Goal: Task Accomplishment & Management: Manage account settings

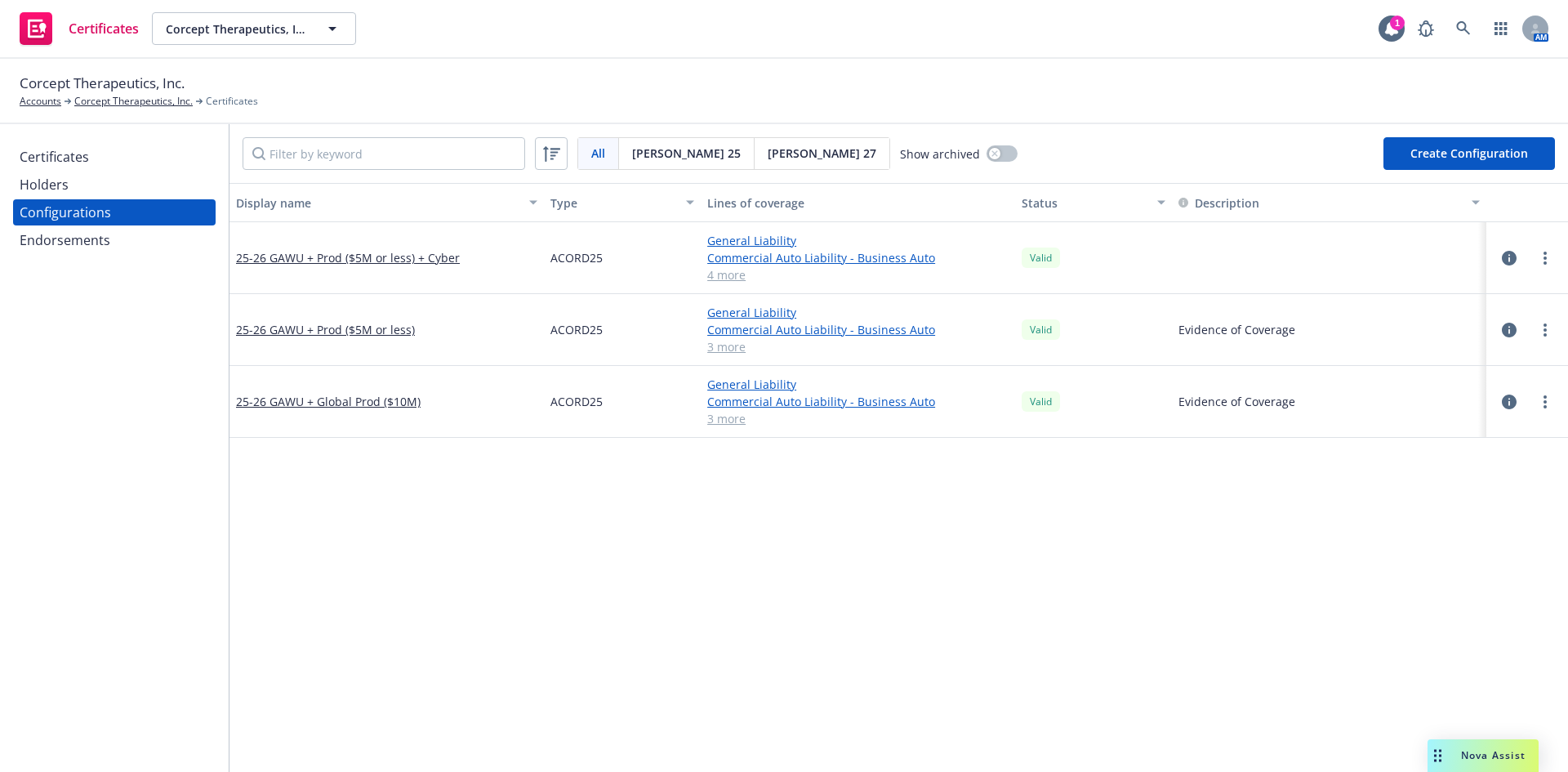
click at [88, 186] on div "Holders" at bounding box center [114, 185] width 190 height 26
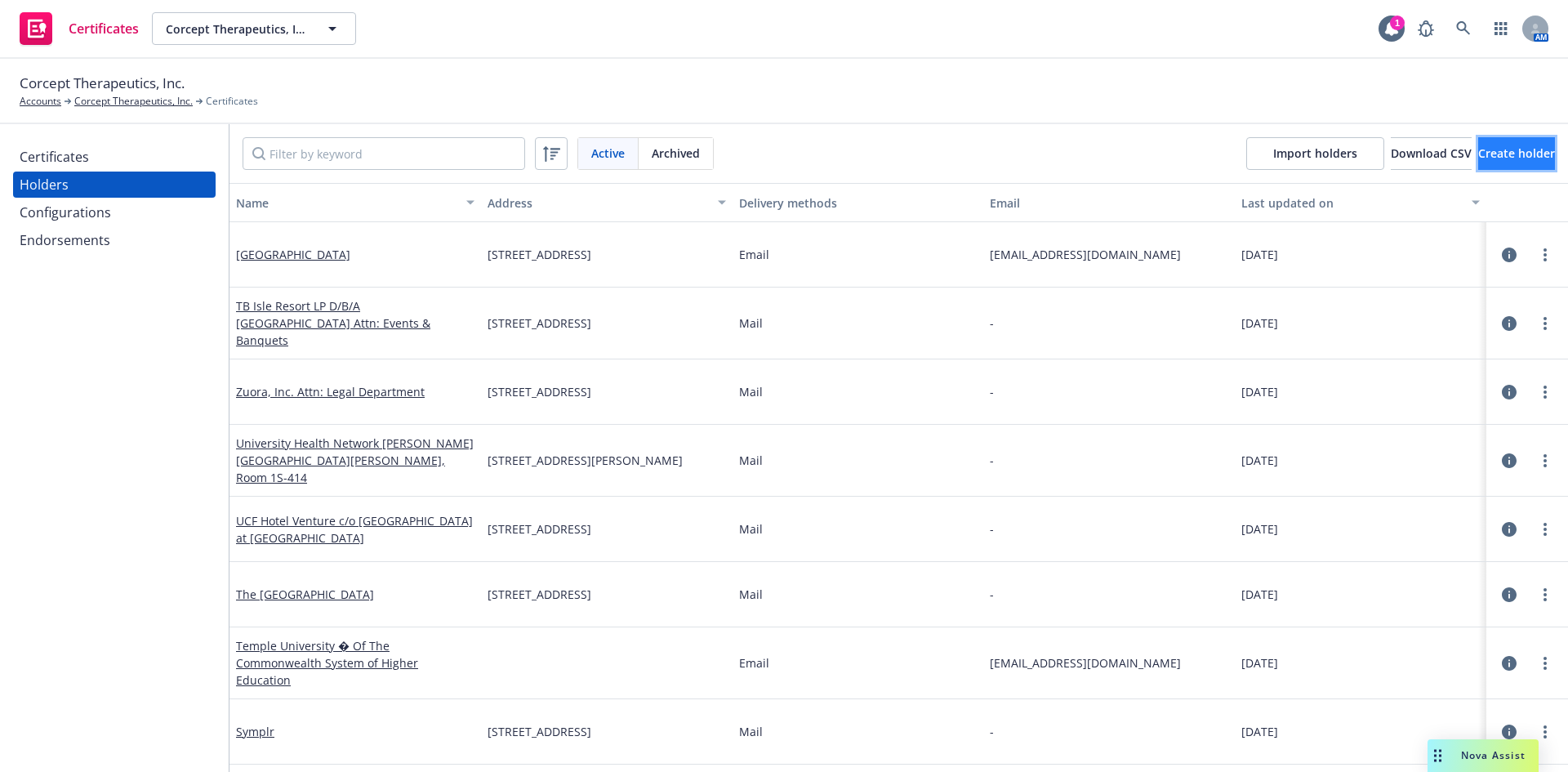
click at [1479, 152] on span "Create holder" at bounding box center [1517, 153] width 77 height 15
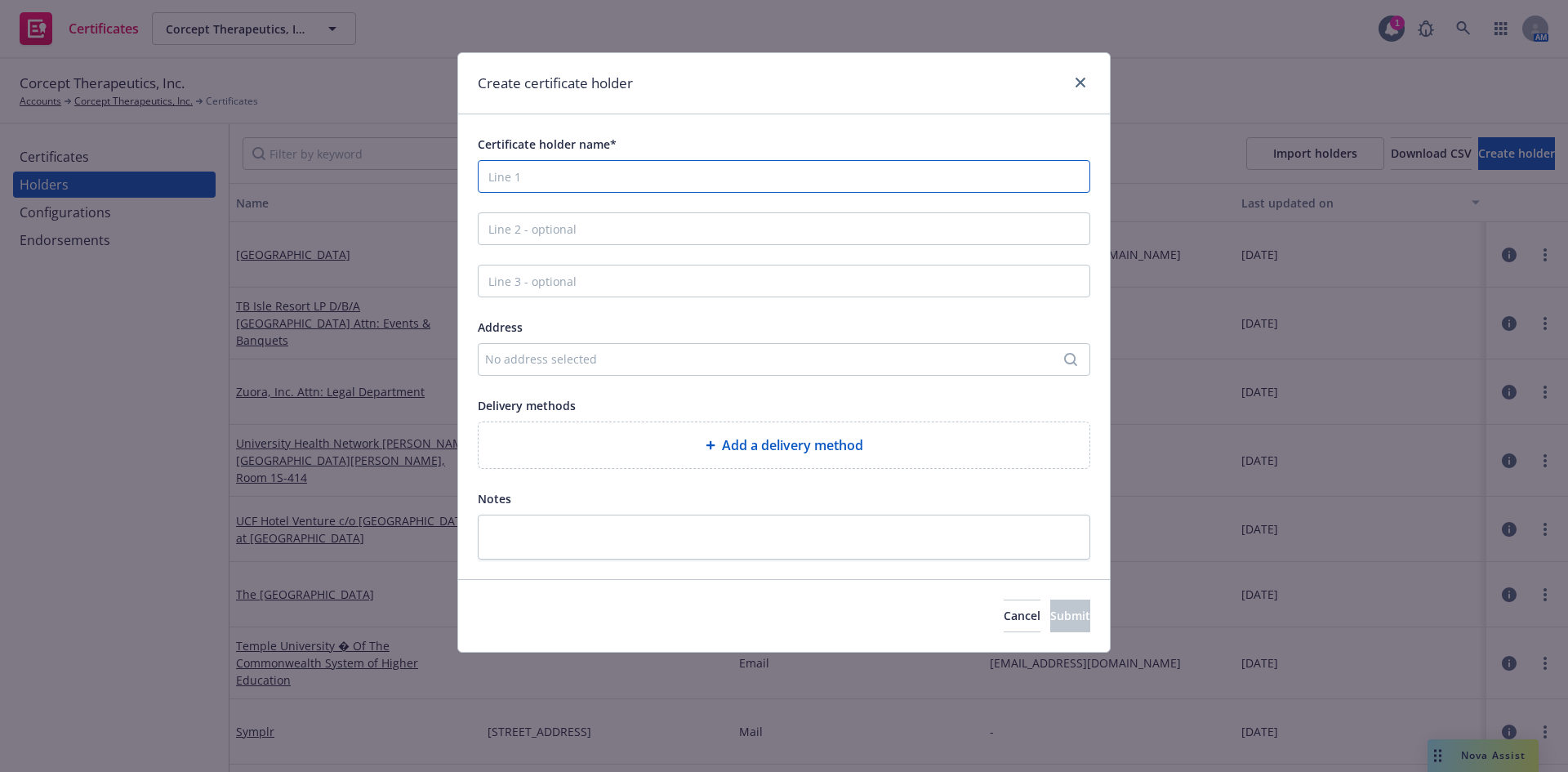
click at [529, 175] on input "Certificate holder name*" at bounding box center [784, 176] width 613 height 32
type input "Waters Technologies Corporation"
click at [532, 359] on div "No address selected" at bounding box center [776, 359] width 582 height 17
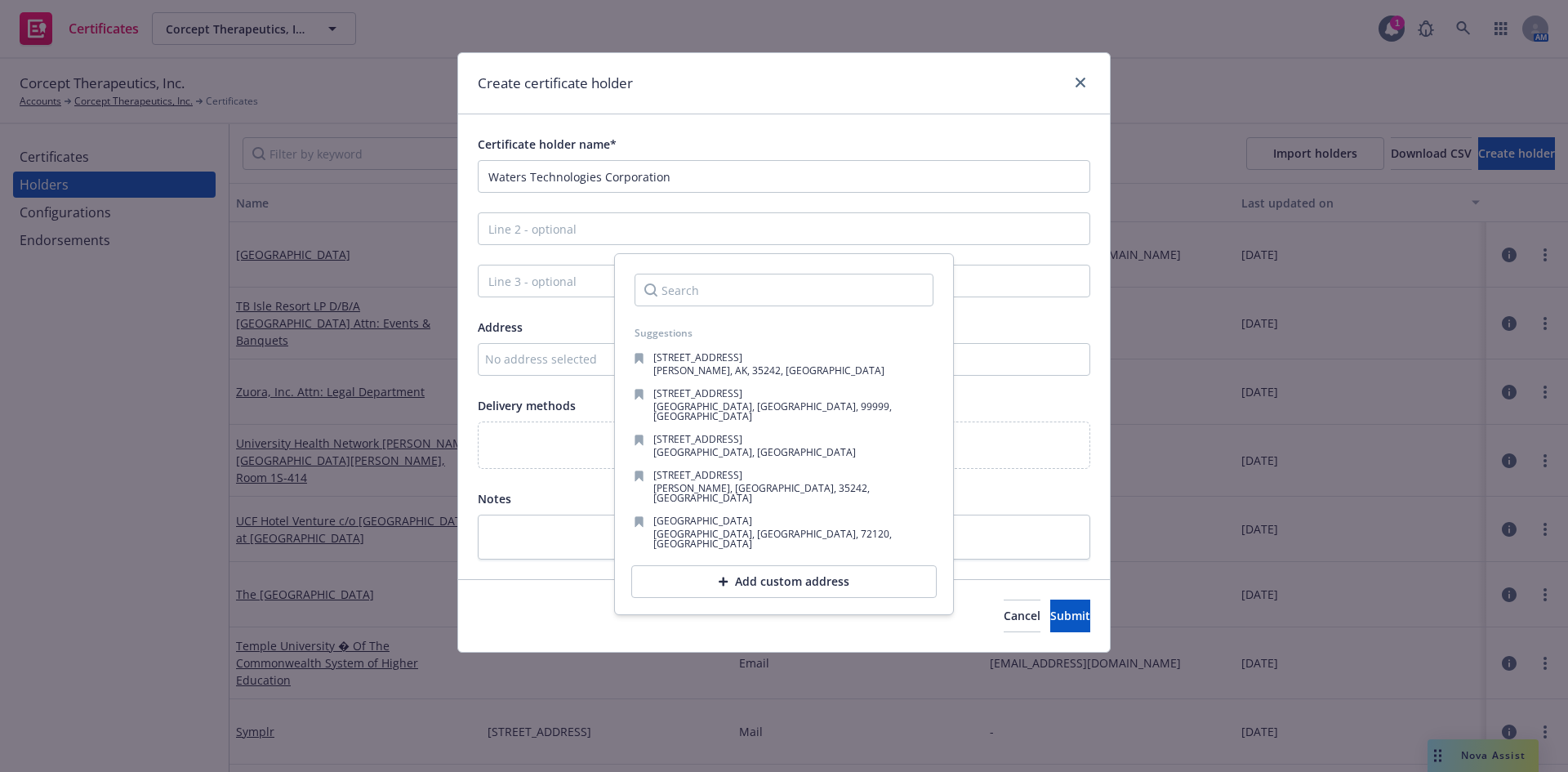
click at [687, 292] on input "Search" at bounding box center [784, 290] width 299 height 32
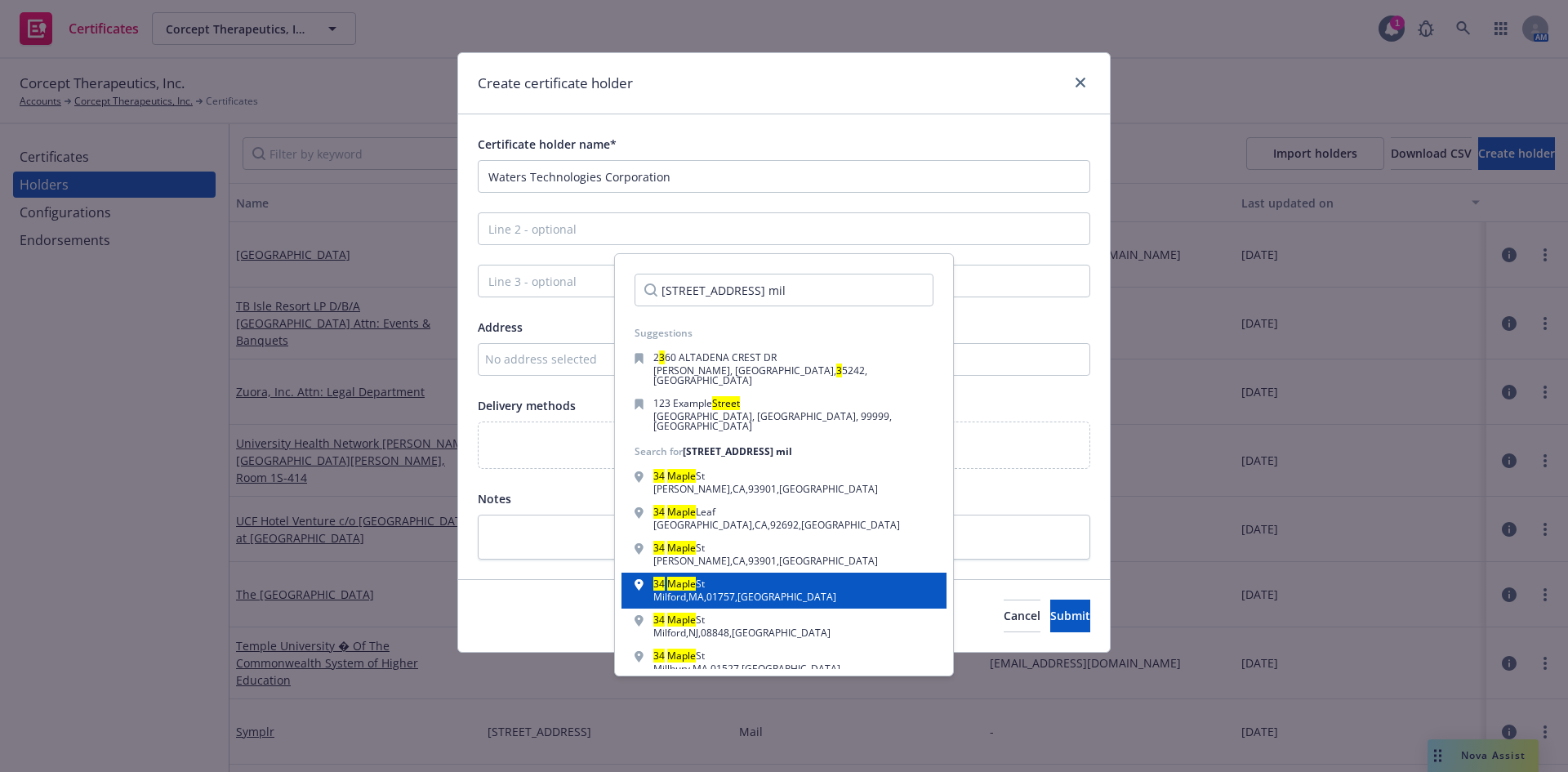
type input "[STREET_ADDRESS] mil"
click at [730, 592] on div "[GEOGRAPHIC_DATA] , [GEOGRAPHIC_DATA] , 01757 , [GEOGRAPHIC_DATA]" at bounding box center [744, 598] width 183 height 10
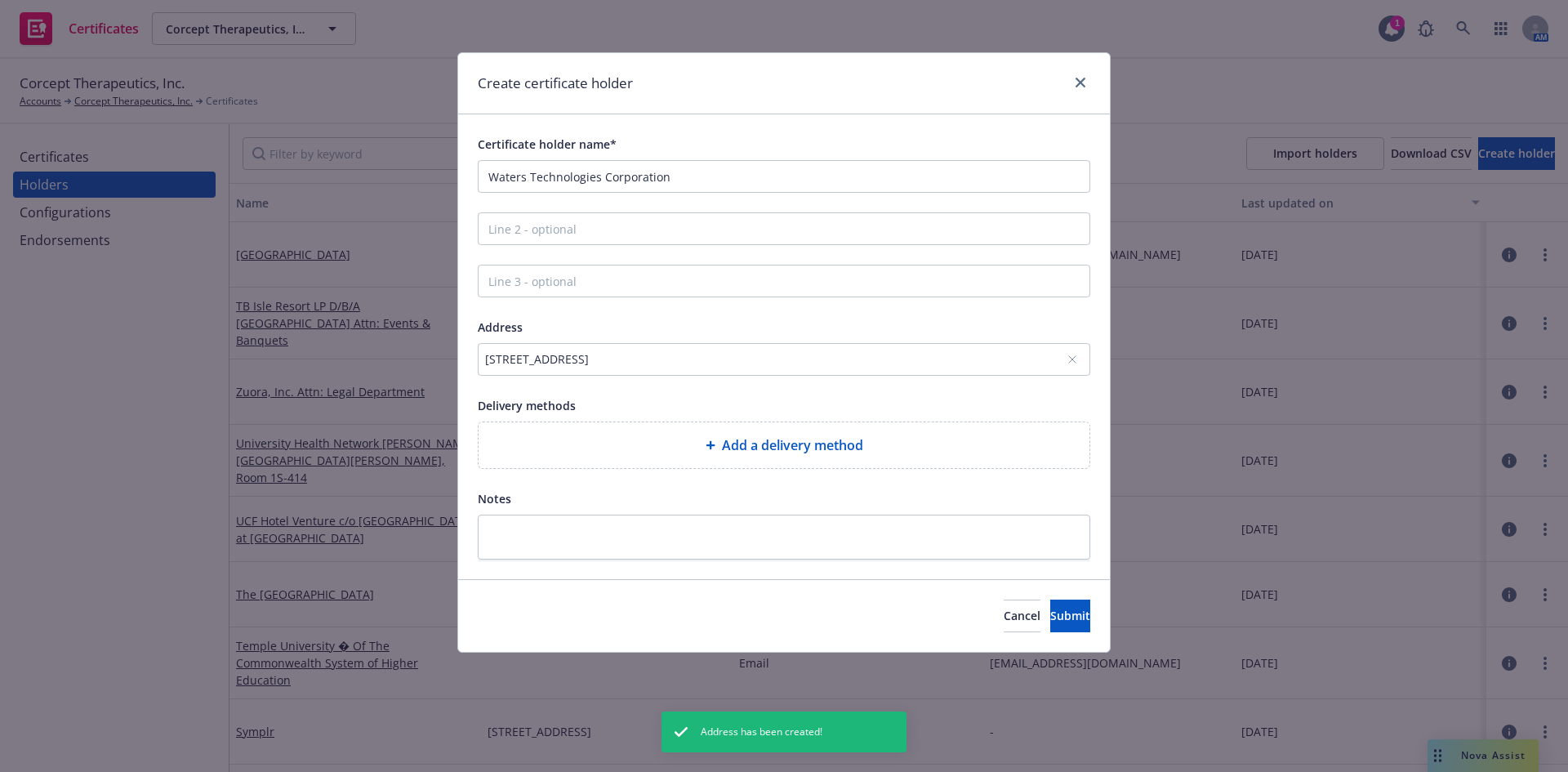
click at [723, 458] on div "Add a delivery method" at bounding box center [784, 445] width 611 height 46
select select "EMAIL"
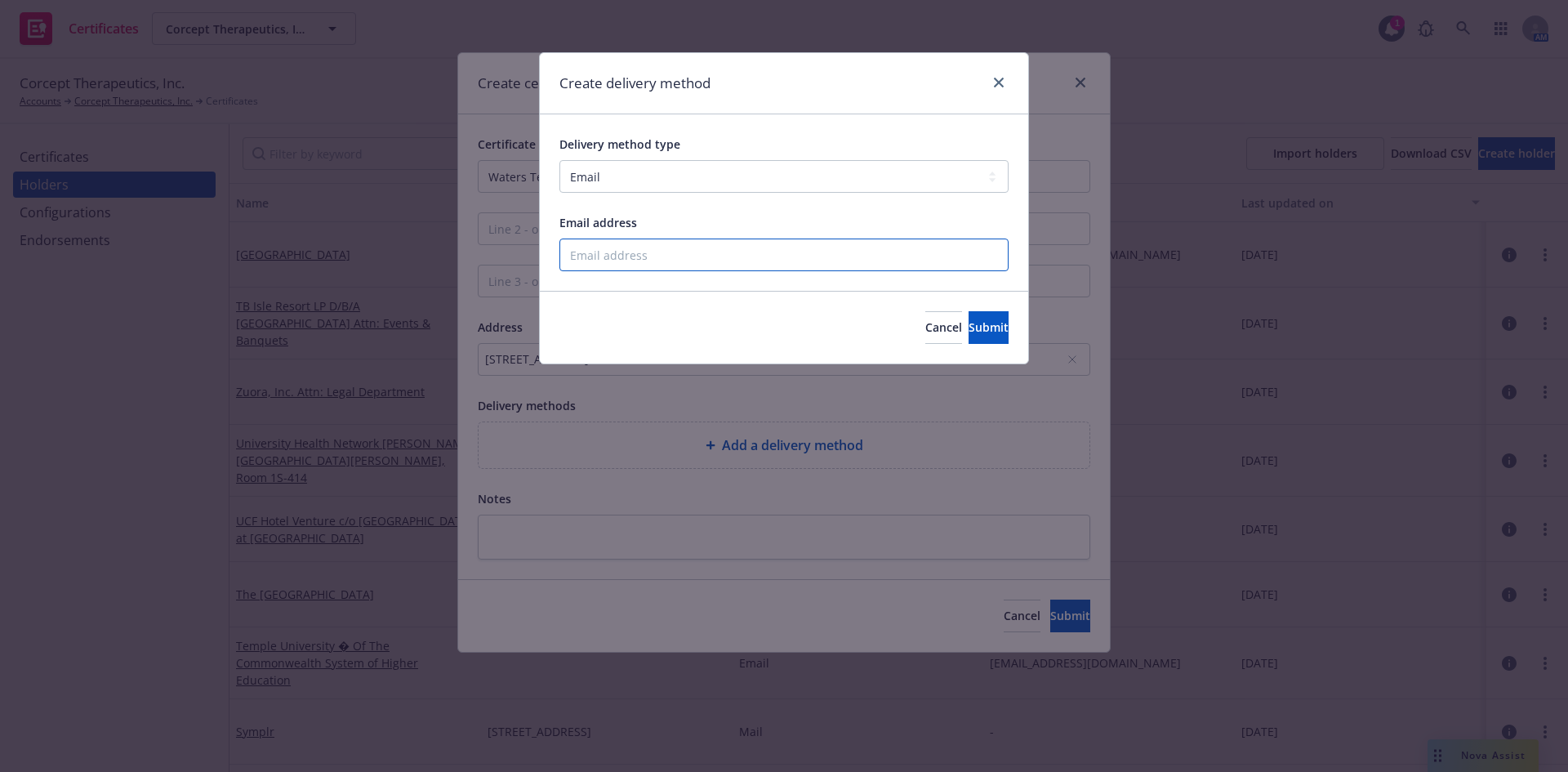
click at [653, 255] on input "Email address" at bounding box center [784, 254] width 449 height 32
paste input "[PERSON_NAME] <[EMAIL_ADDRESS][DOMAIN_NAME]>"
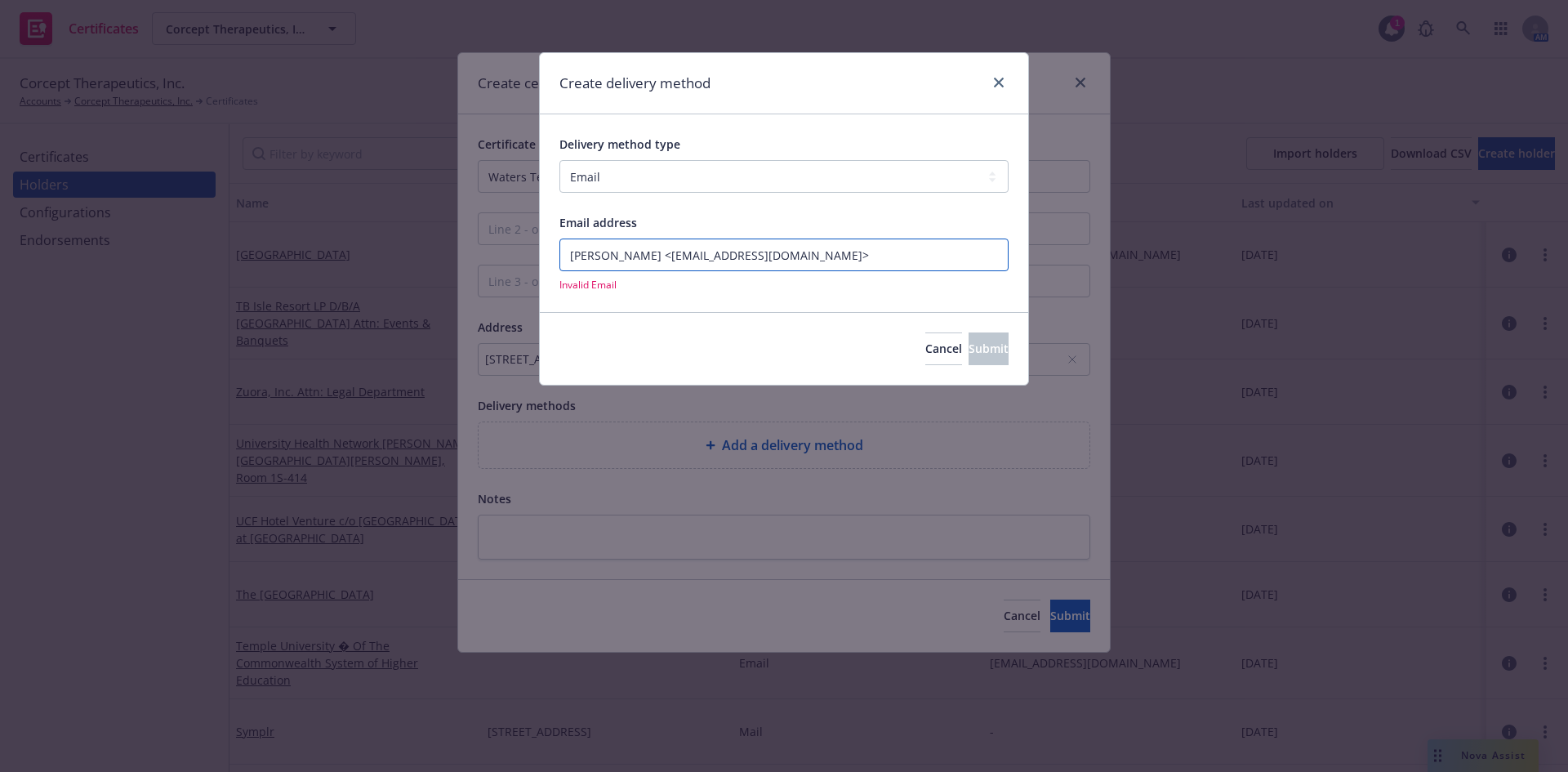
drag, startPoint x: 636, startPoint y: 256, endPoint x: 502, endPoint y: 258, distance: 134.0
click at [502, 258] on div "Create delivery method Delivery method type Select delivery method type Email M…" at bounding box center [784, 386] width 1568 height 772
click at [721, 254] on input "[EMAIL_ADDRESS][DOMAIN_NAME]>" at bounding box center [784, 254] width 449 height 32
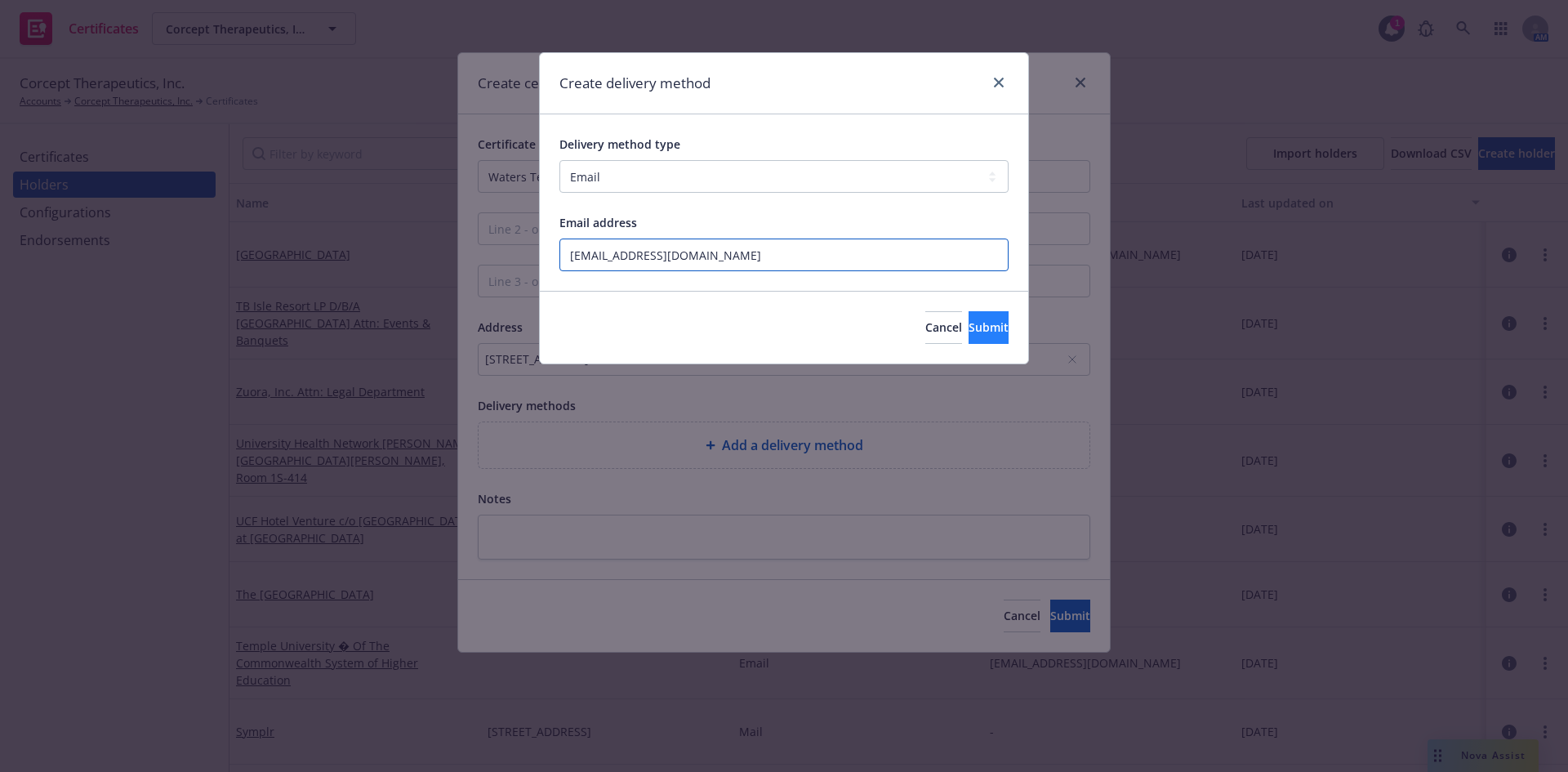
type input "[EMAIL_ADDRESS][DOMAIN_NAME]"
click at [978, 335] on span "Submit" at bounding box center [989, 327] width 40 height 15
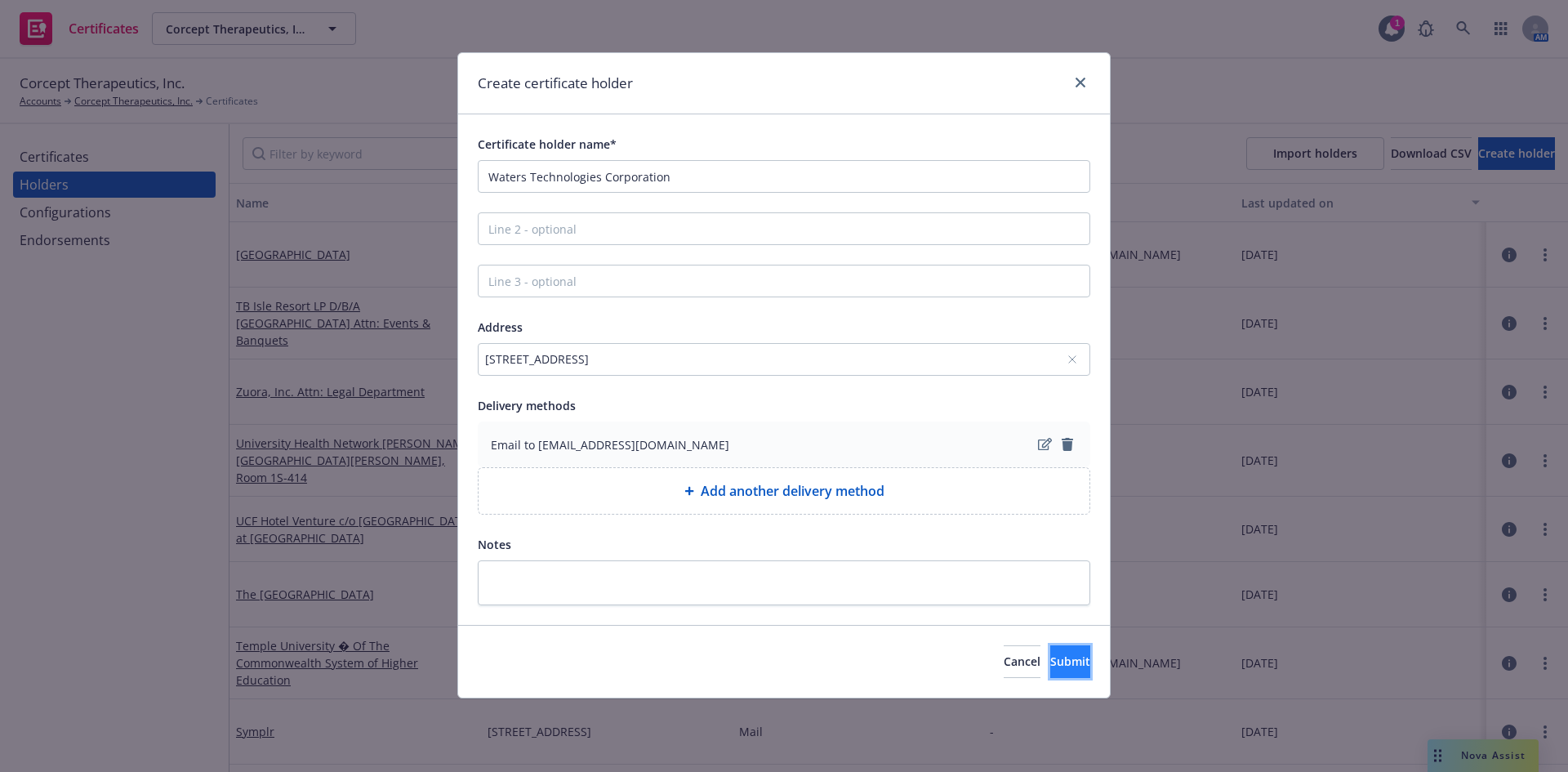
click at [1063, 649] on button "Submit" at bounding box center [1070, 661] width 40 height 32
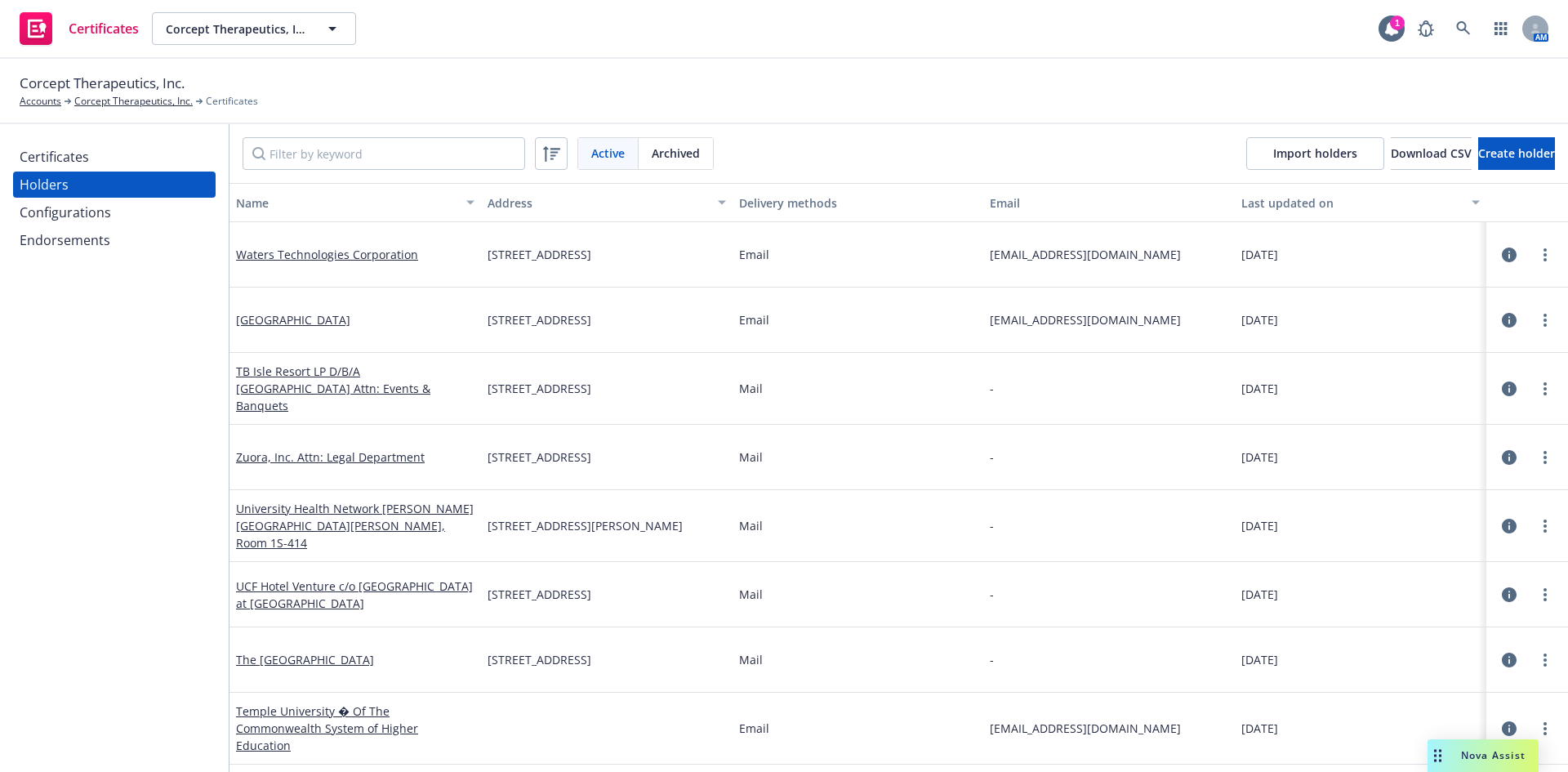
click at [61, 159] on div "Certificates" at bounding box center [54, 157] width 70 height 26
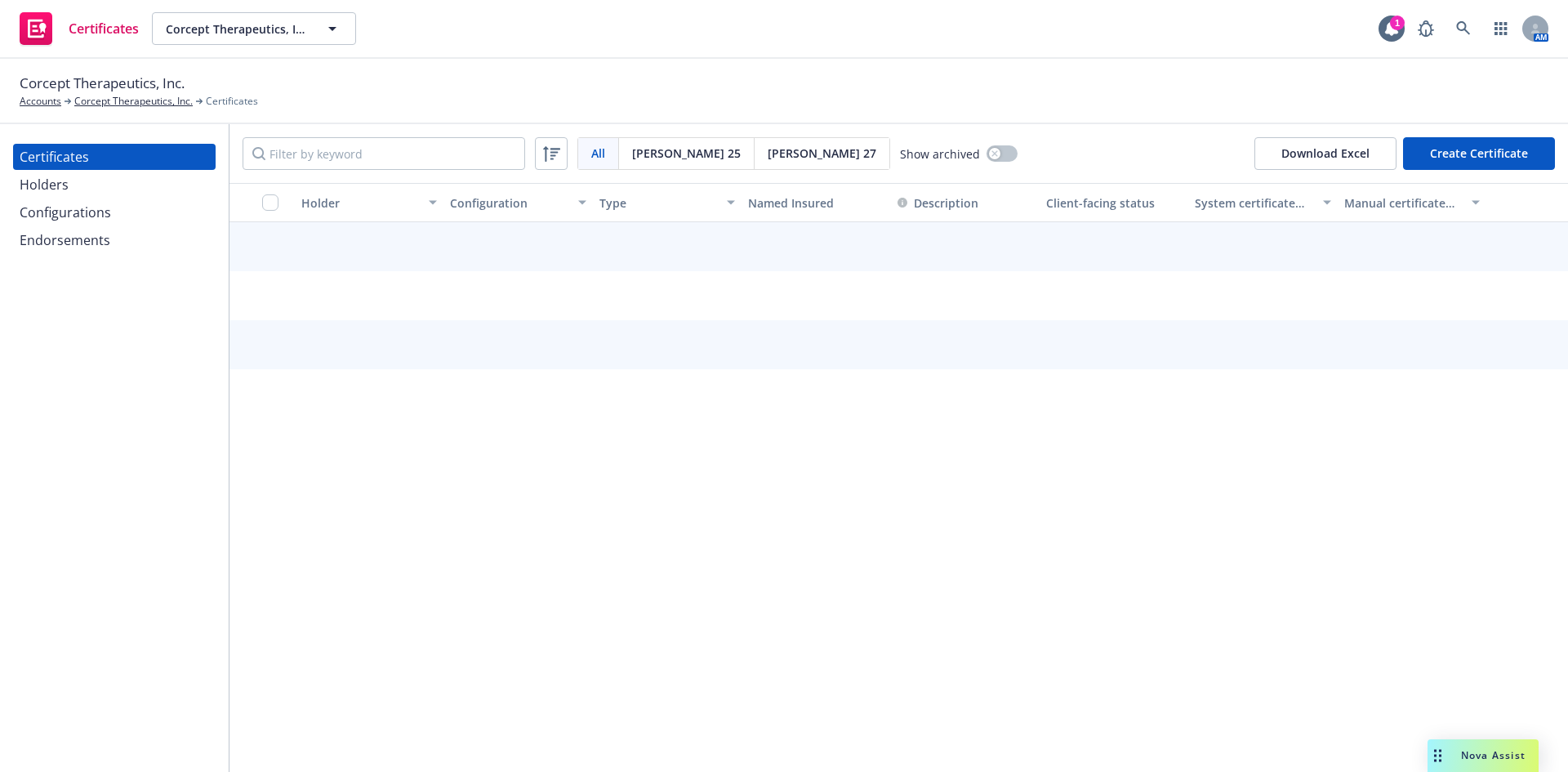
click at [1459, 156] on button "Create Certificate" at bounding box center [1479, 153] width 152 height 32
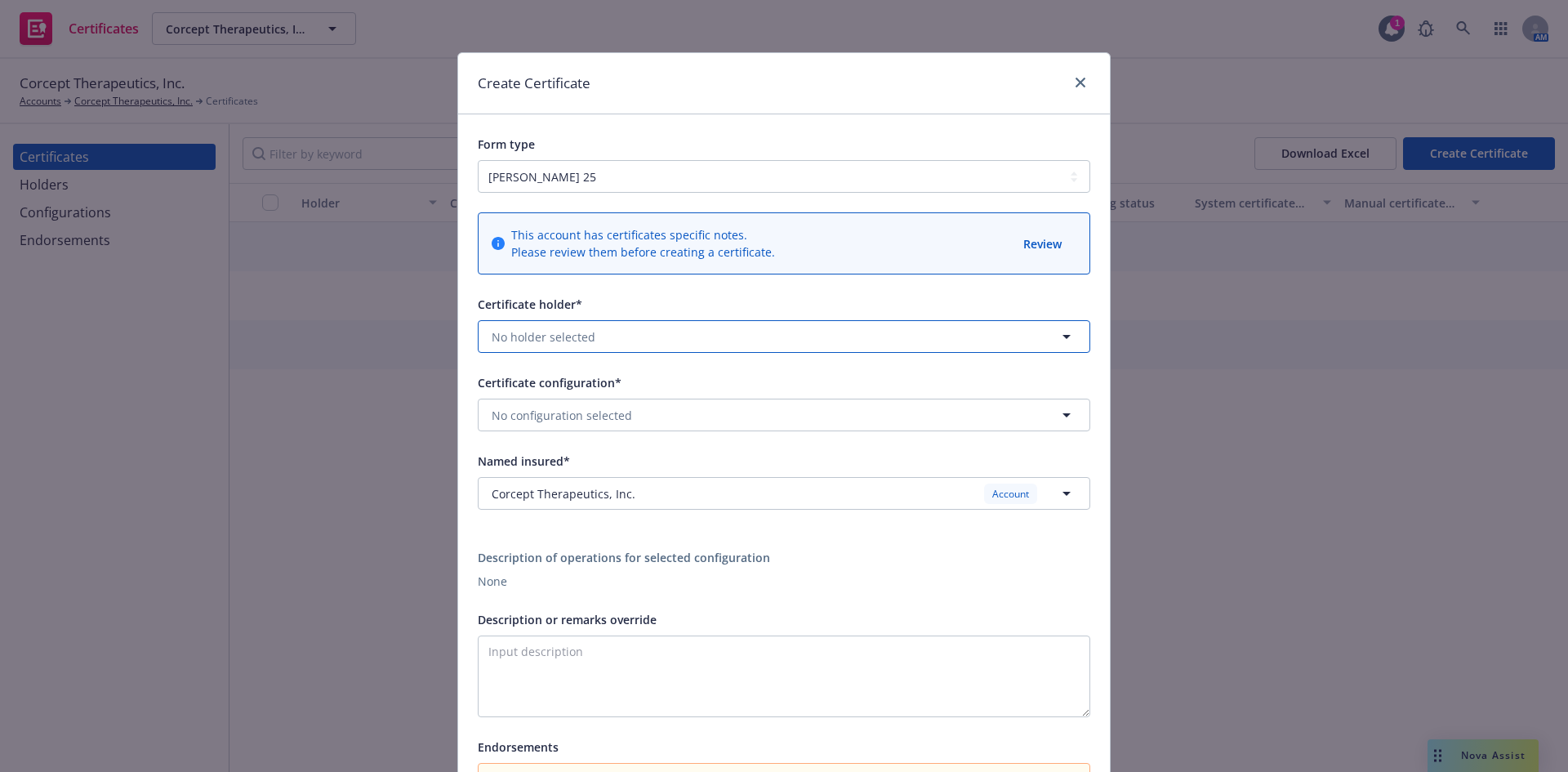
click at [573, 338] on span "No holder selected" at bounding box center [544, 337] width 104 height 17
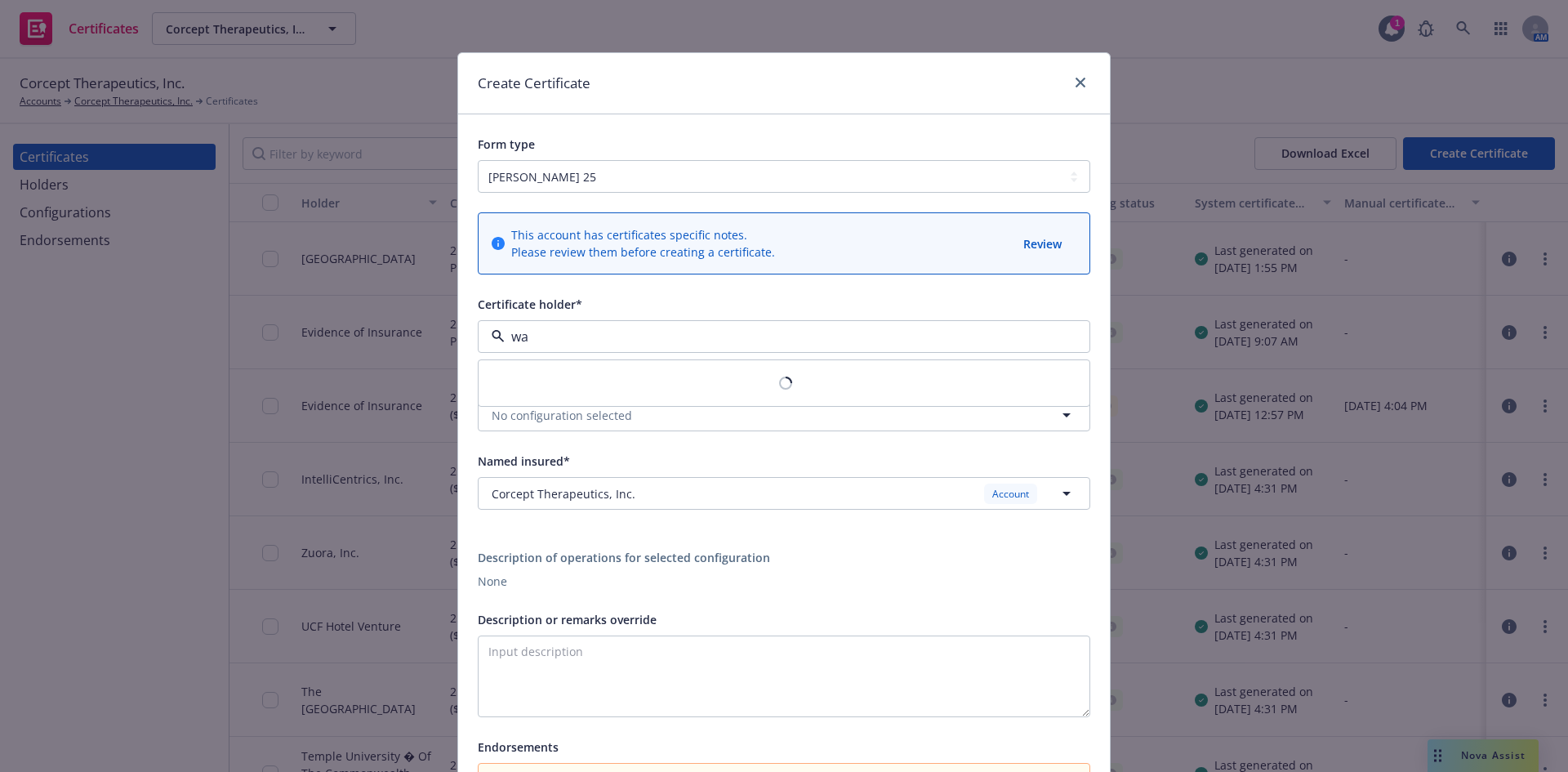
type input "wat"
click at [567, 392] on span "[STREET_ADDRESS]" at bounding box center [590, 400] width 188 height 17
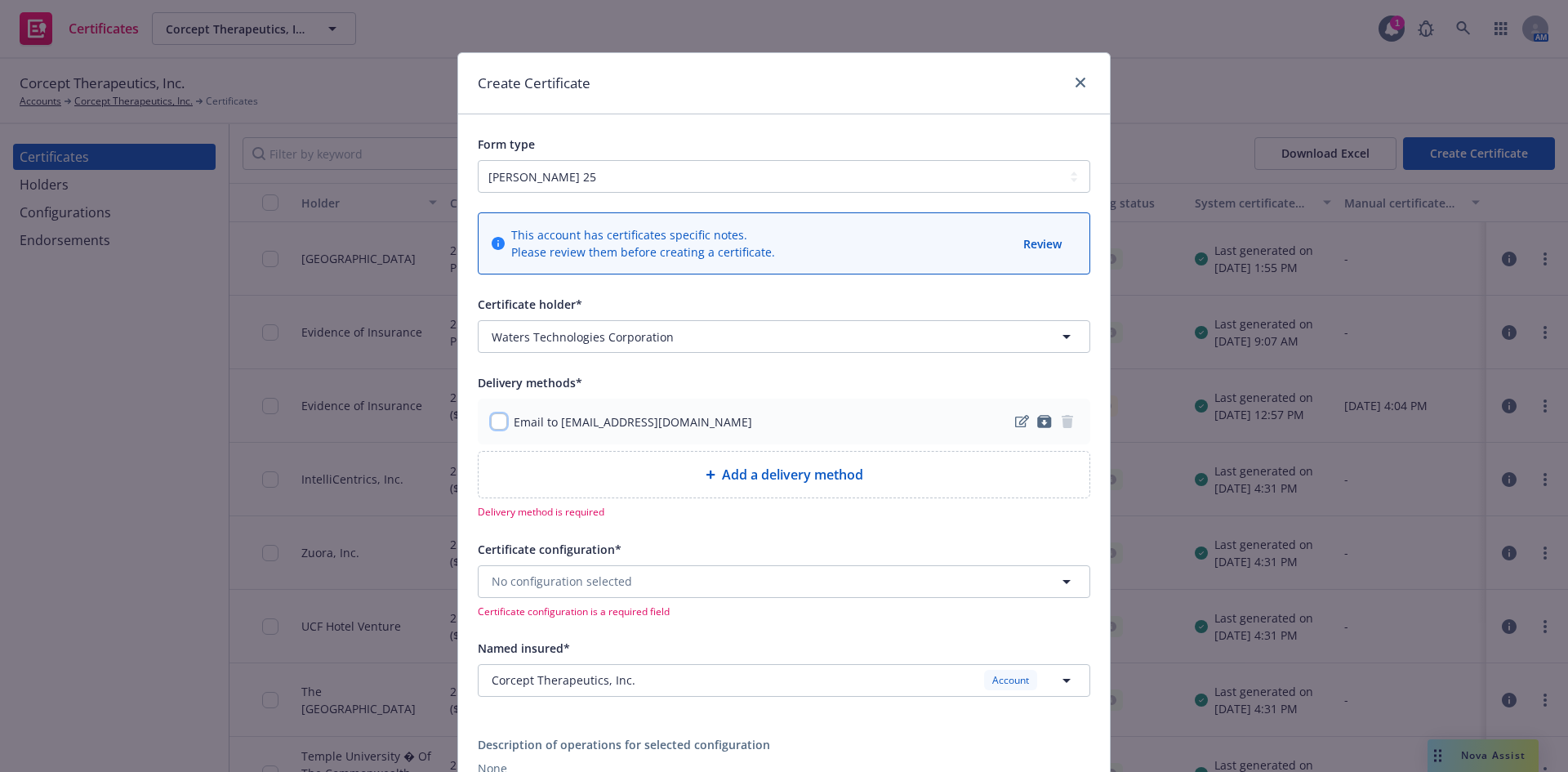
click at [491, 426] on input "checkbox" at bounding box center [499, 421] width 16 height 16
checkbox input "true"
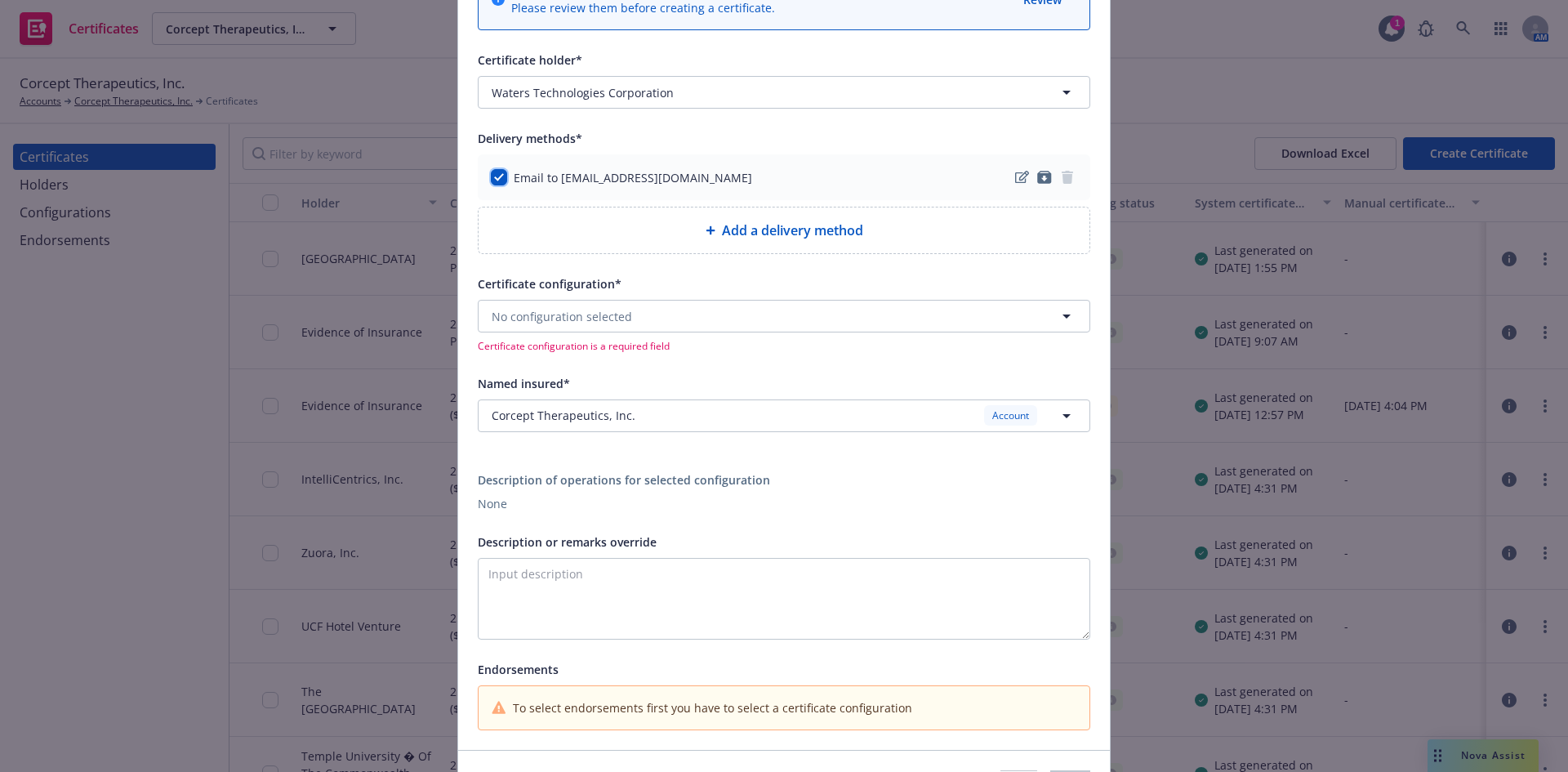
scroll to position [245, 0]
click at [620, 317] on span "No configuration selected" at bounding box center [562, 316] width 140 height 17
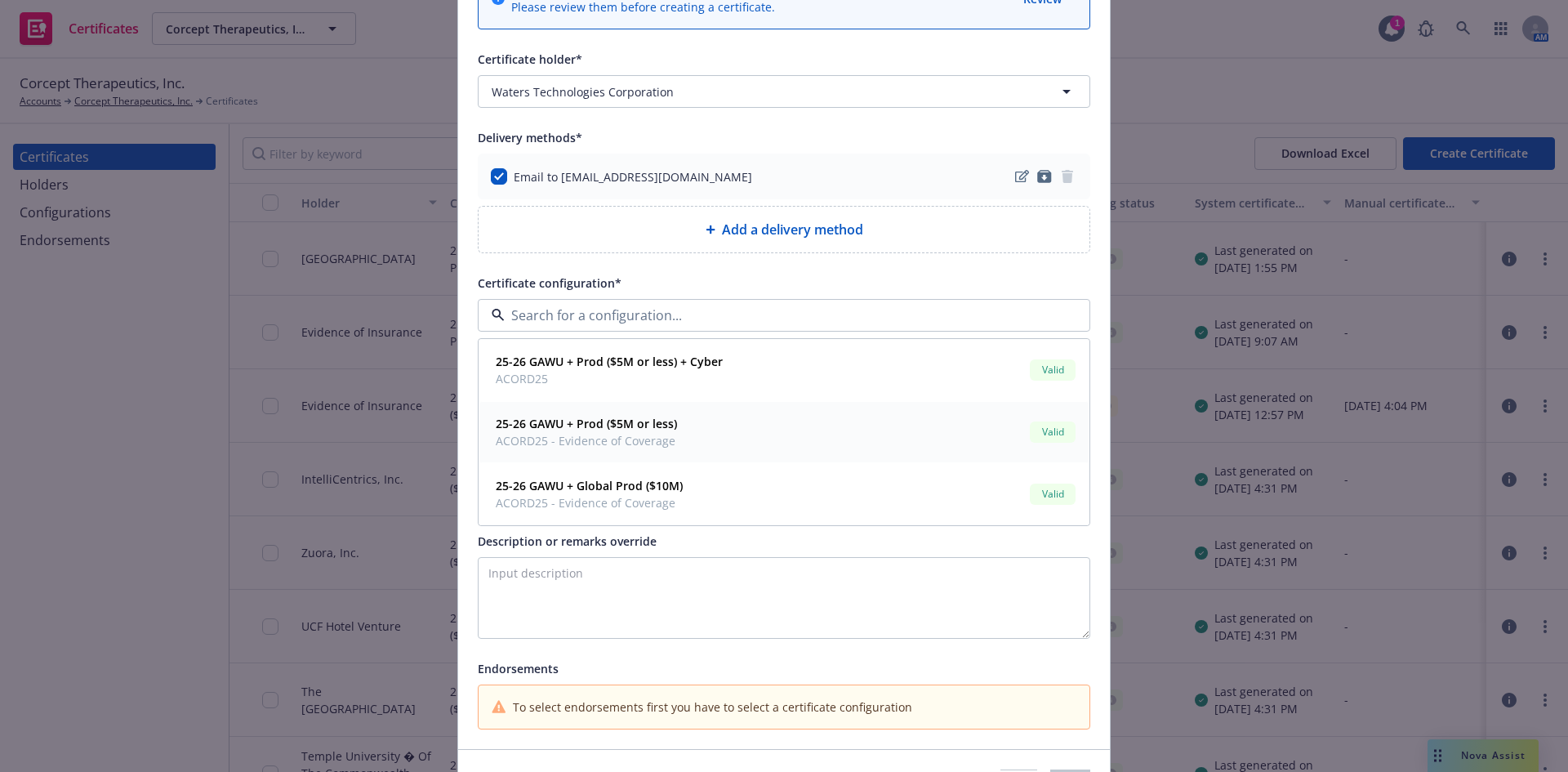
scroll to position [327, 0]
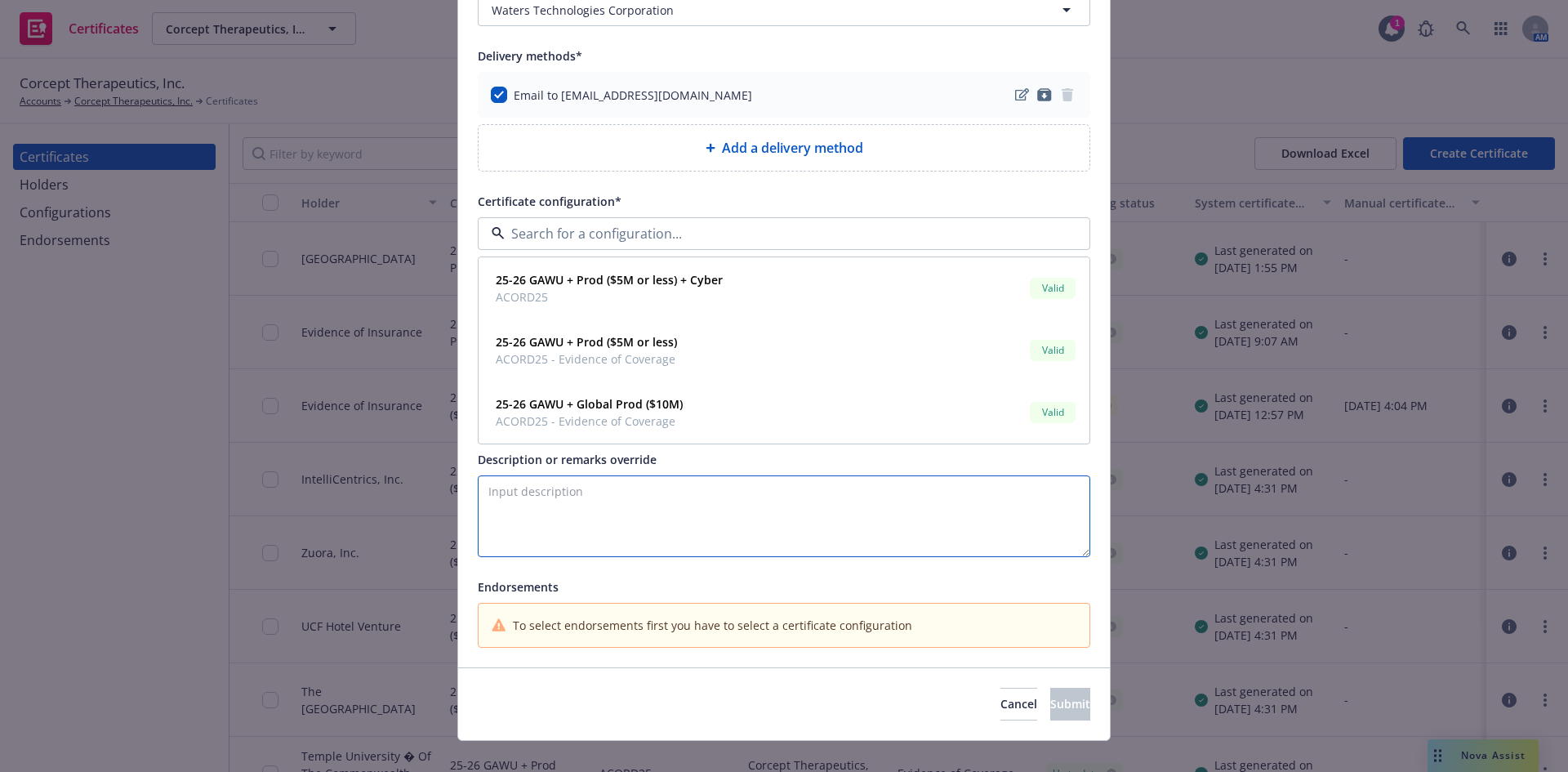
click at [528, 528] on textarea "Description or remarks override" at bounding box center [784, 517] width 613 height 82
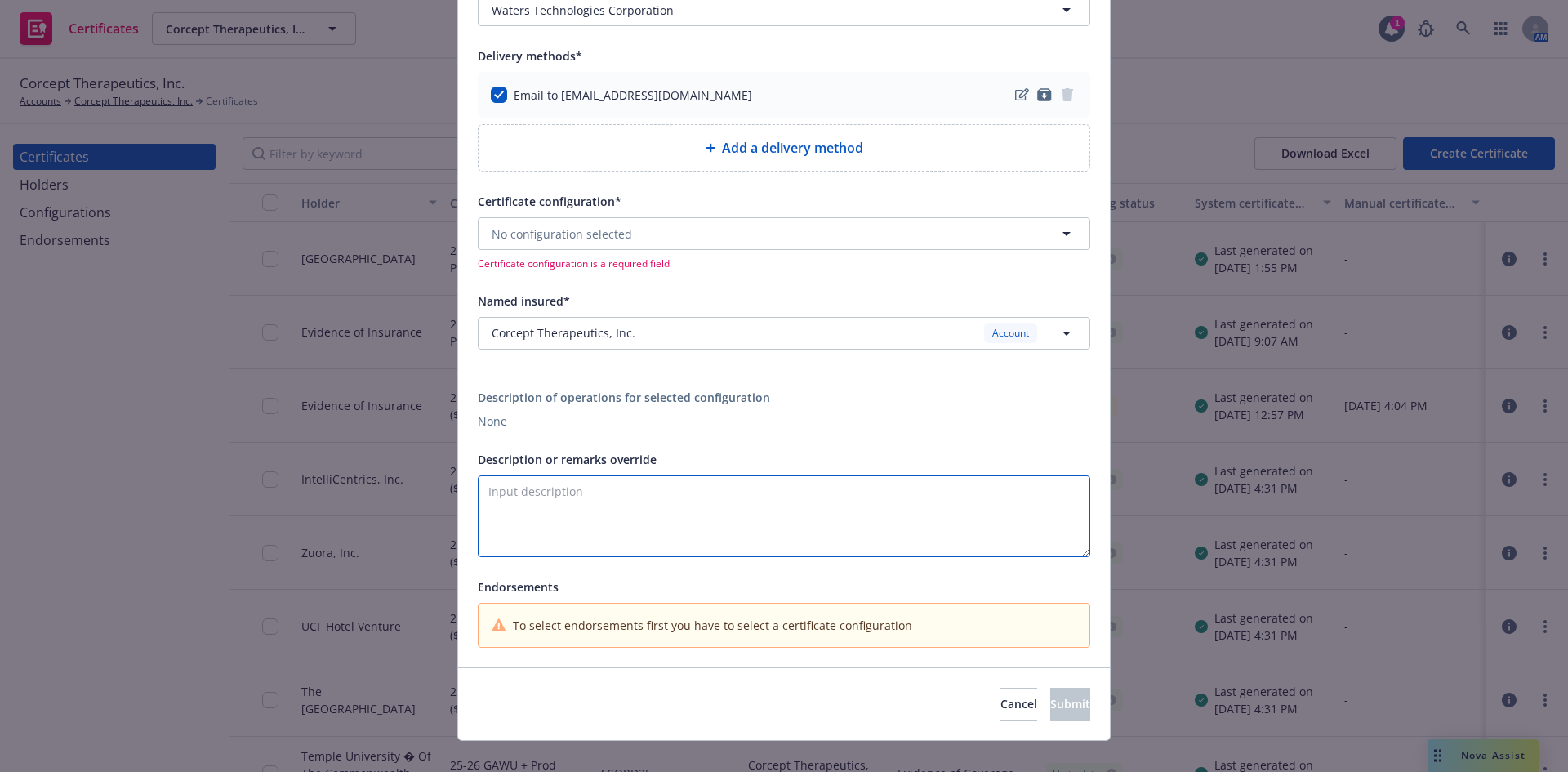
type textarea "R"
click at [587, 240] on span "No configuration selected" at bounding box center [562, 234] width 140 height 17
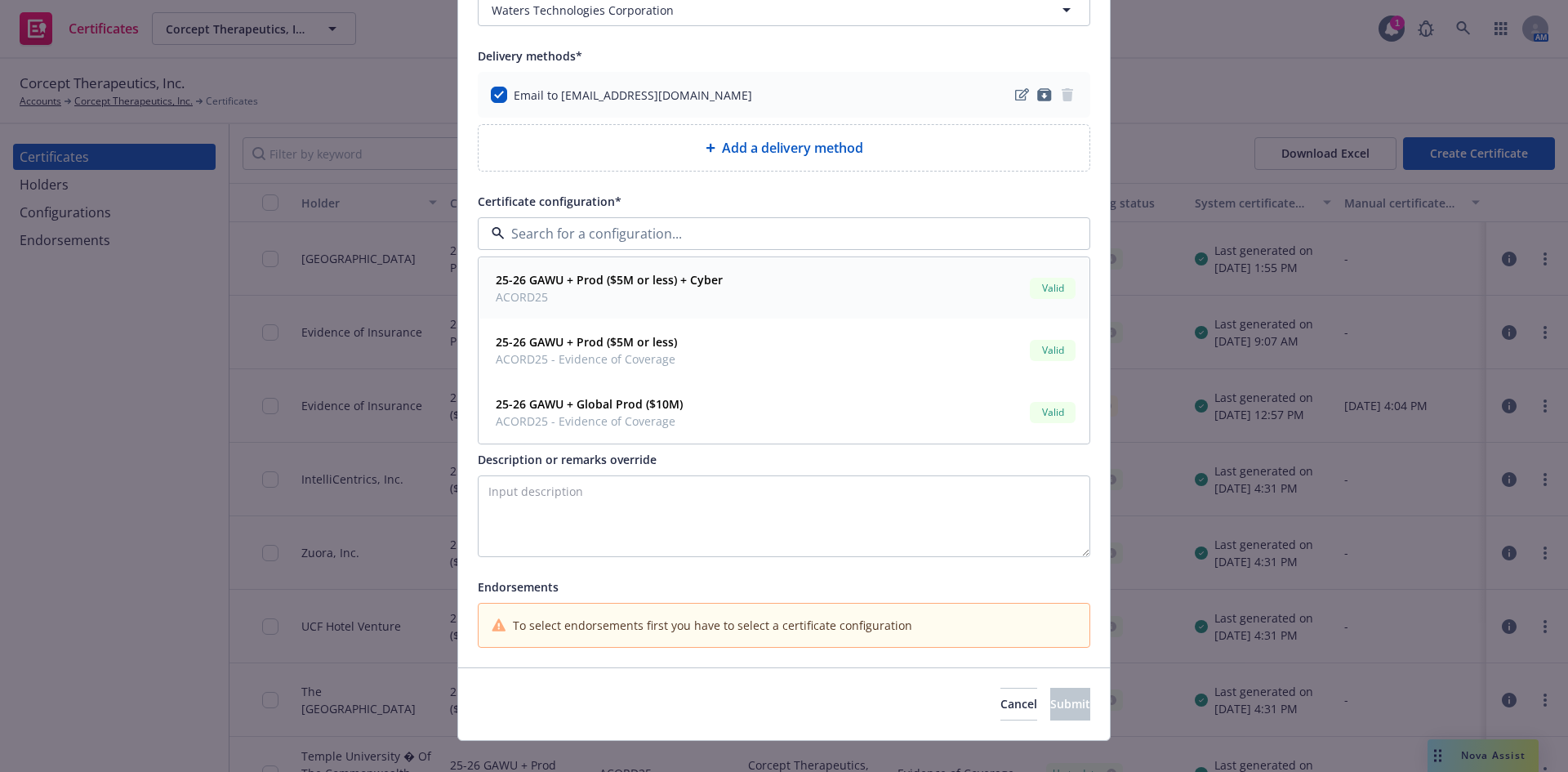
click at [524, 289] on span "25-26 GAWU + Prod ($5M or less) + Cyber" at bounding box center [609, 280] width 227 height 17
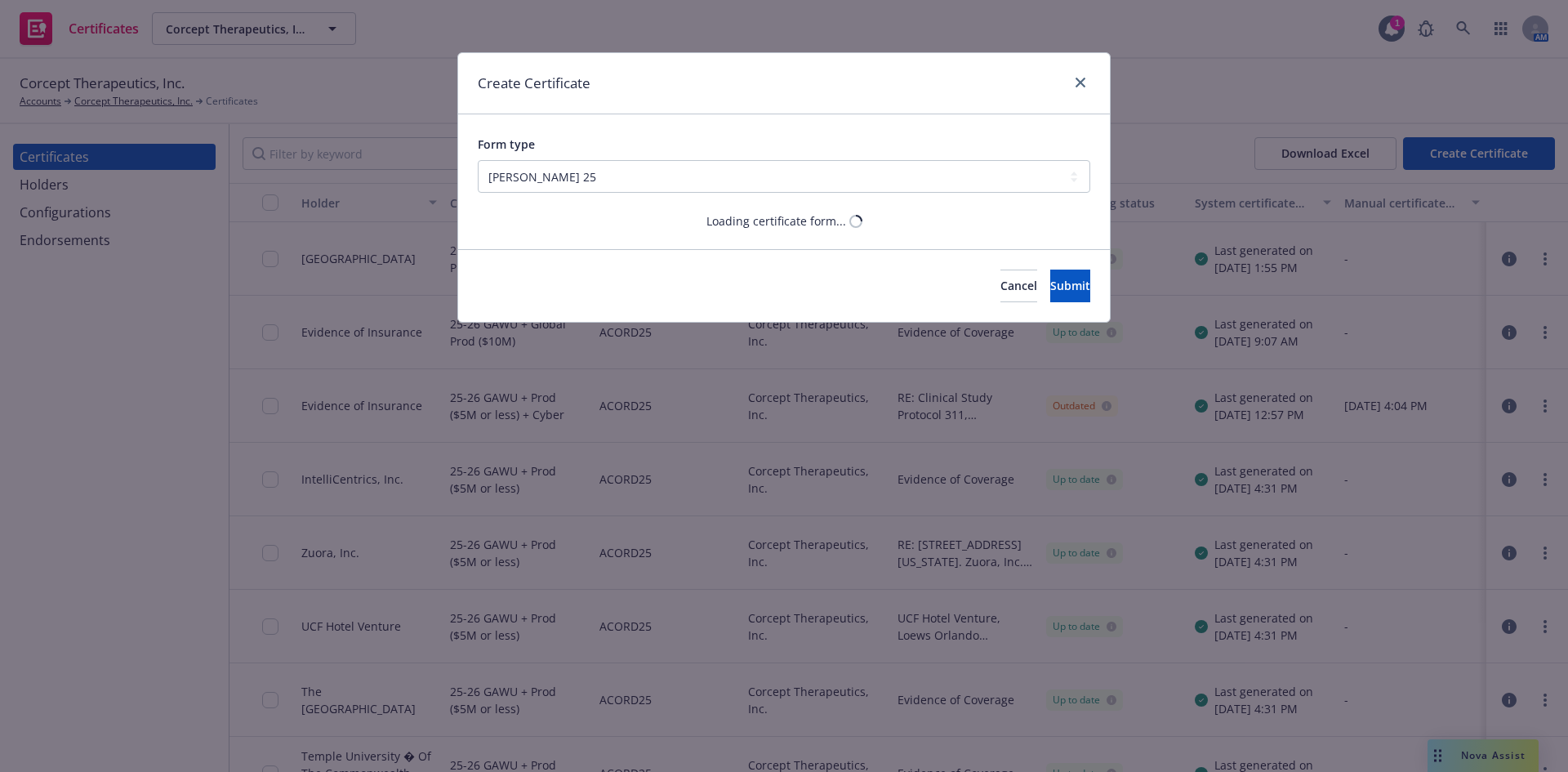
scroll to position [0, 0]
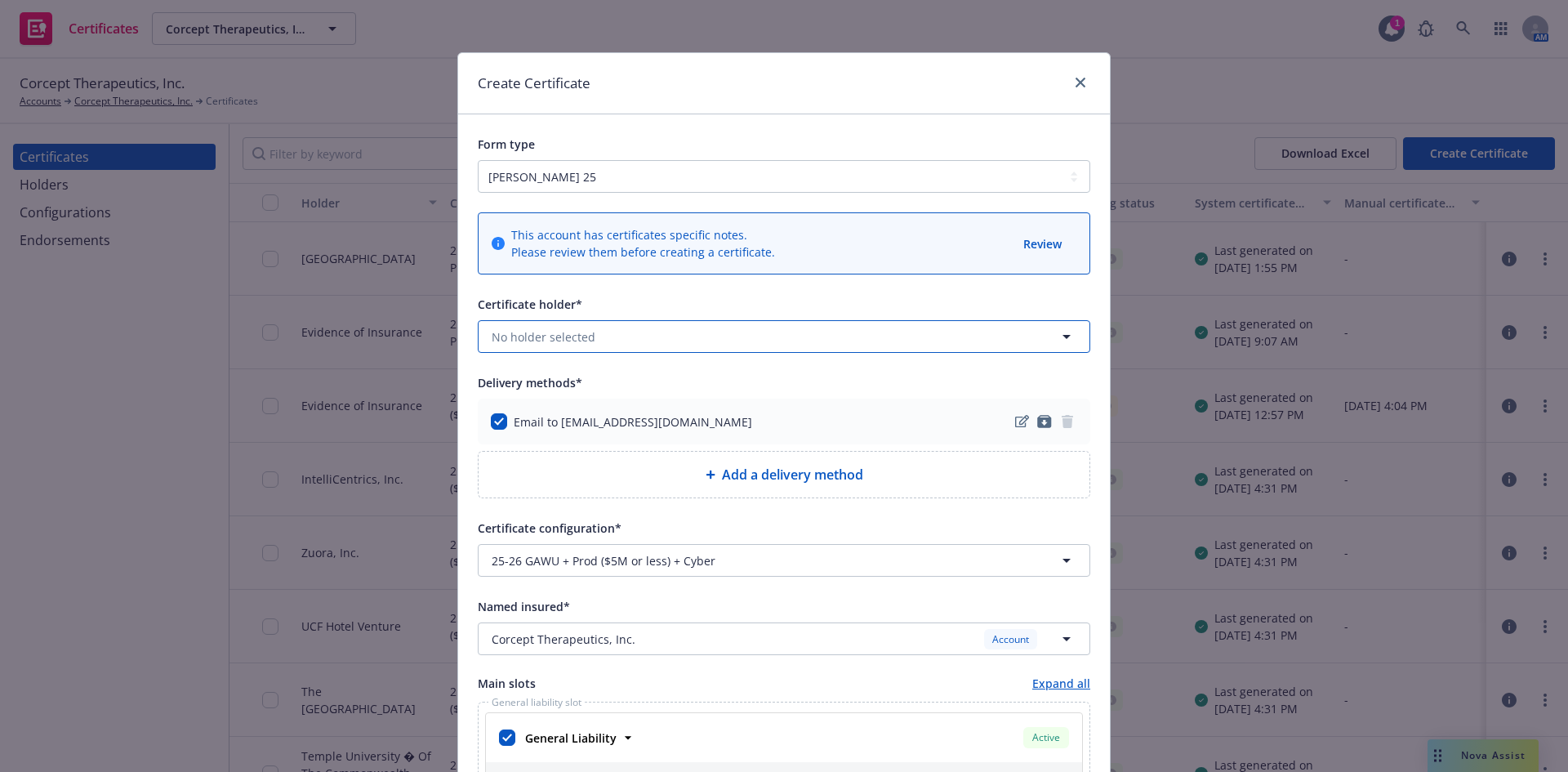
click at [545, 338] on span "No holder selected" at bounding box center [544, 337] width 104 height 17
type input "water"
click at [532, 379] on strong "Waters Technologies Corporation" at bounding box center [590, 383] width 188 height 15
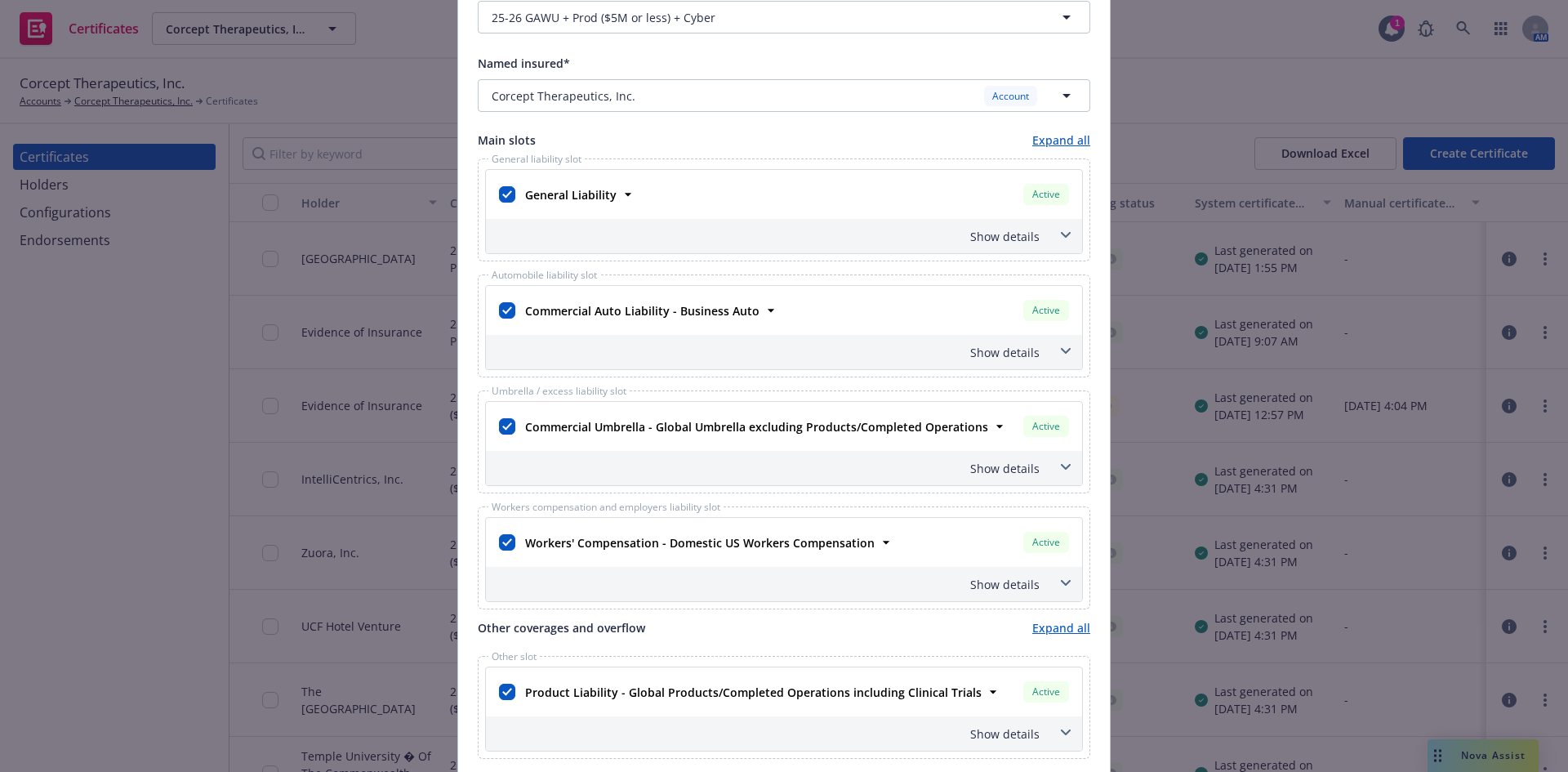
scroll to position [572, 0]
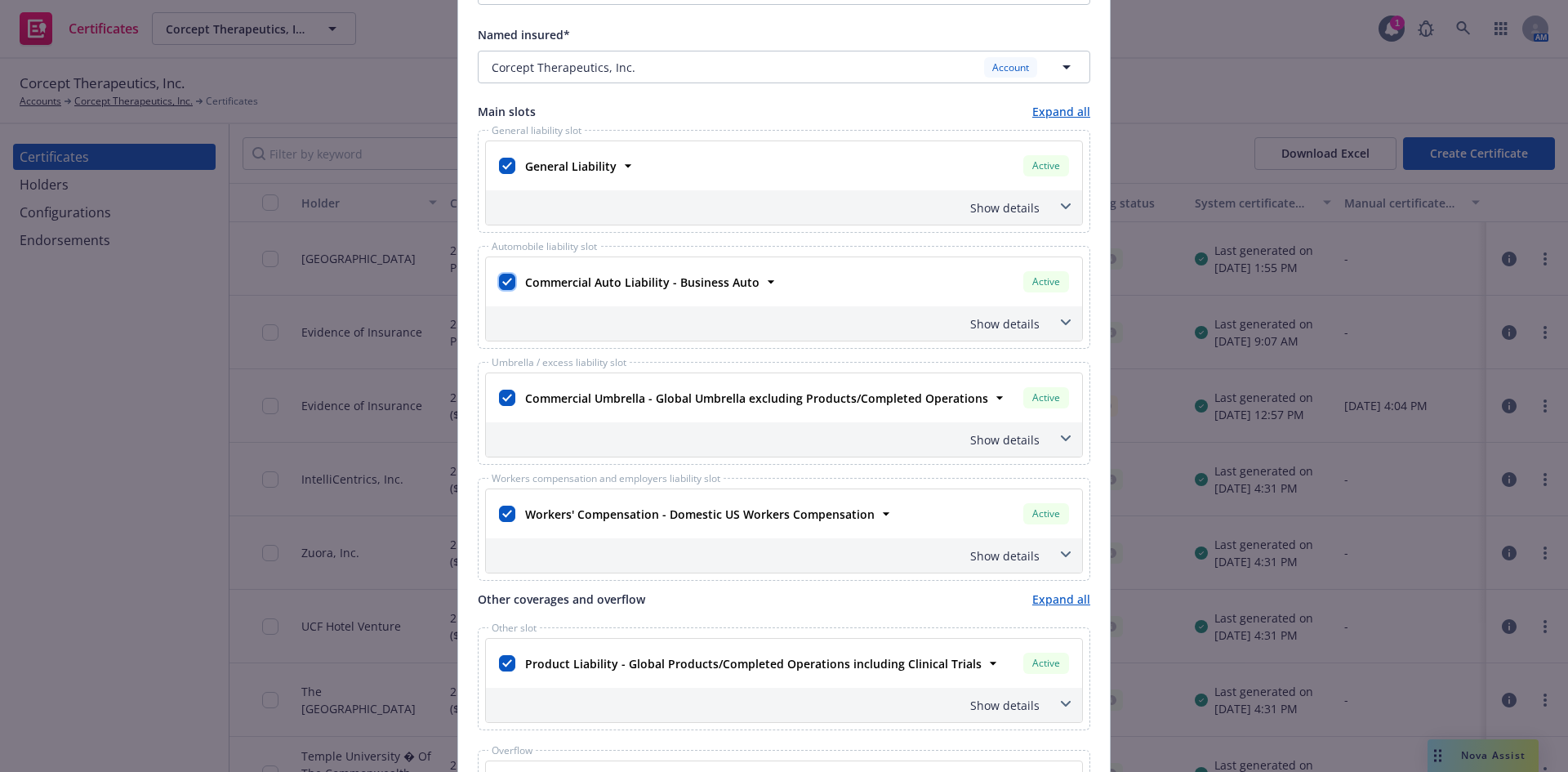
click at [502, 283] on input "checkbox" at bounding box center [507, 282] width 16 height 16
checkbox input "false"
click at [500, 396] on input "checkbox" at bounding box center [507, 397] width 16 height 16
checkbox input "false"
click at [500, 518] on input "checkbox" at bounding box center [507, 513] width 16 height 16
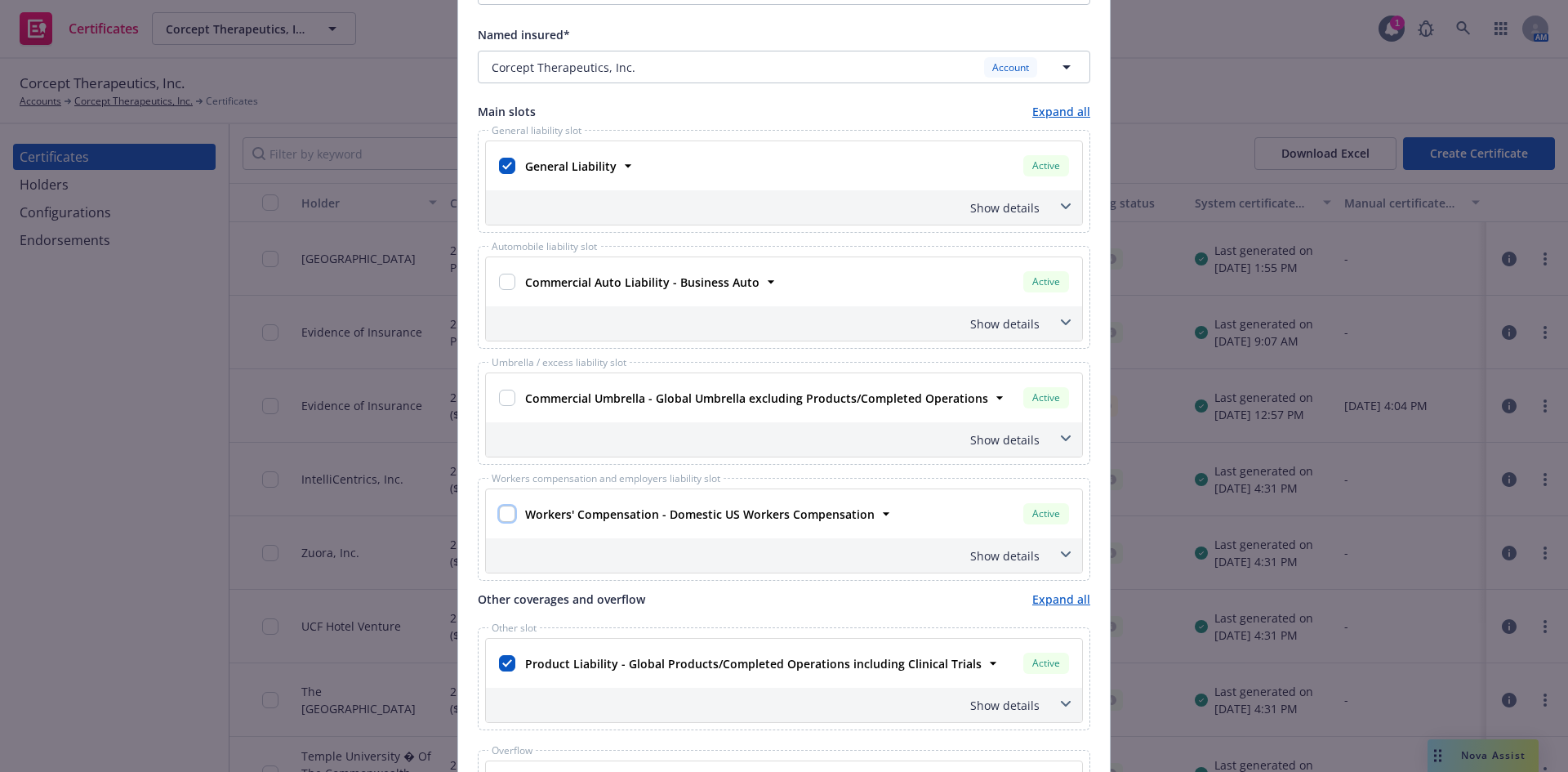
checkbox input "false"
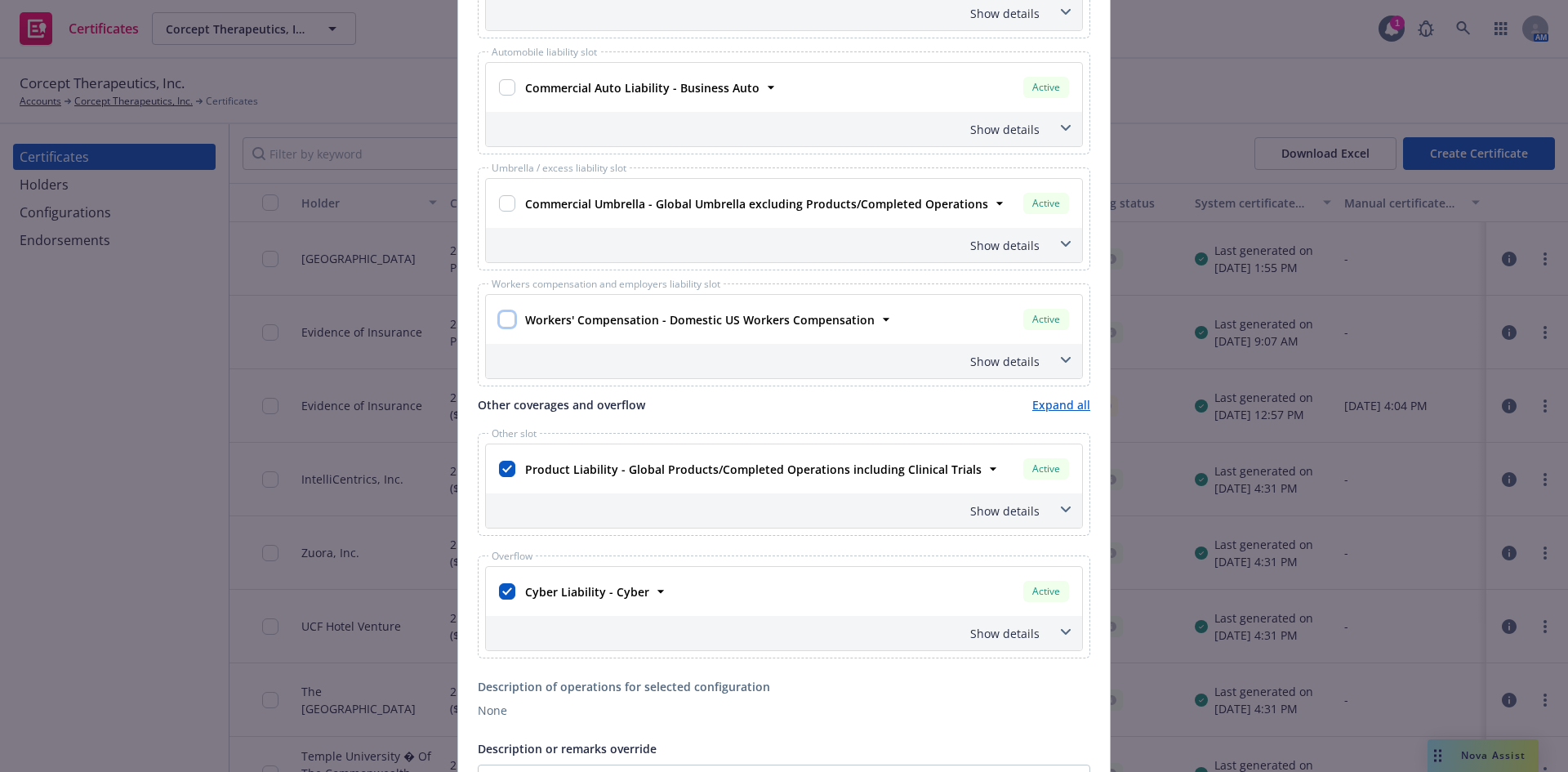
scroll to position [899, 0]
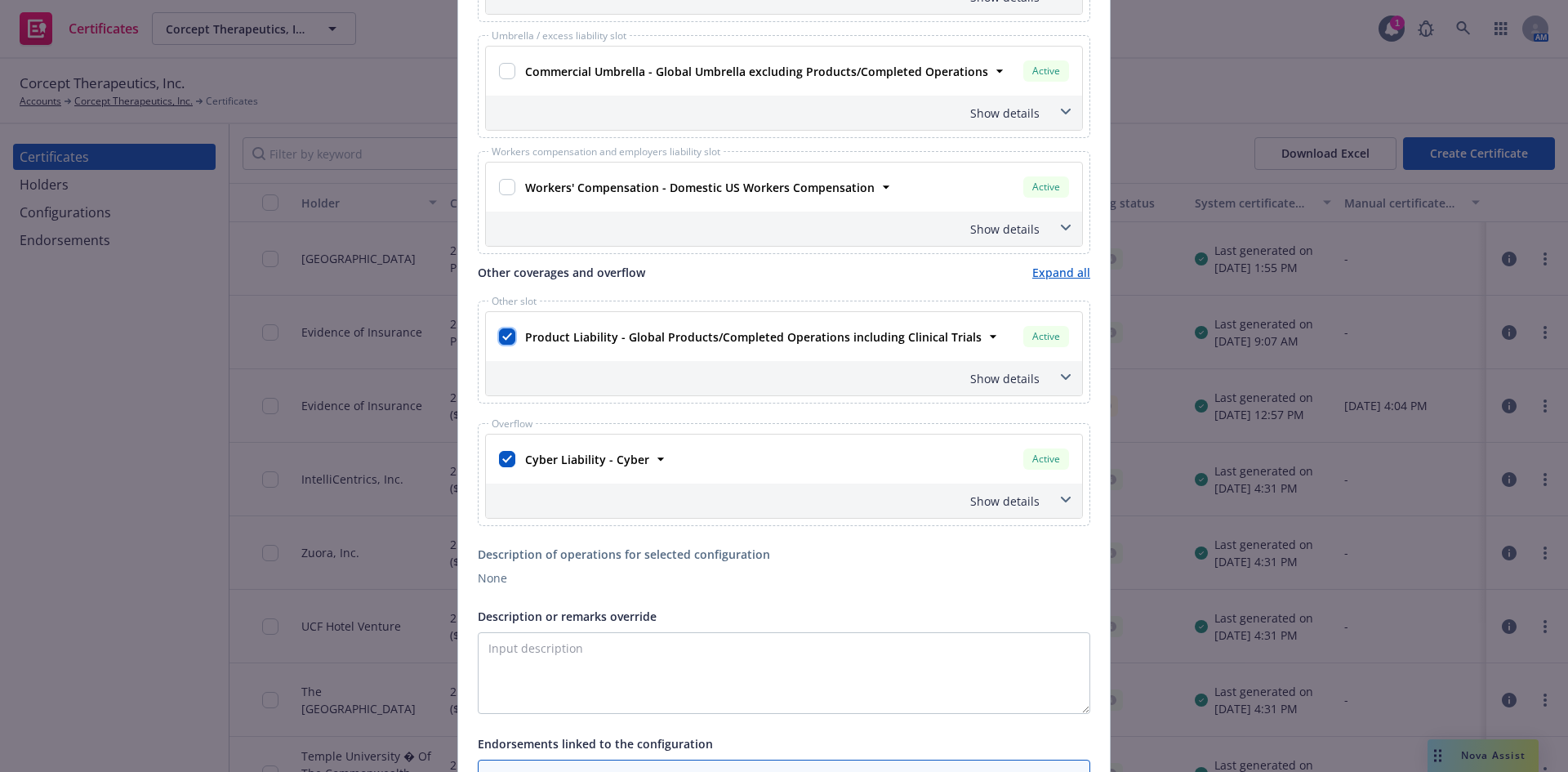
click at [505, 335] on input "checkbox" at bounding box center [507, 336] width 16 height 16
checkbox input "false"
click at [504, 460] on input "checkbox" at bounding box center [507, 459] width 16 height 16
checkbox input "false"
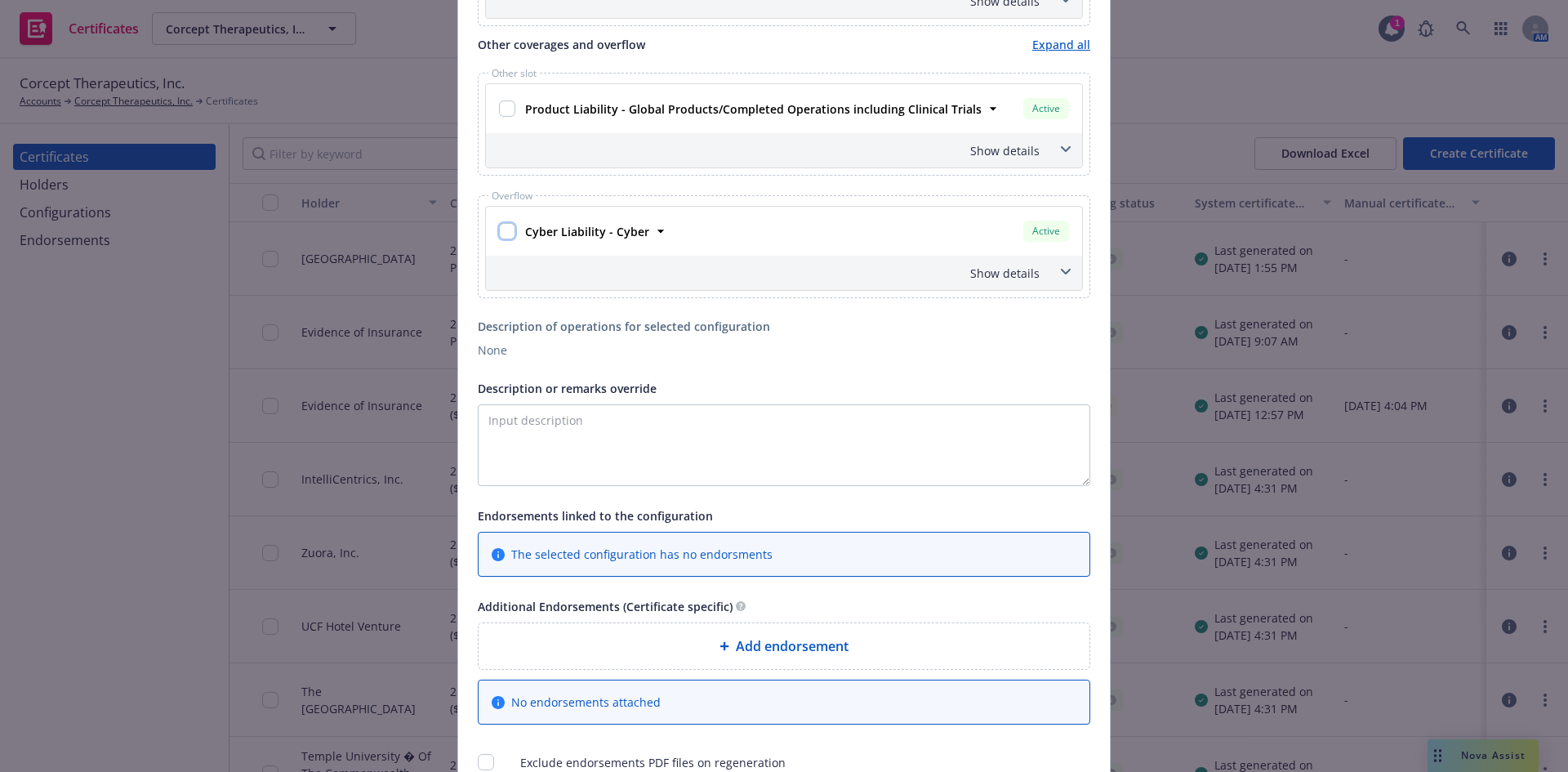
scroll to position [1272, 0]
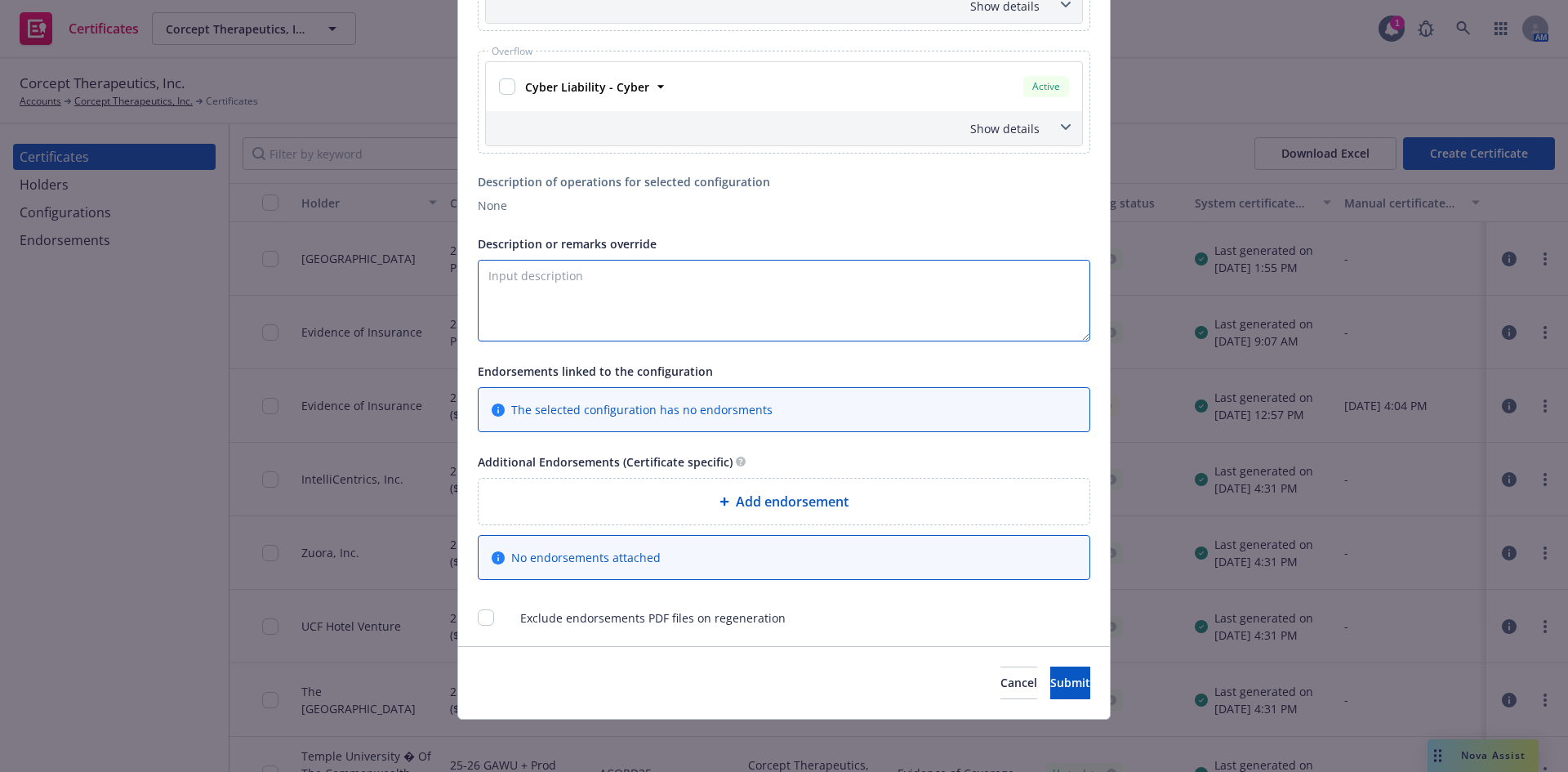
click at [592, 282] on textarea "Description or remarks override" at bounding box center [784, 300] width 613 height 82
type textarea "RE: Rental Agreement #23999846"
click at [1052, 676] on span "Submit" at bounding box center [1070, 683] width 40 height 15
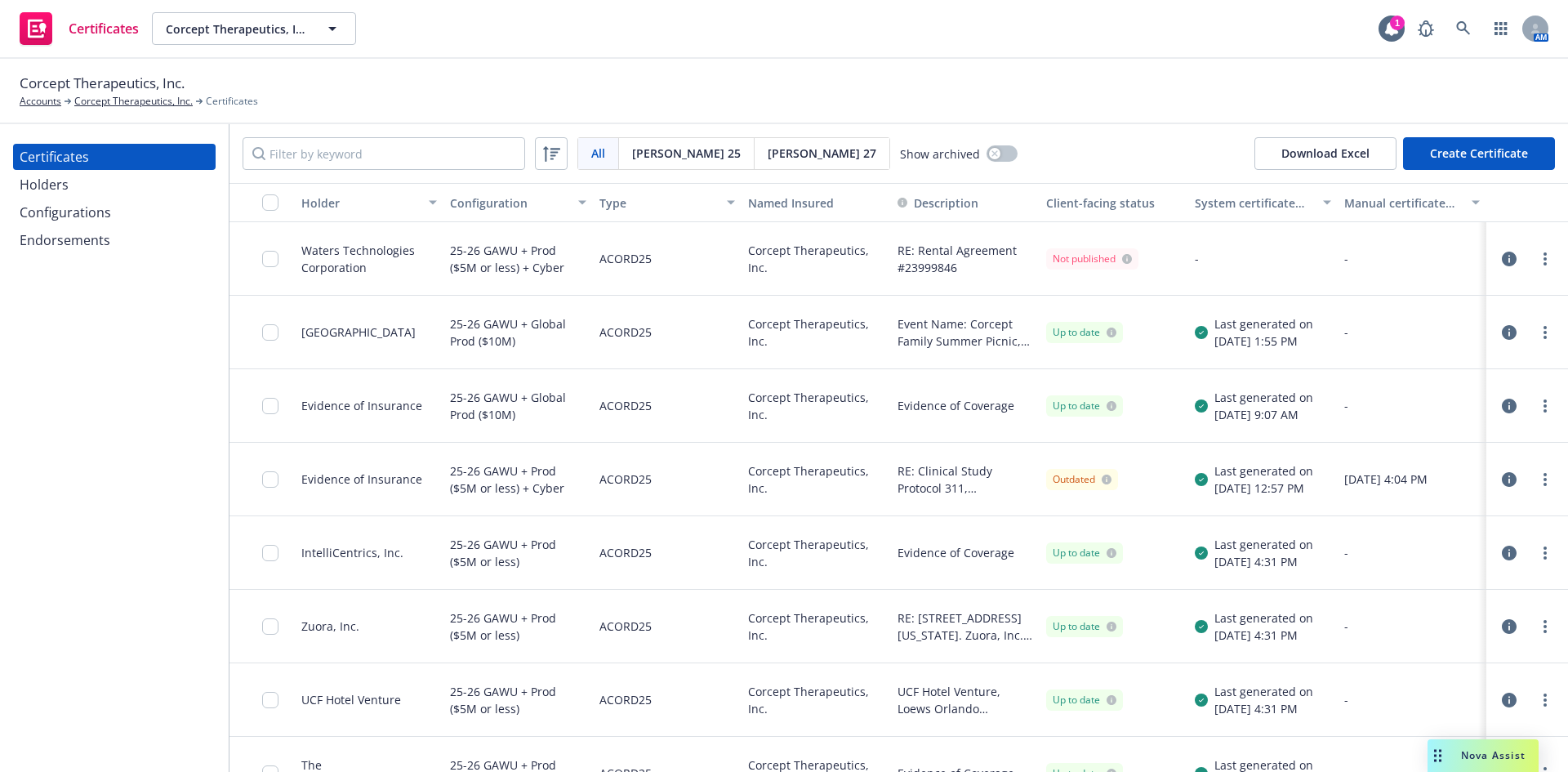
click at [49, 216] on div "Configurations" at bounding box center [66, 212] width 92 height 26
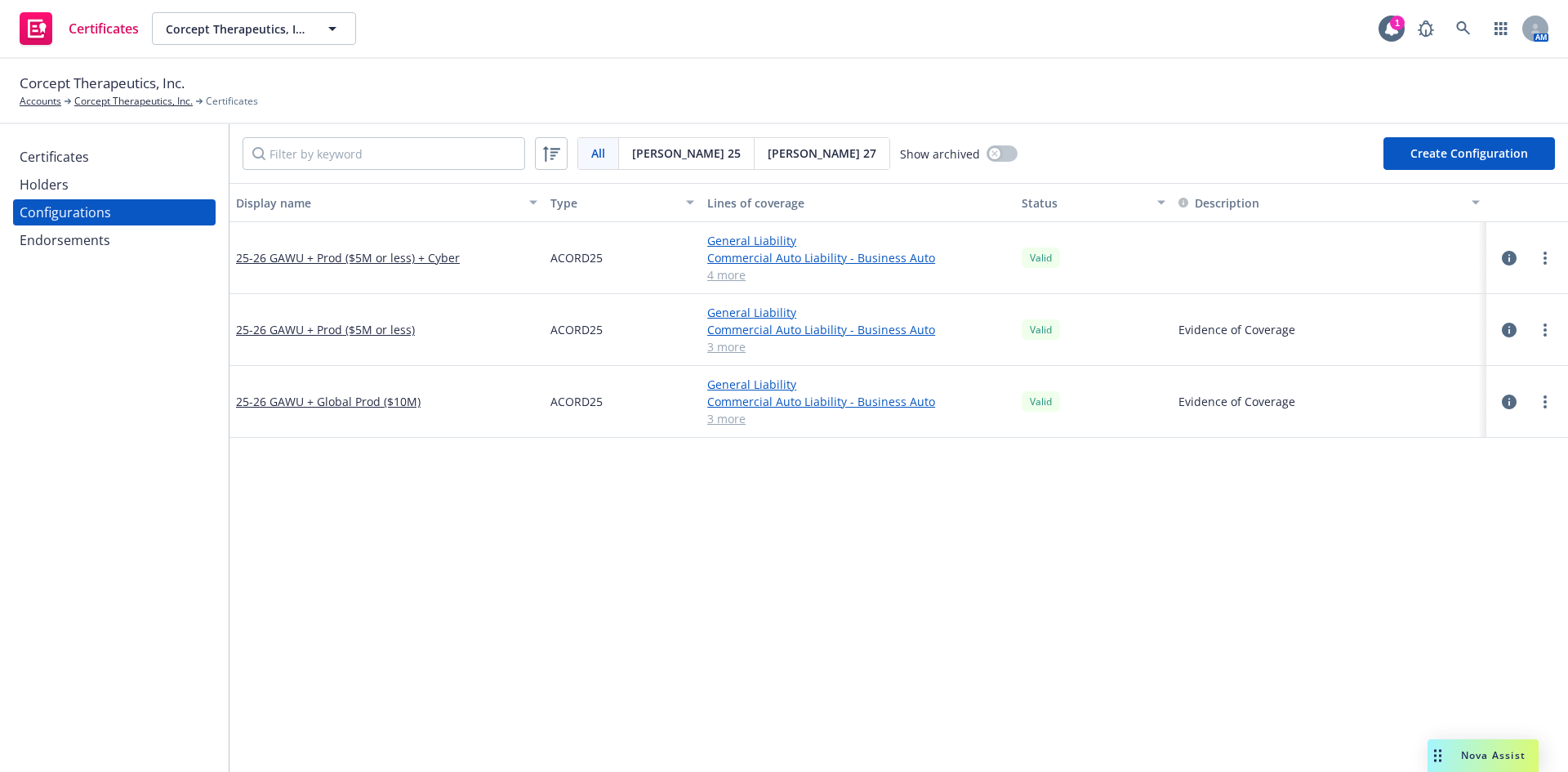
click at [1502, 153] on button "Create Configuration" at bounding box center [1469, 153] width 172 height 32
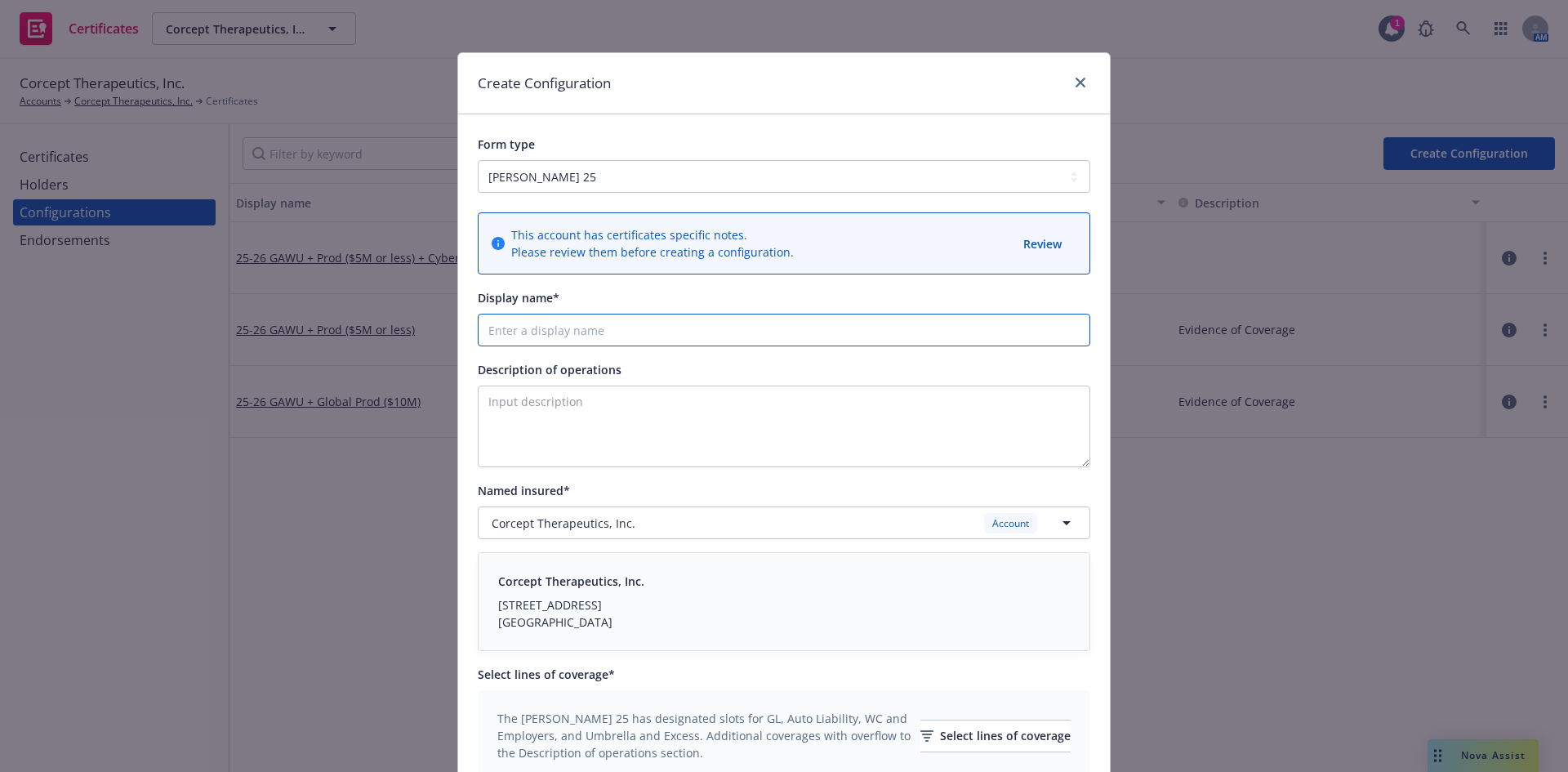
click at [502, 335] on input "Display name*" at bounding box center [784, 330] width 613 height 32
click at [852, 428] on textarea "Description of operations" at bounding box center [784, 426] width 613 height 82
click at [610, 335] on input "Display name*" at bounding box center [784, 330] width 613 height 32
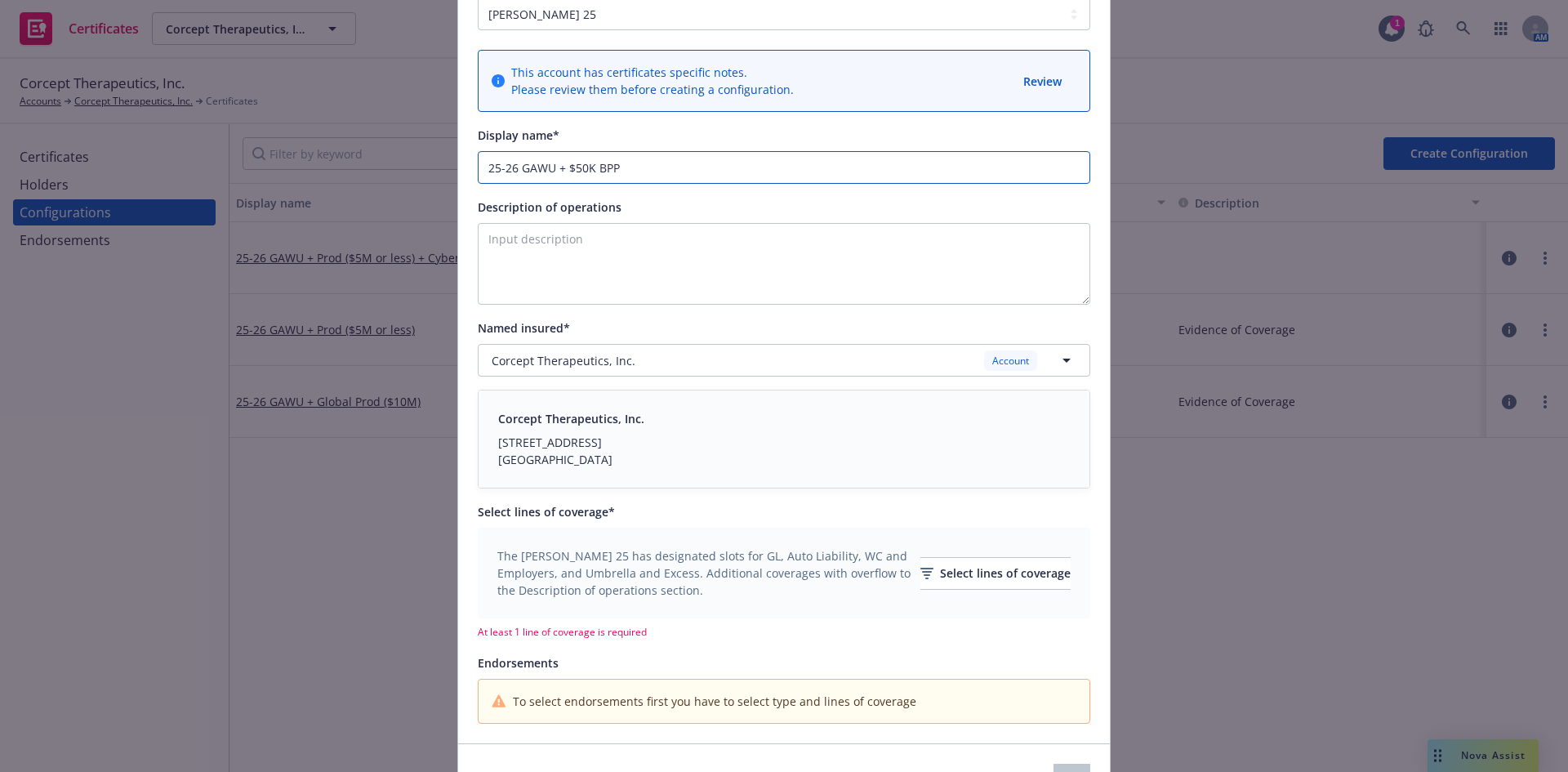
scroll to position [245, 0]
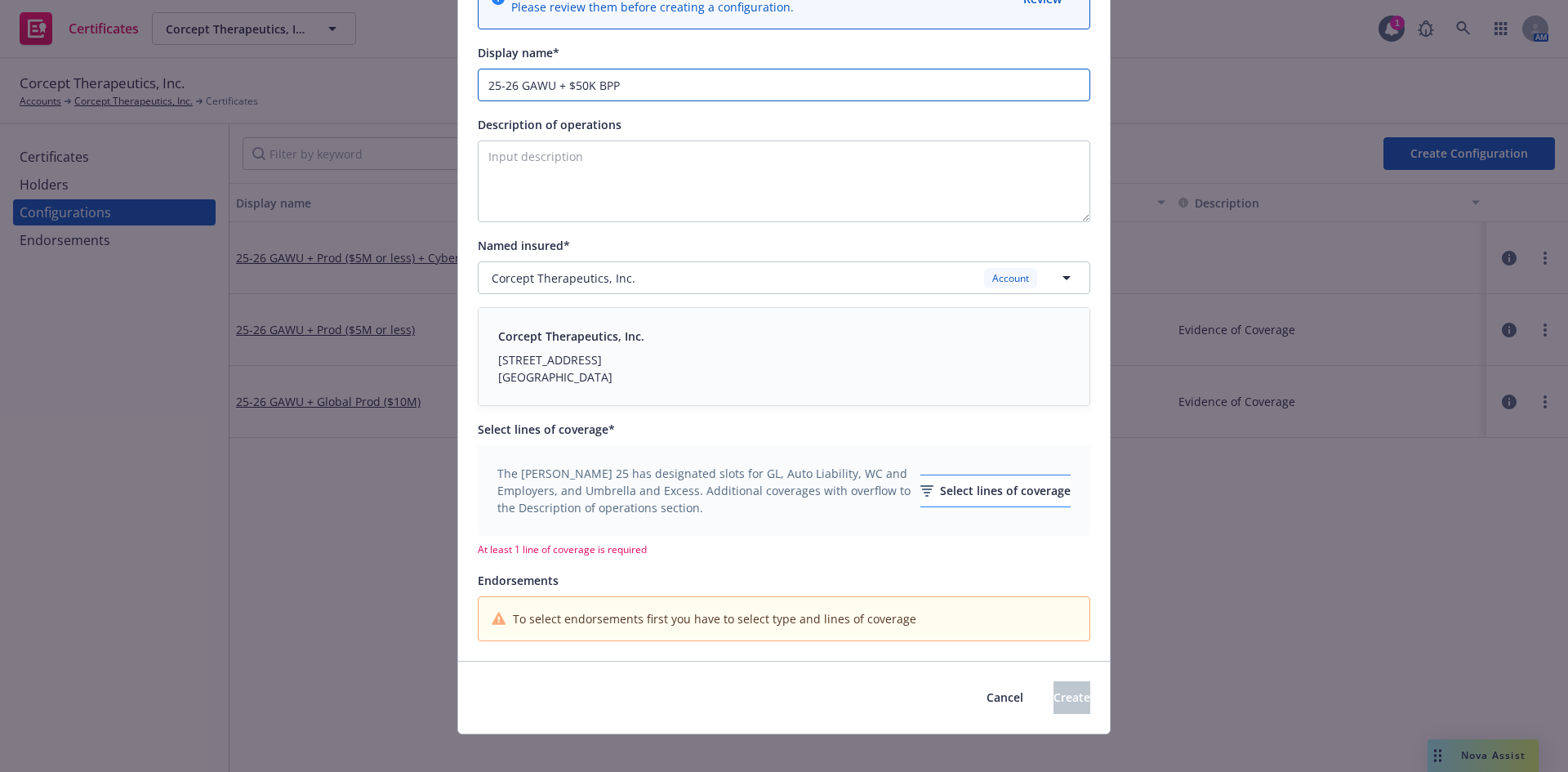
type input "25-26 GAWU + $50K BPP"
click at [989, 500] on div "Select lines of coverage" at bounding box center [995, 491] width 151 height 31
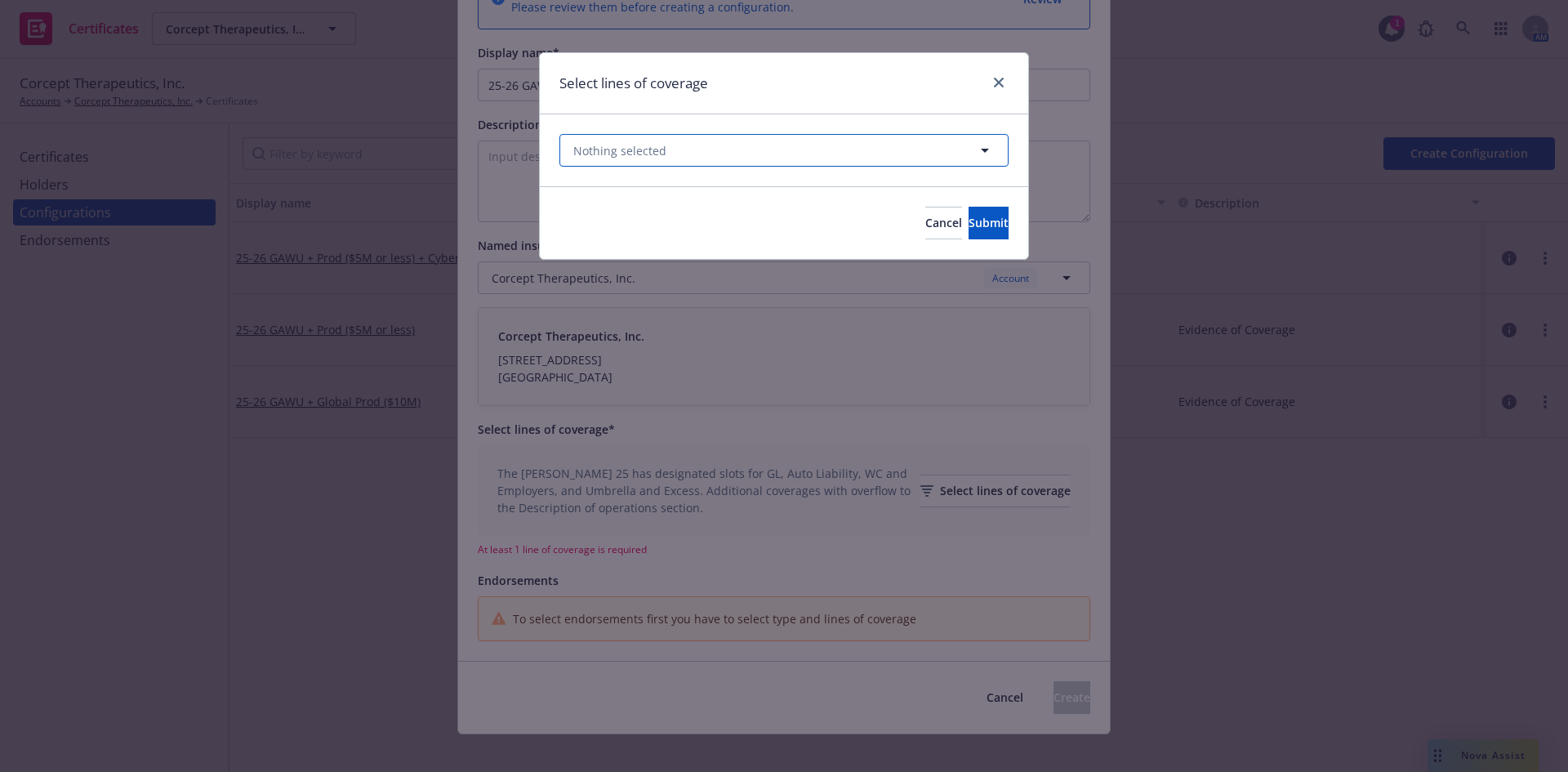
click at [978, 142] on icon "button" at bounding box center [984, 150] width 20 height 20
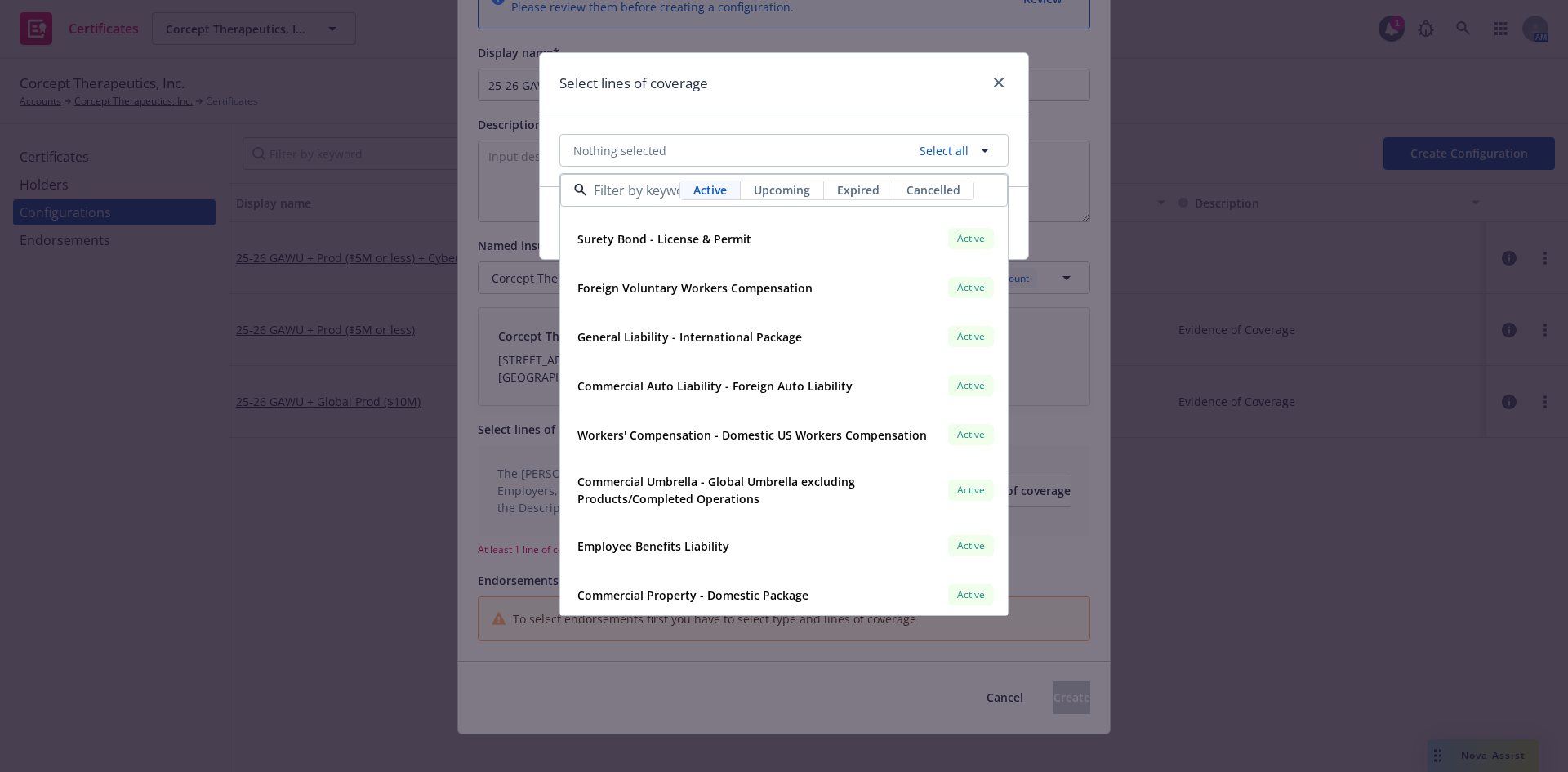
scroll to position [327, 0]
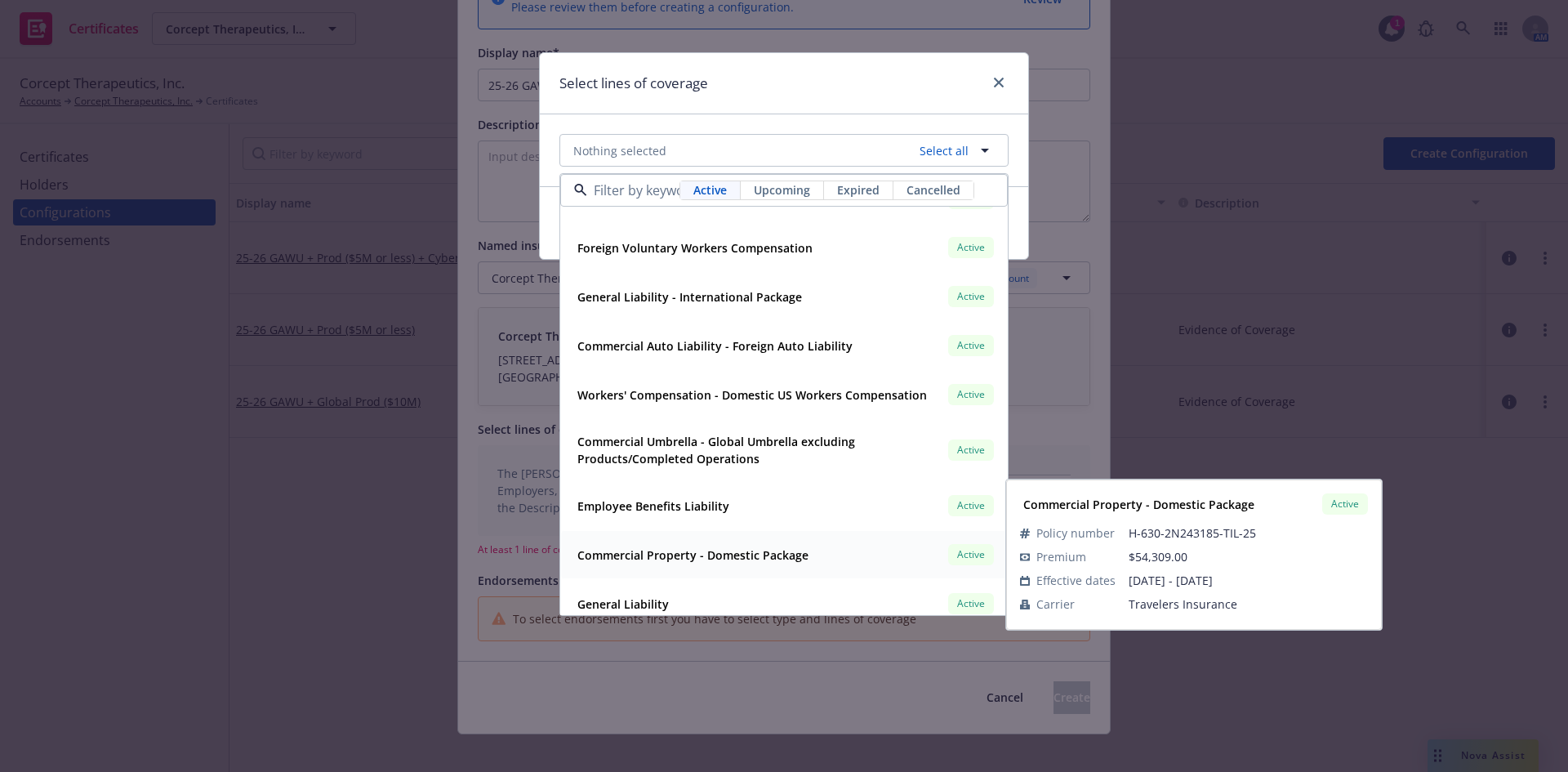
click at [676, 558] on strong "Commercial Property - Domestic Package" at bounding box center [693, 555] width 231 height 15
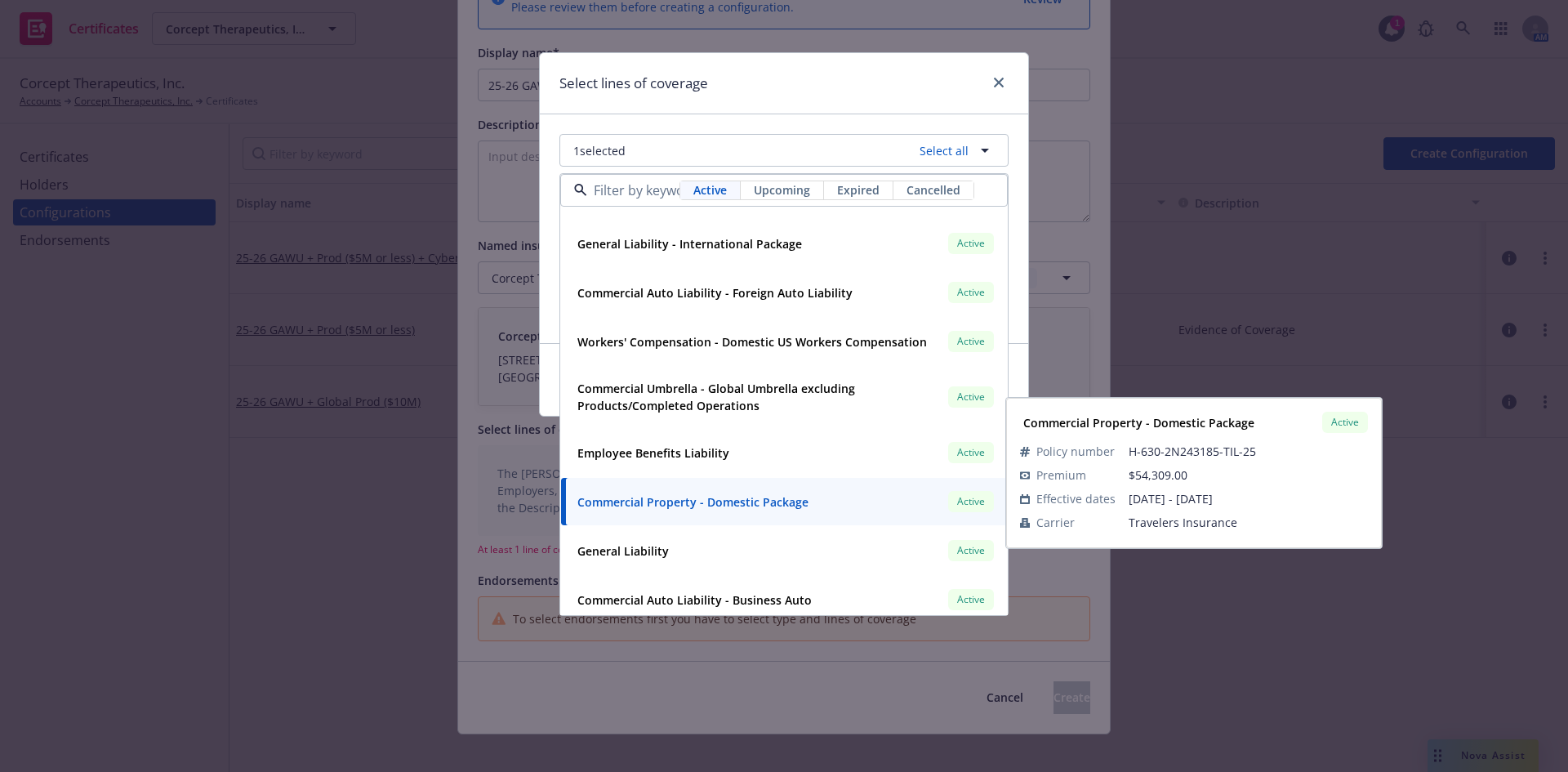
scroll to position [409, 0]
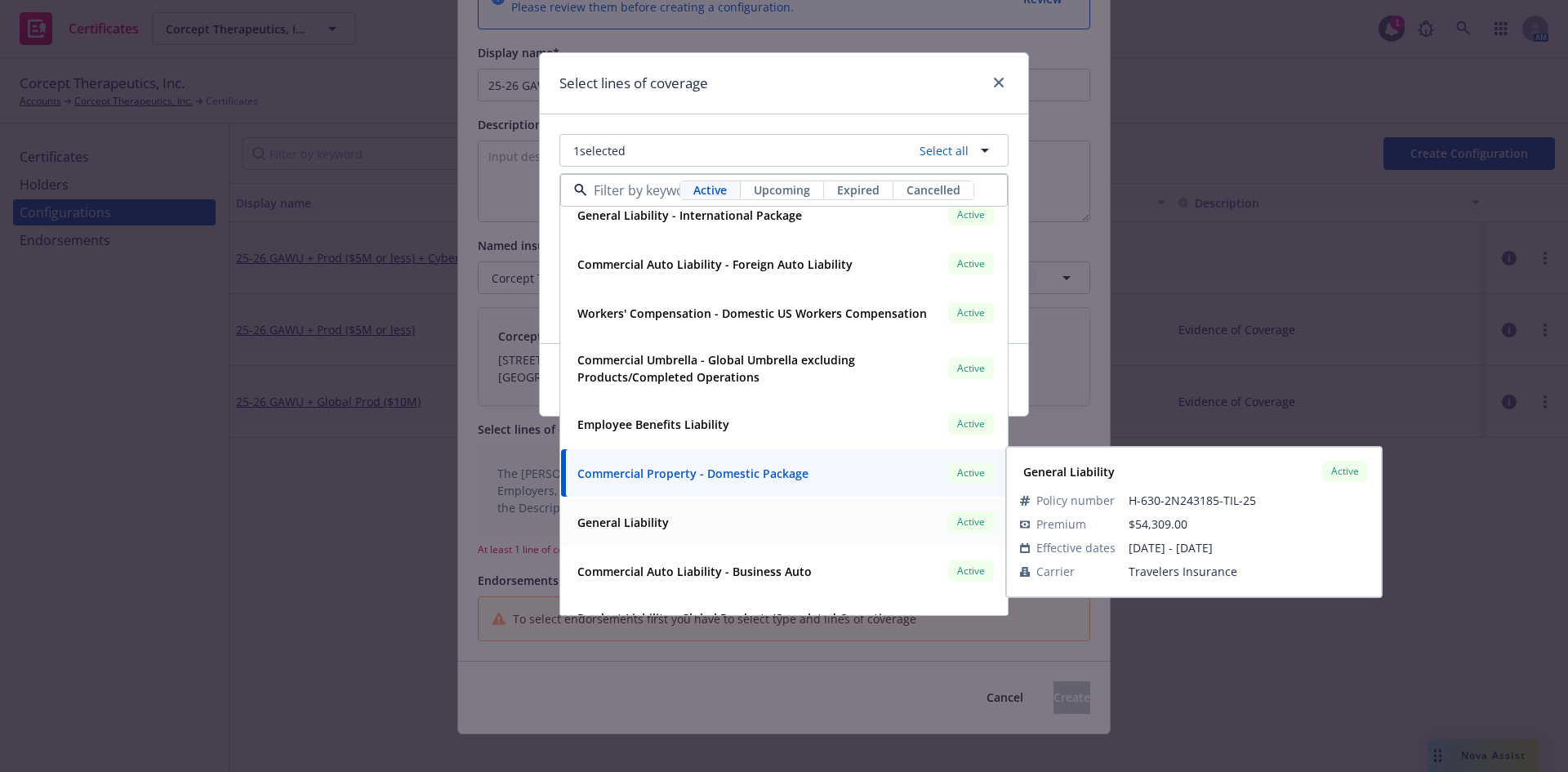
click at [684, 533] on div "General Liability Active" at bounding box center [784, 522] width 426 height 28
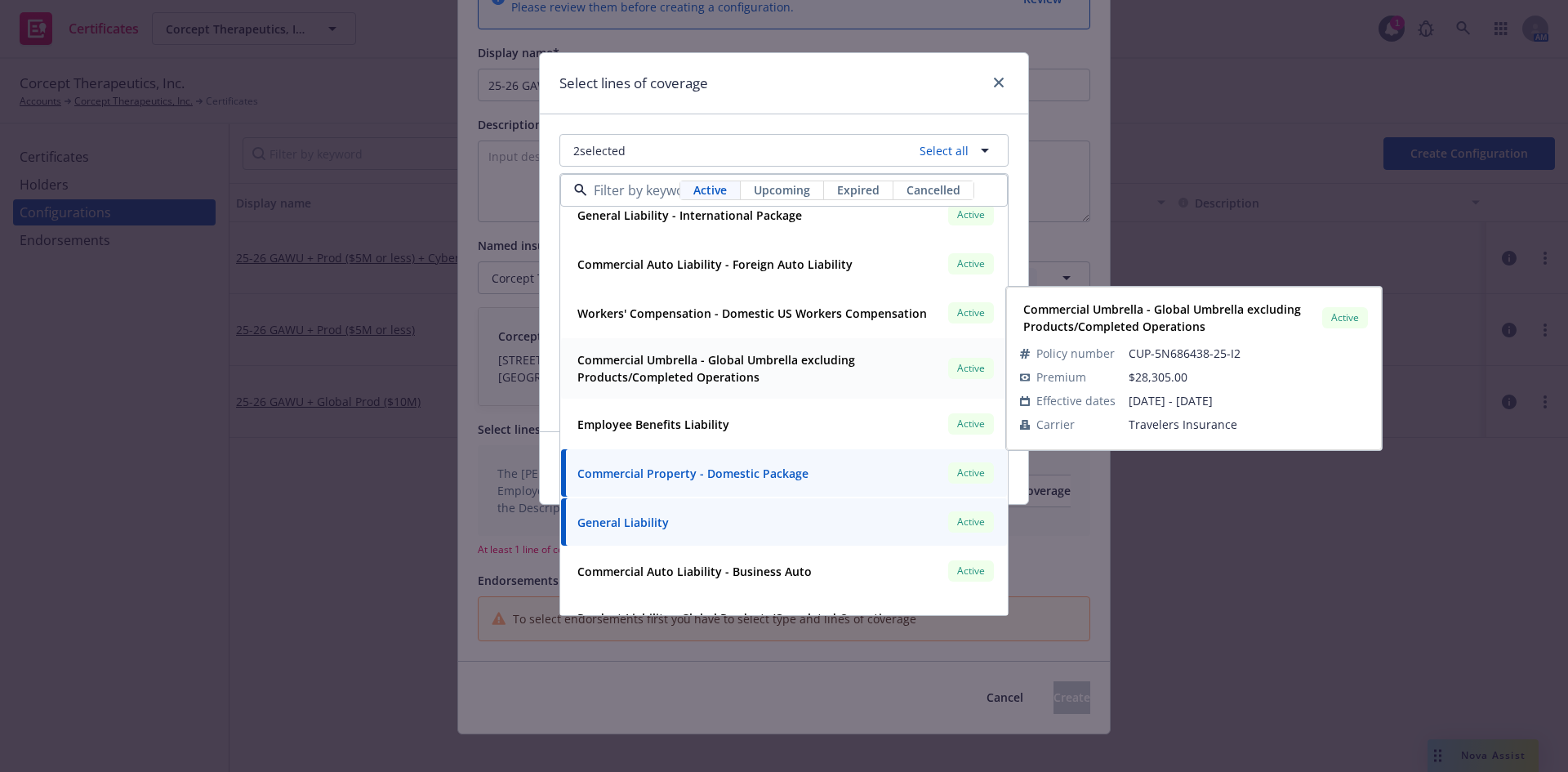
click at [700, 378] on strong "Commercial Umbrella - Global Umbrella excluding Products/Completed Operations" at bounding box center [716, 369] width 277 height 32
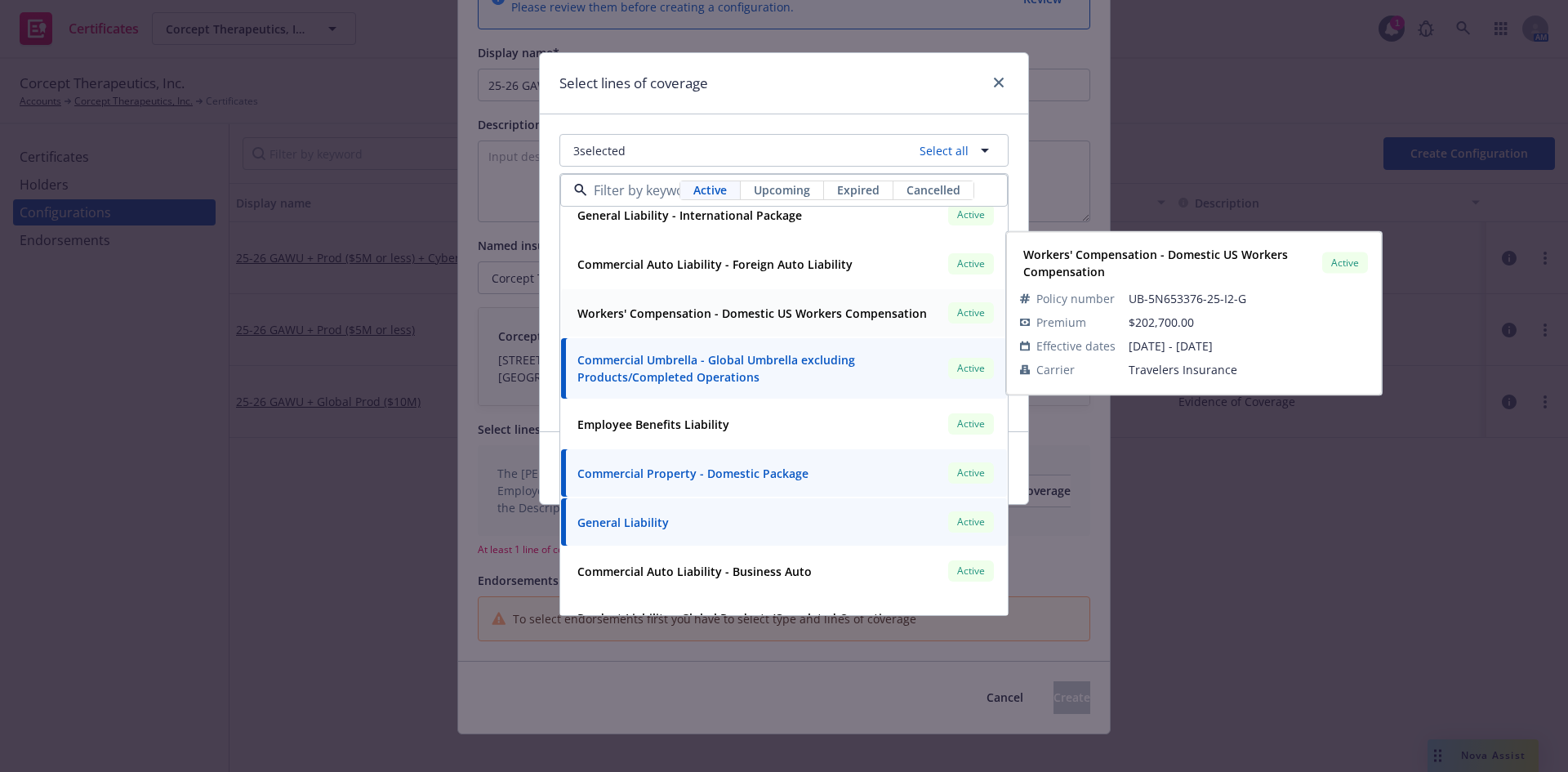
click at [692, 308] on strong "Workers' Compensation - Domestic US Workers Compensation" at bounding box center [752, 313] width 350 height 15
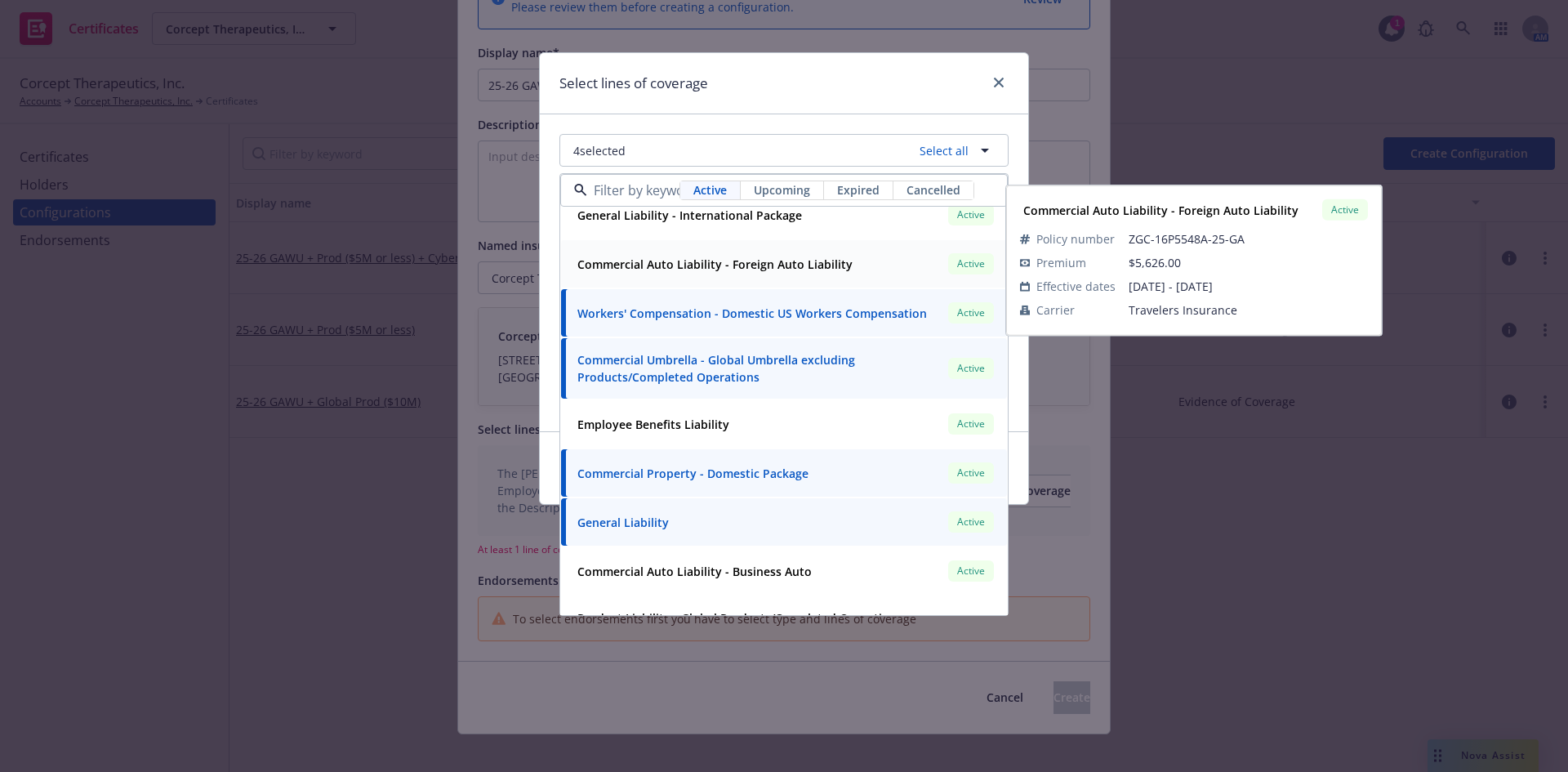
click at [698, 269] on strong "Commercial Auto Liability - Foreign Auto Liability" at bounding box center [716, 264] width 276 height 15
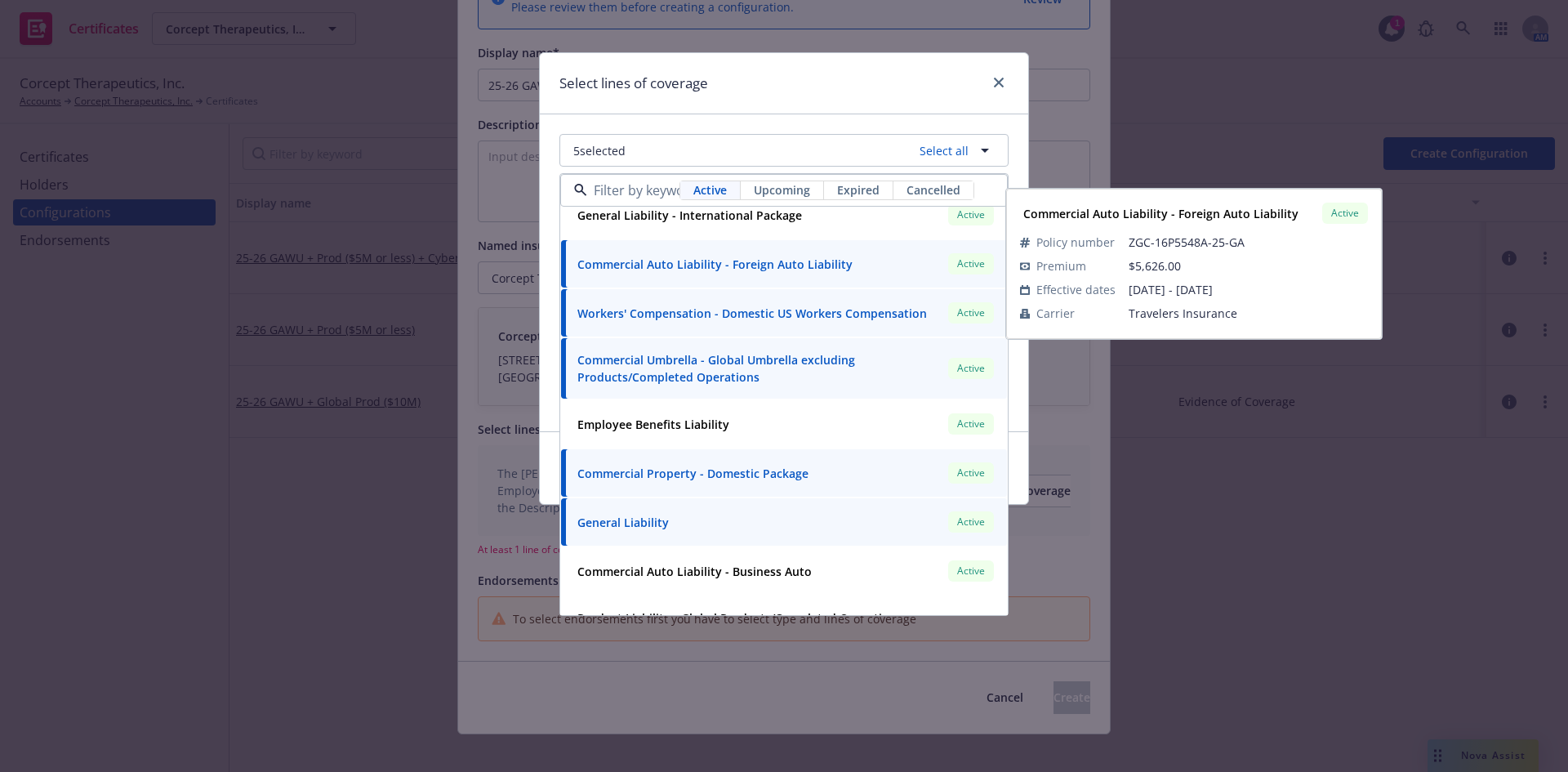
click at [698, 269] on strong "Commercial Auto Liability - Foreign Auto Liability" at bounding box center [716, 264] width 276 height 15
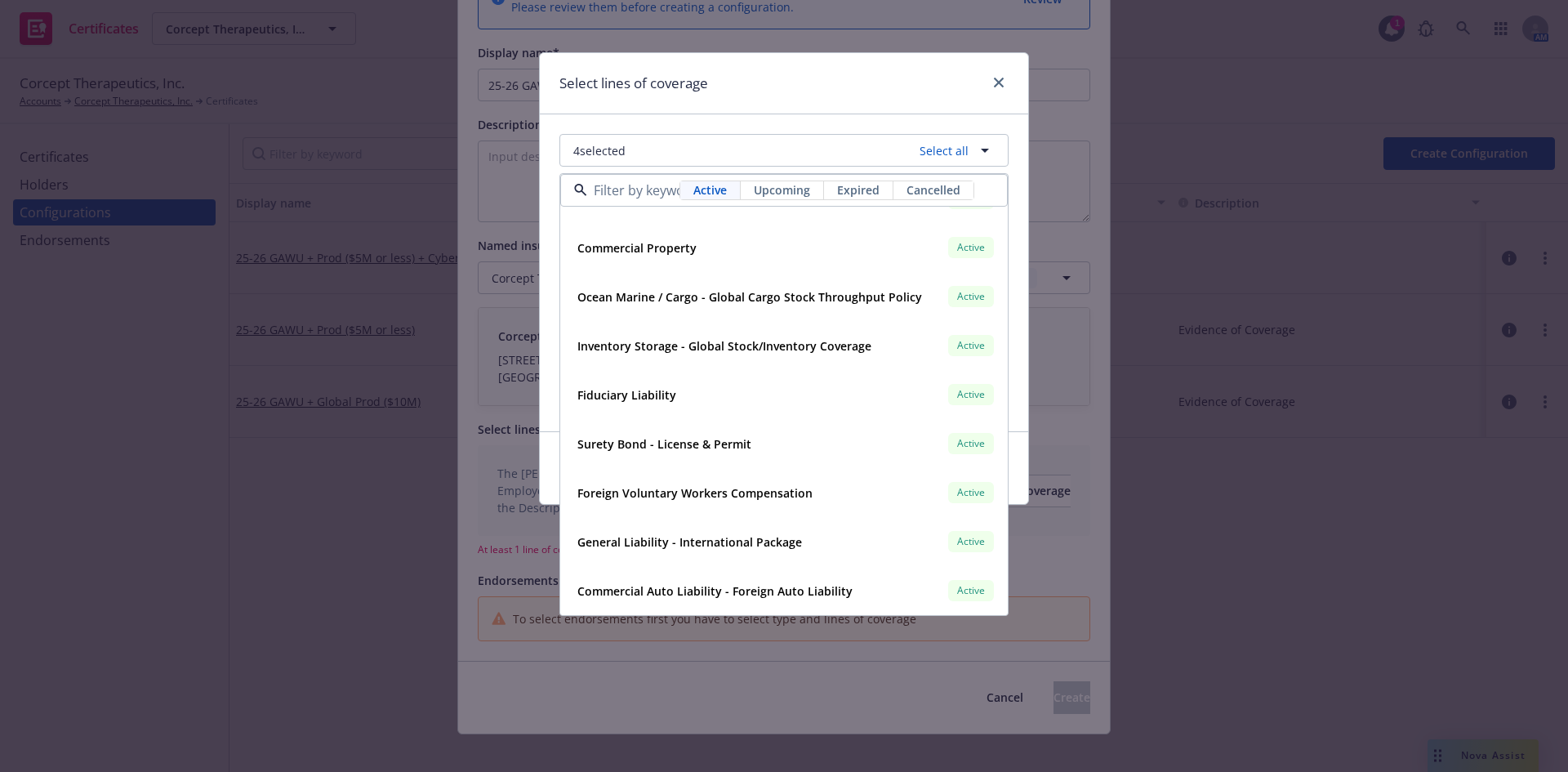
scroll to position [0, 0]
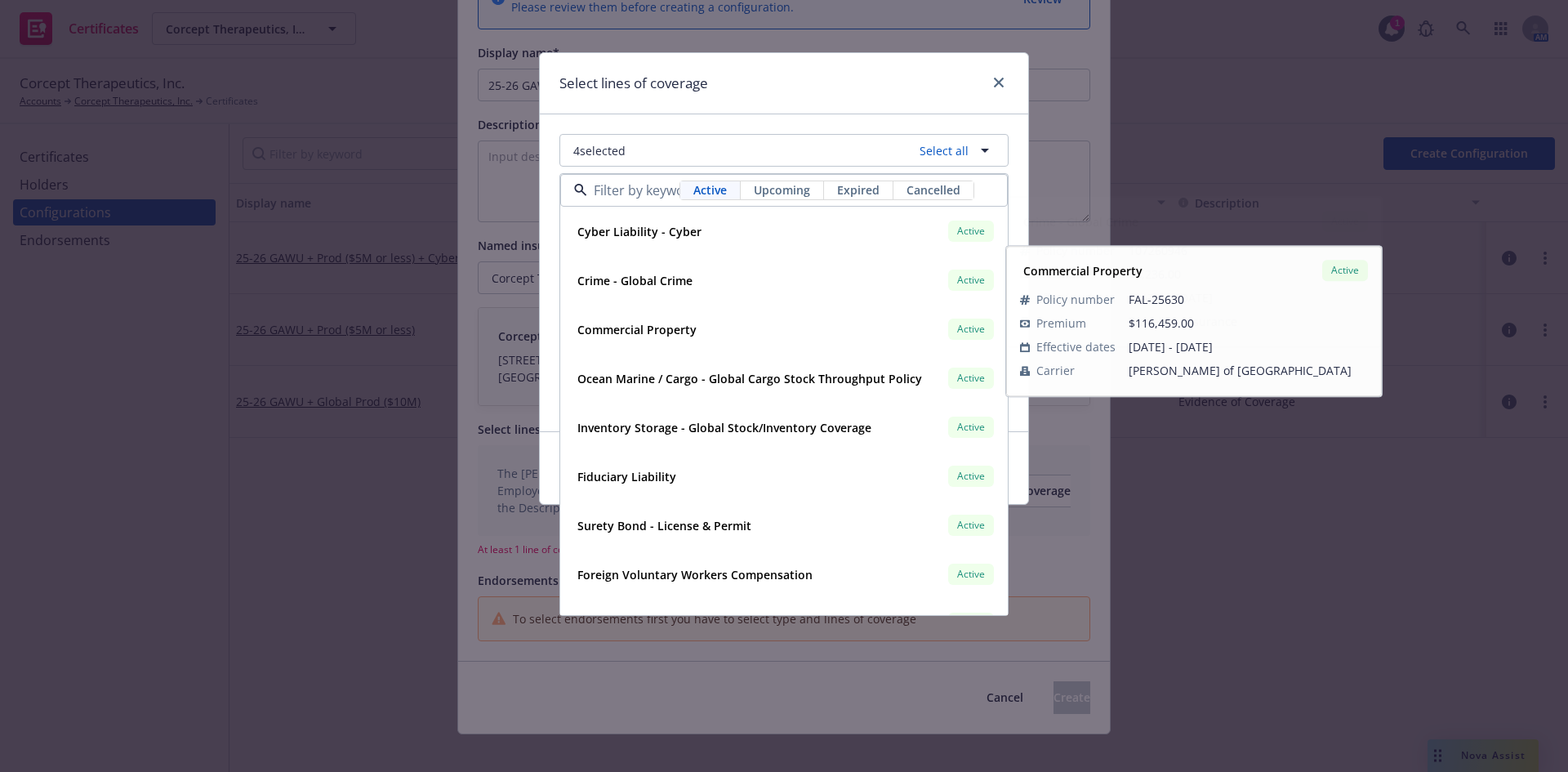
click at [834, 71] on div "Select lines of coverage" at bounding box center [784, 83] width 488 height 61
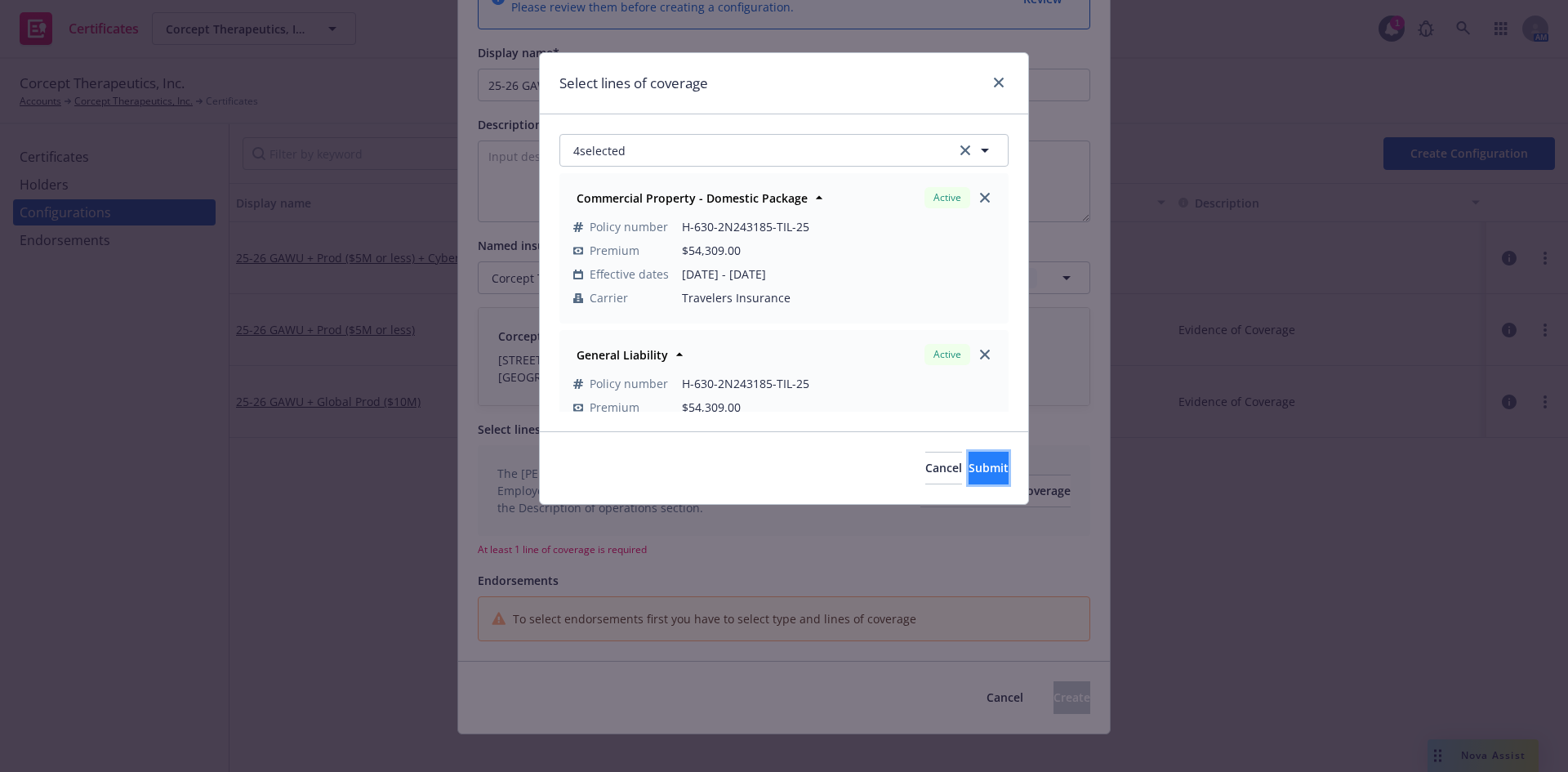
click at [969, 464] on span "Submit" at bounding box center [989, 467] width 40 height 15
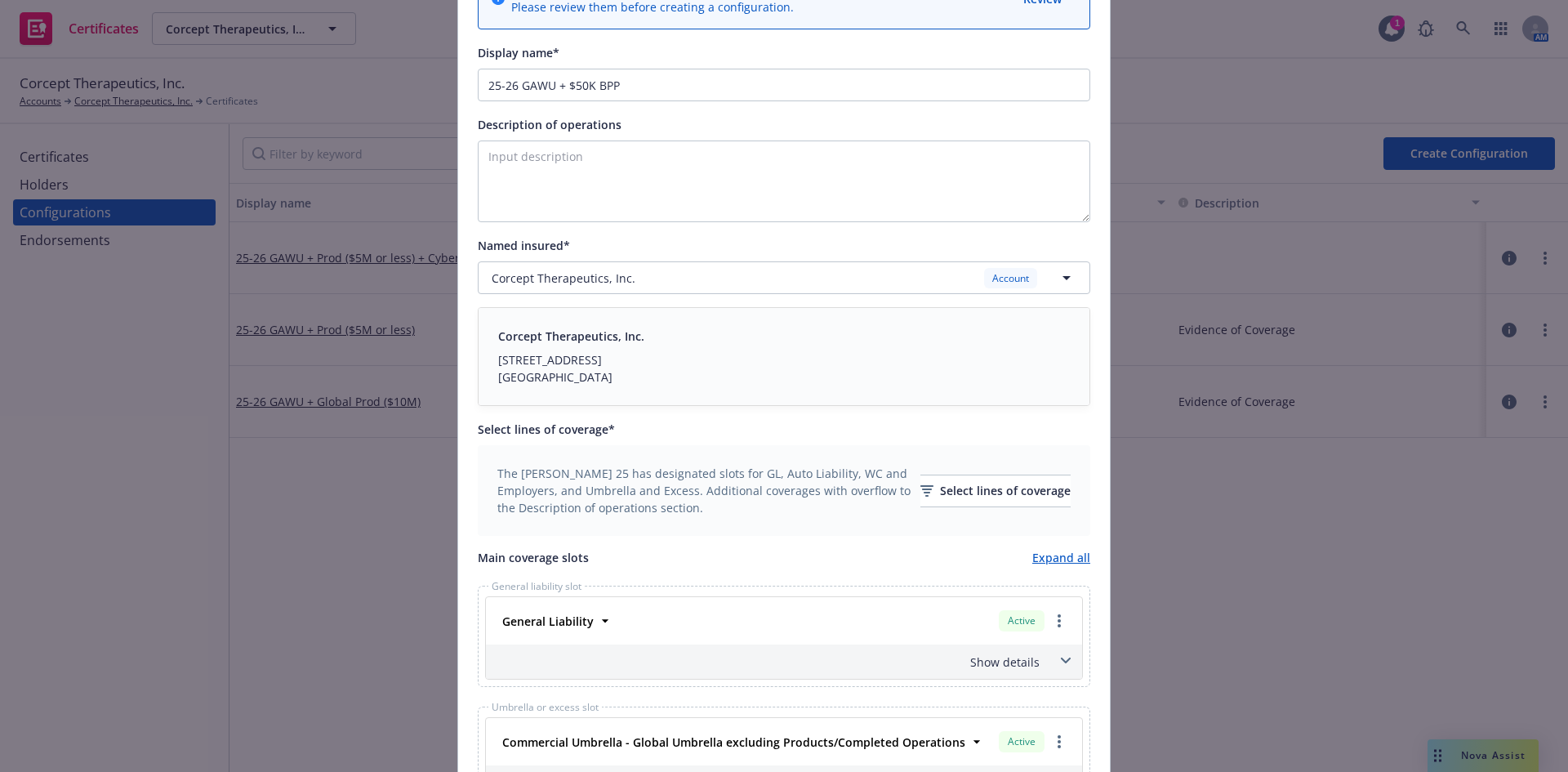
scroll to position [654, 0]
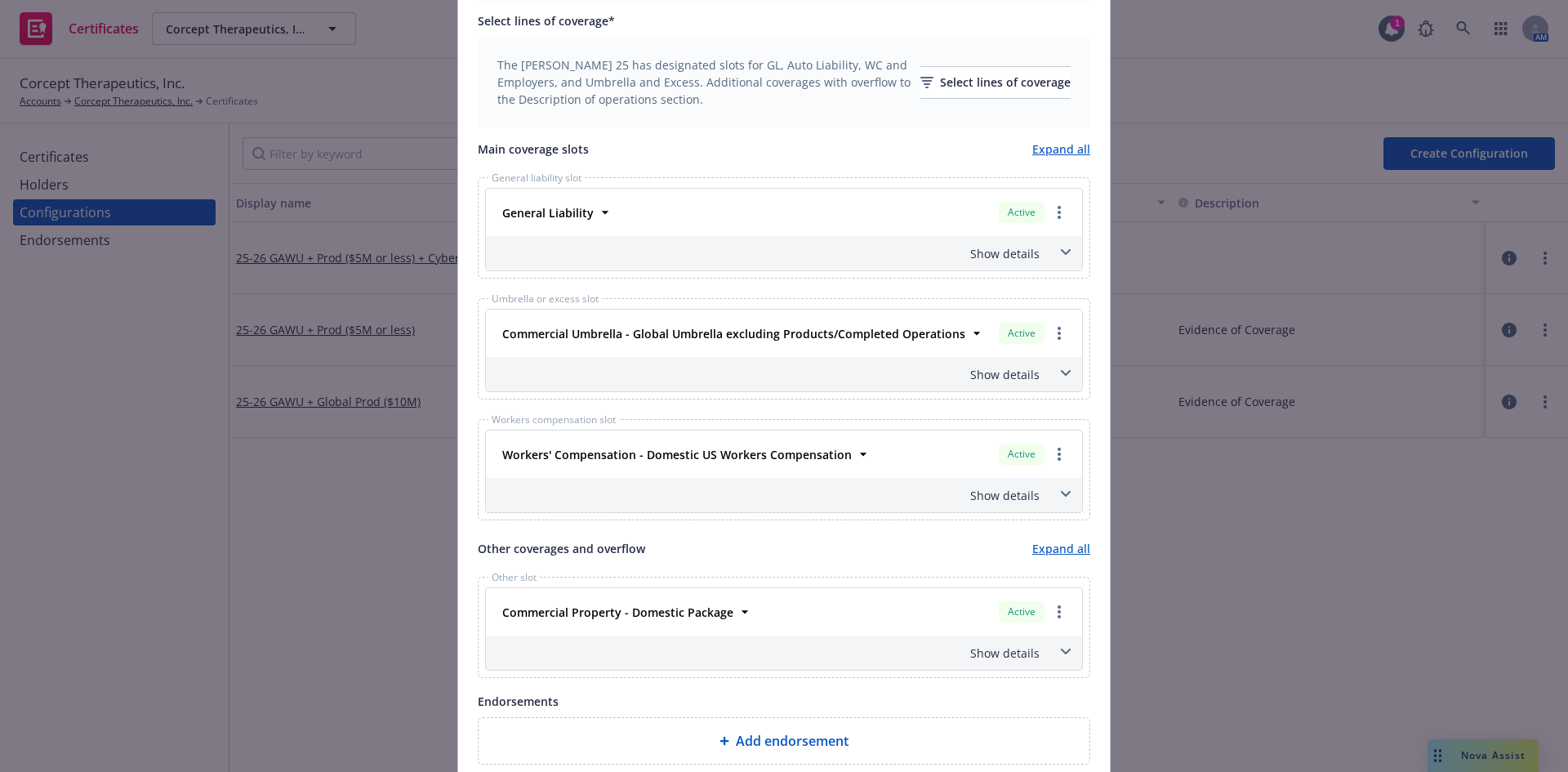
click at [1061, 250] on icon at bounding box center [1066, 253] width 10 height 7
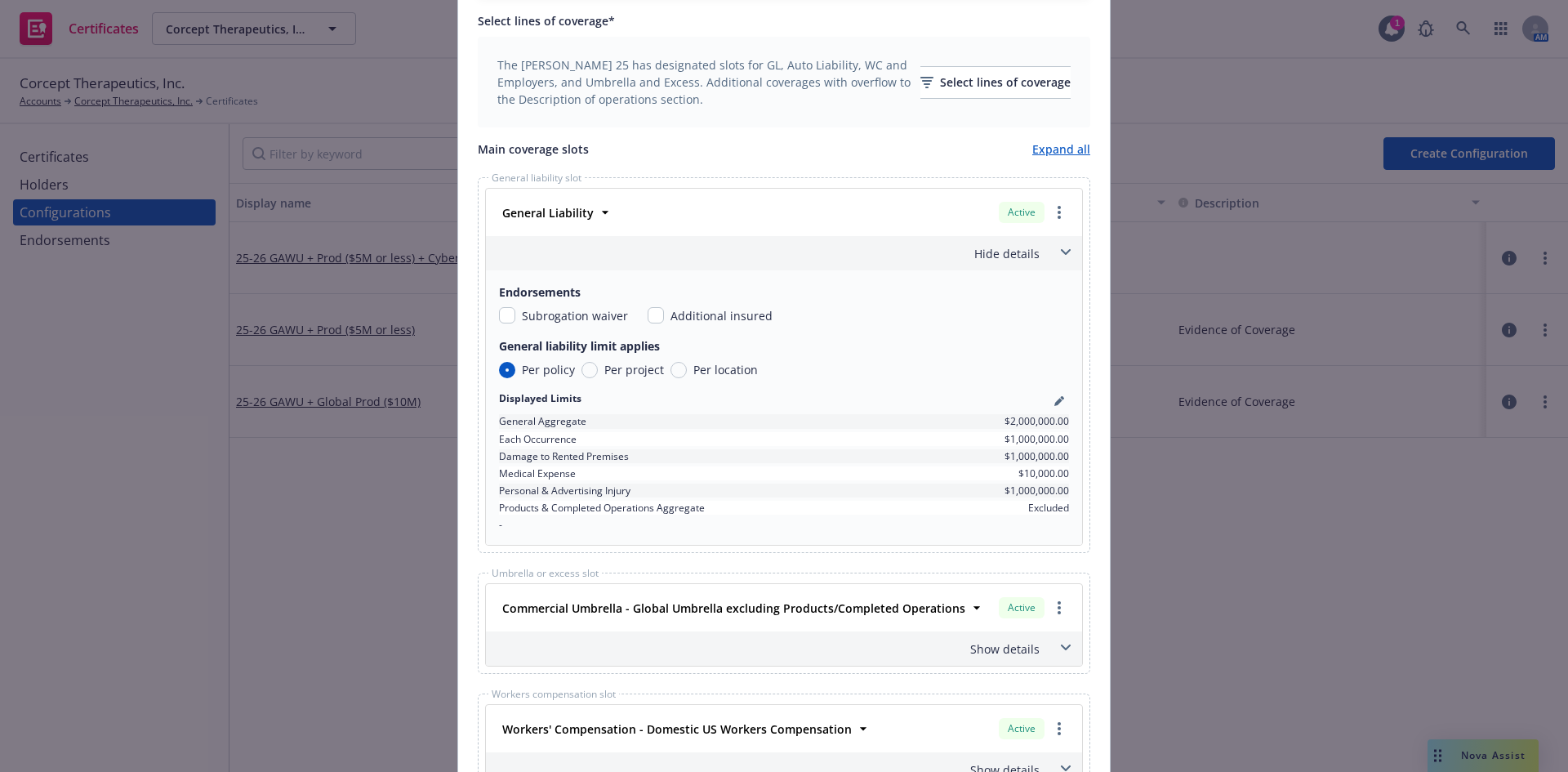
click at [1061, 250] on icon at bounding box center [1066, 253] width 10 height 7
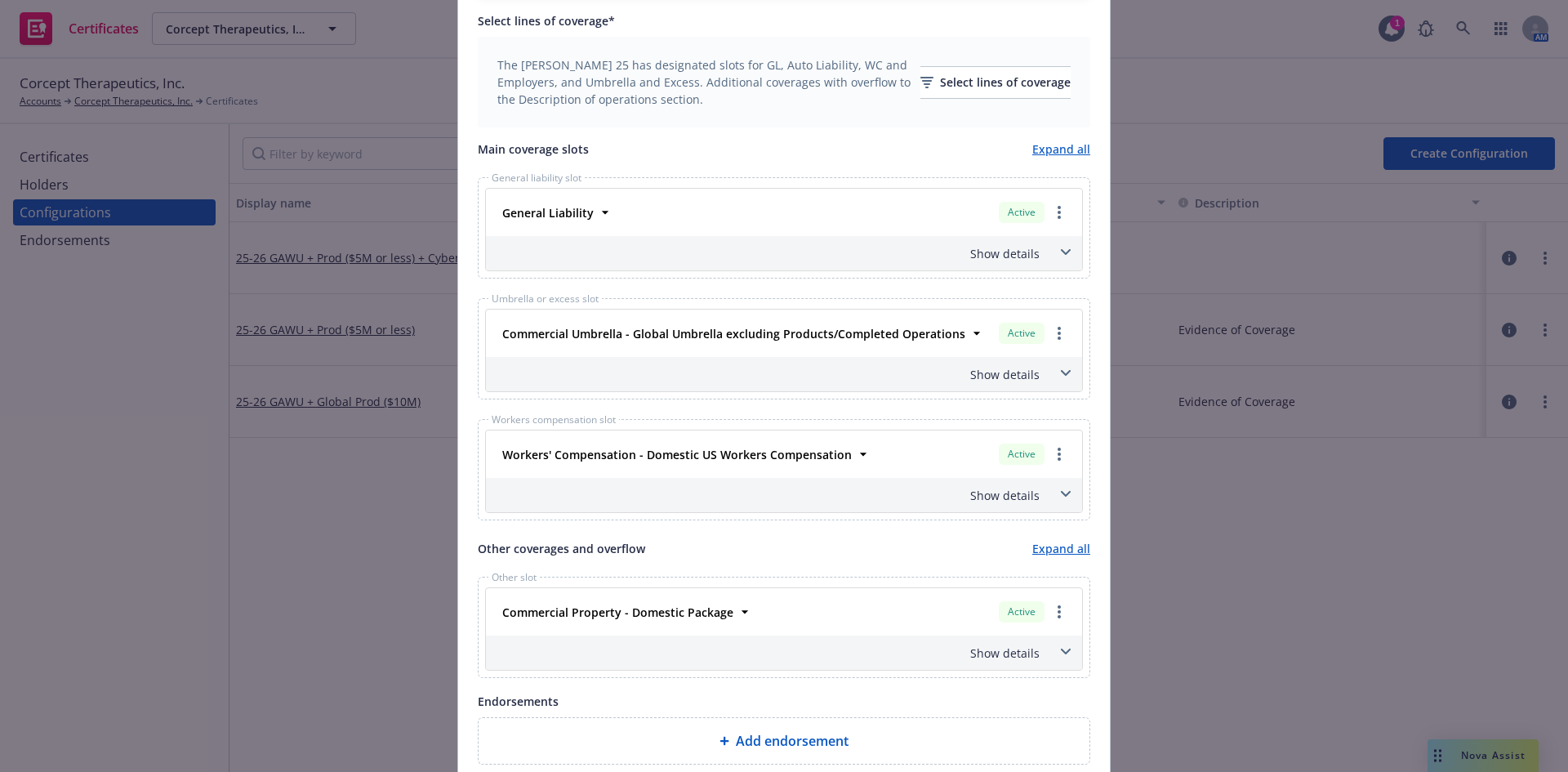
click at [1064, 377] on span at bounding box center [1065, 373] width 26 height 26
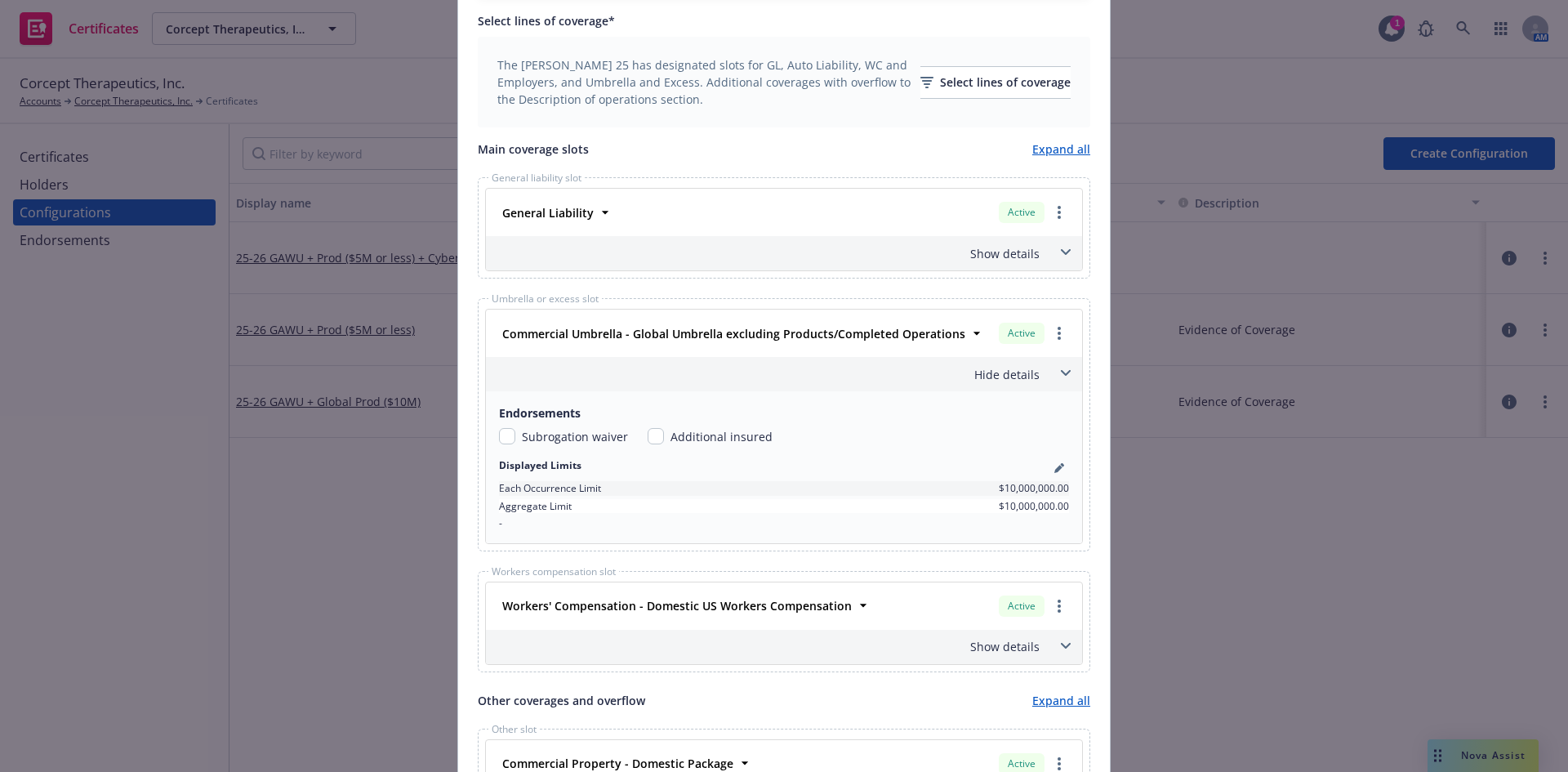
click at [1064, 377] on span at bounding box center [1065, 373] width 26 height 26
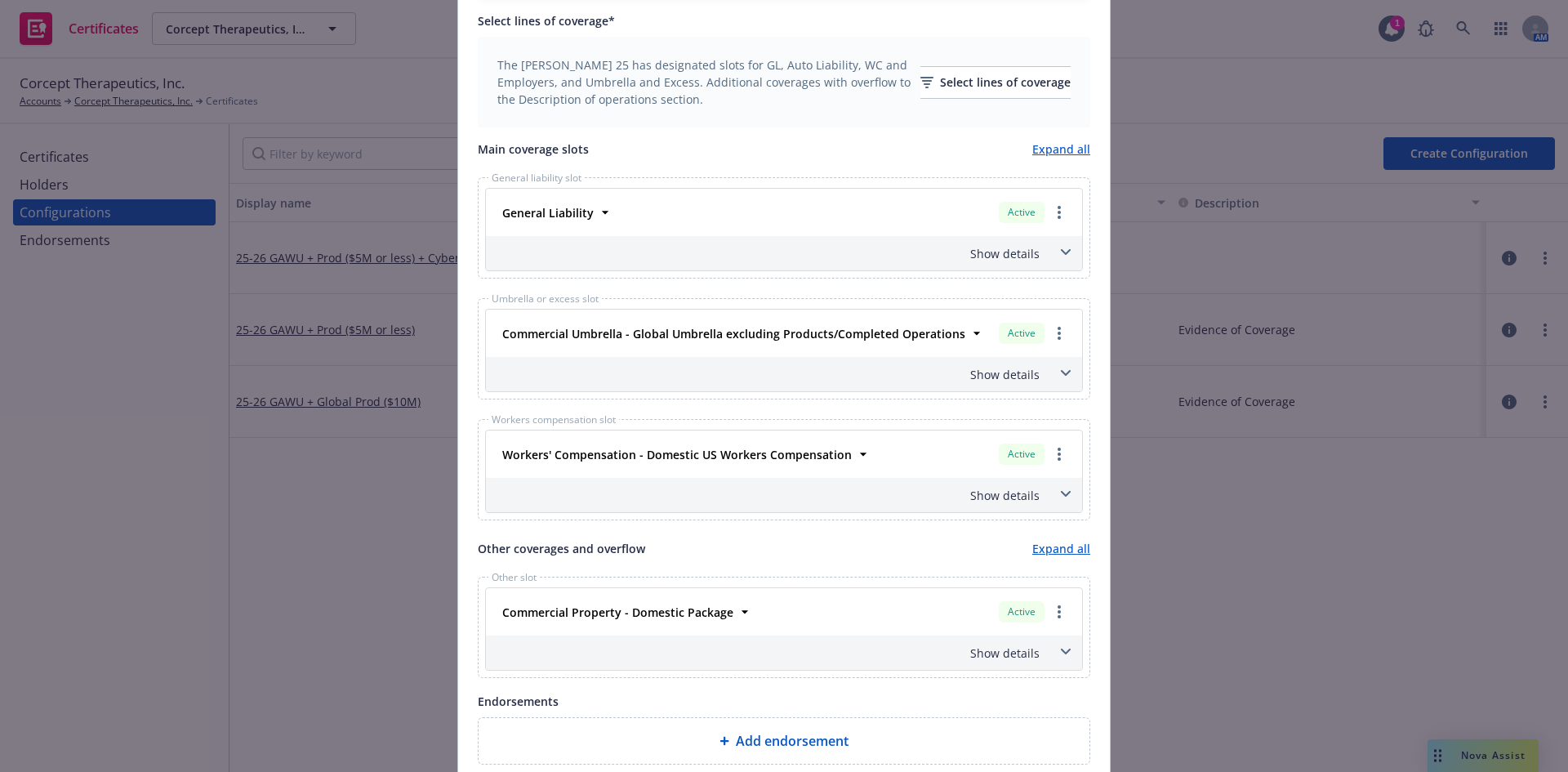
click at [1061, 496] on icon at bounding box center [1066, 495] width 10 height 7
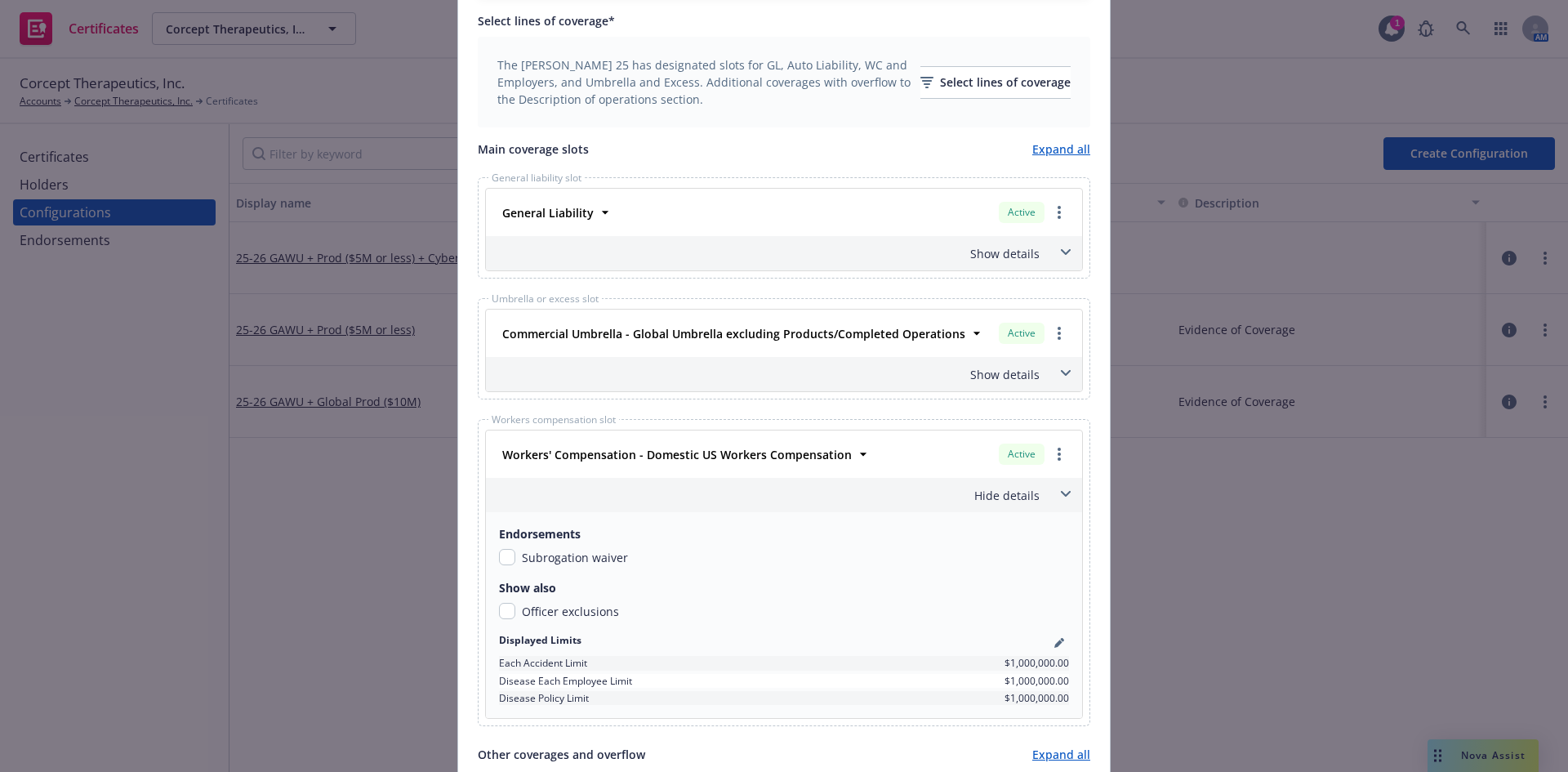
click at [1061, 496] on icon at bounding box center [1066, 495] width 10 height 7
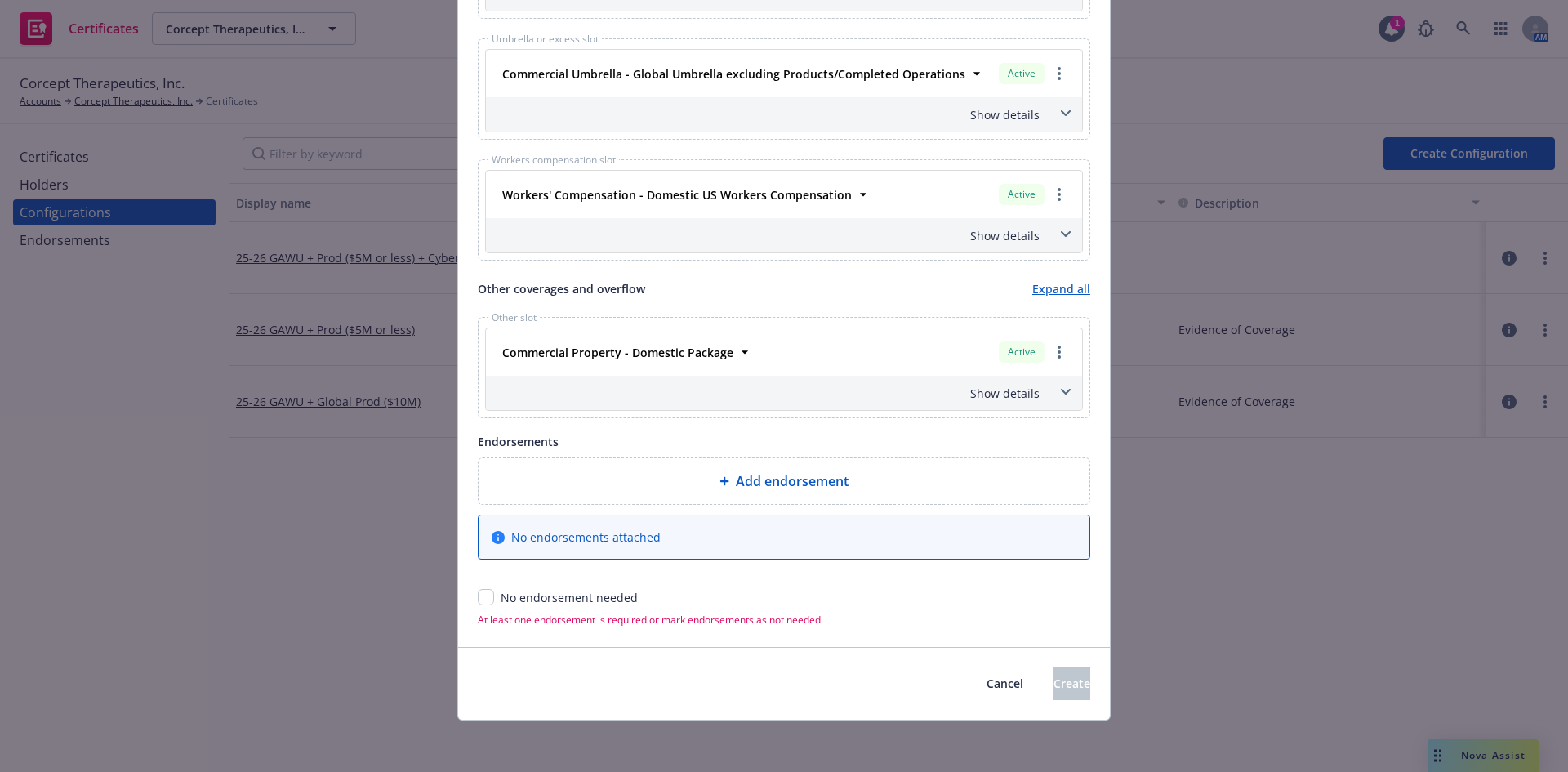
scroll to position [914, 0]
click at [1052, 392] on span at bounding box center [1065, 391] width 26 height 26
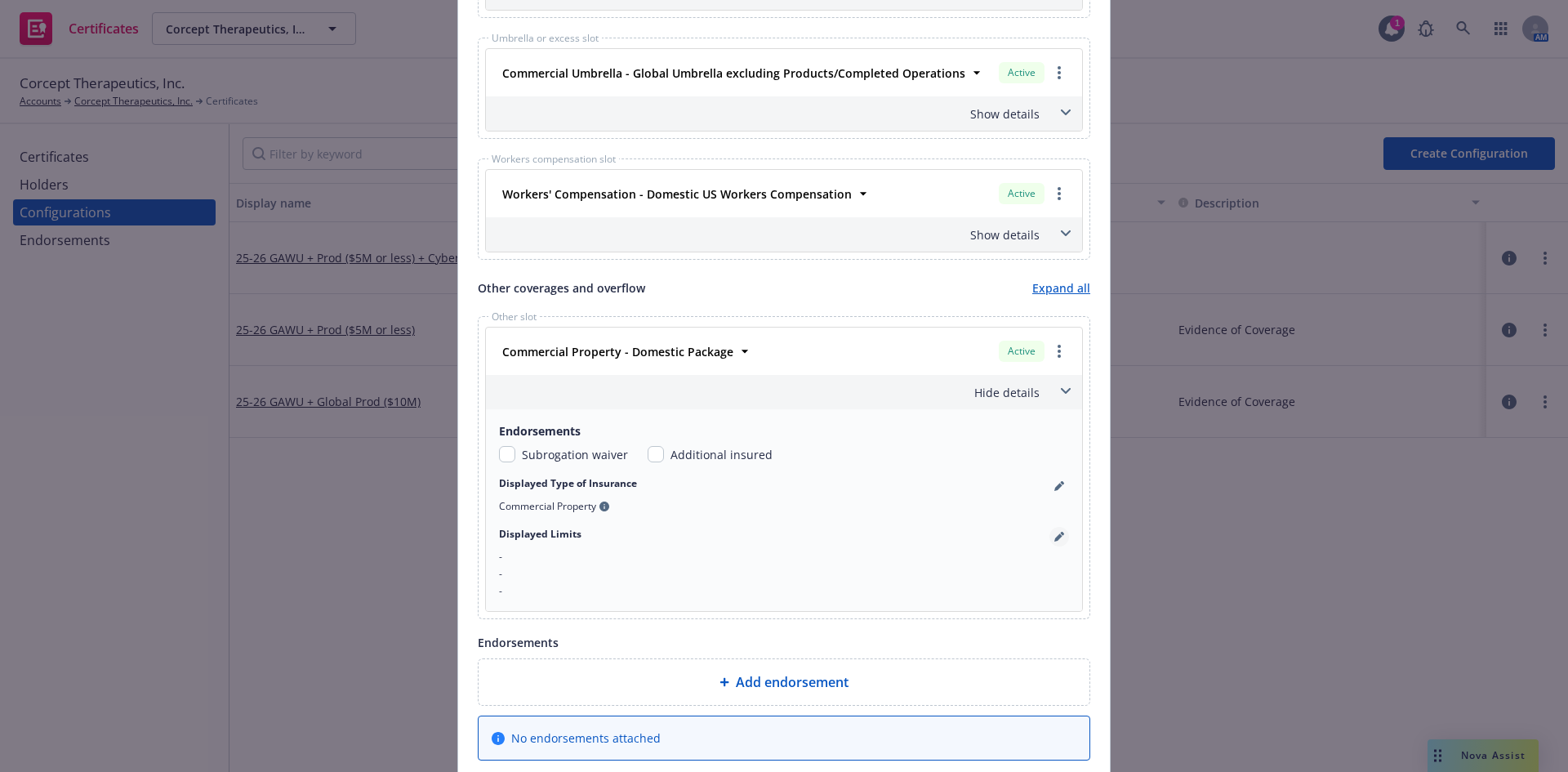
click at [1054, 536] on icon "pencil" at bounding box center [1059, 537] width 10 height 10
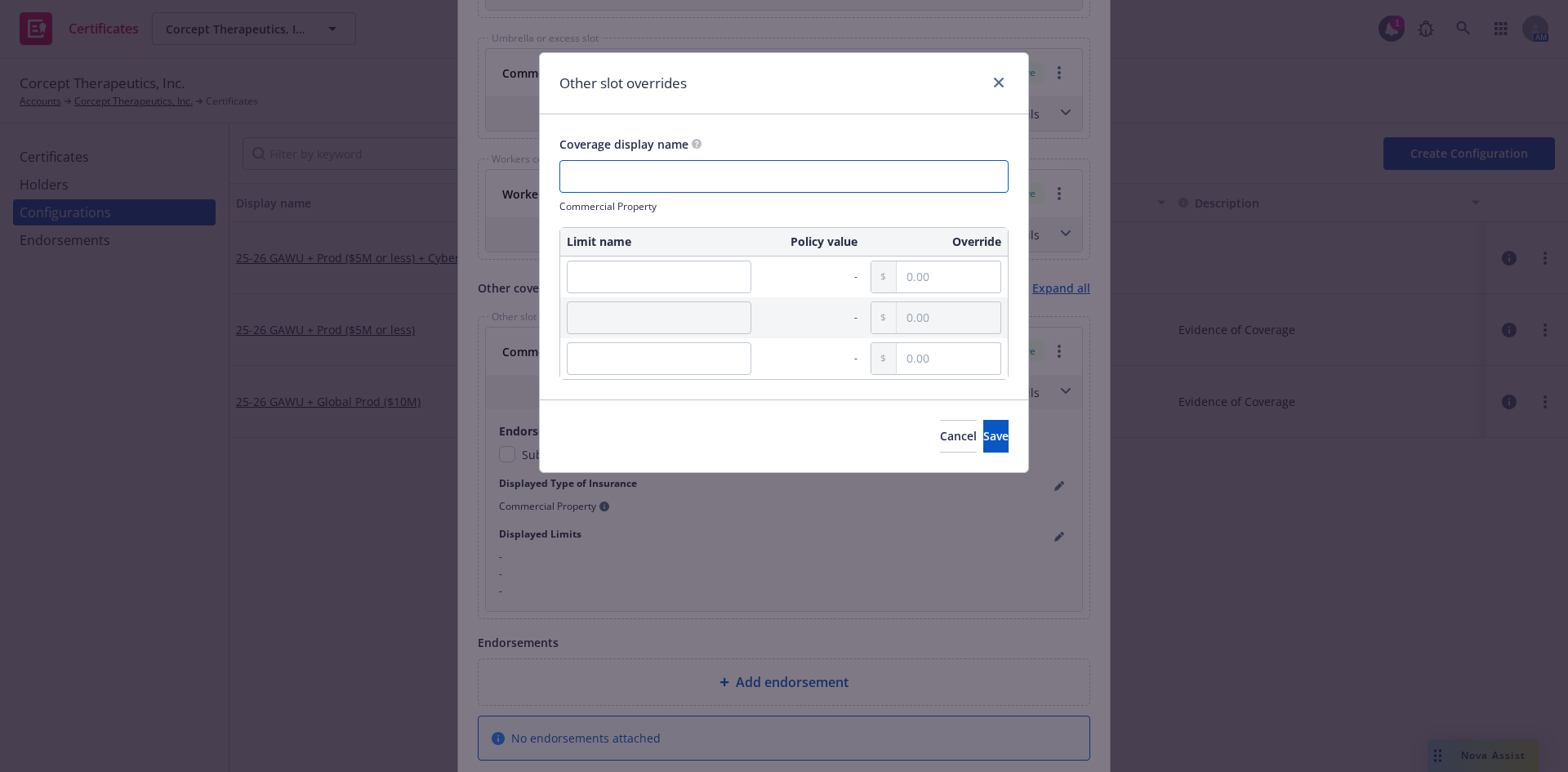
click at [649, 175] on input "text" at bounding box center [784, 176] width 449 height 32
type input "P"
drag, startPoint x: 527, startPoint y: 186, endPoint x: 459, endPoint y: 187, distance: 68.0
click at [463, 186] on div "Other slot overrides Coverage display name Pesonal Proper Commercial Property L…" at bounding box center [784, 386] width 1568 height 772
drag, startPoint x: 617, startPoint y: 179, endPoint x: 386, endPoint y: 195, distance: 231.6
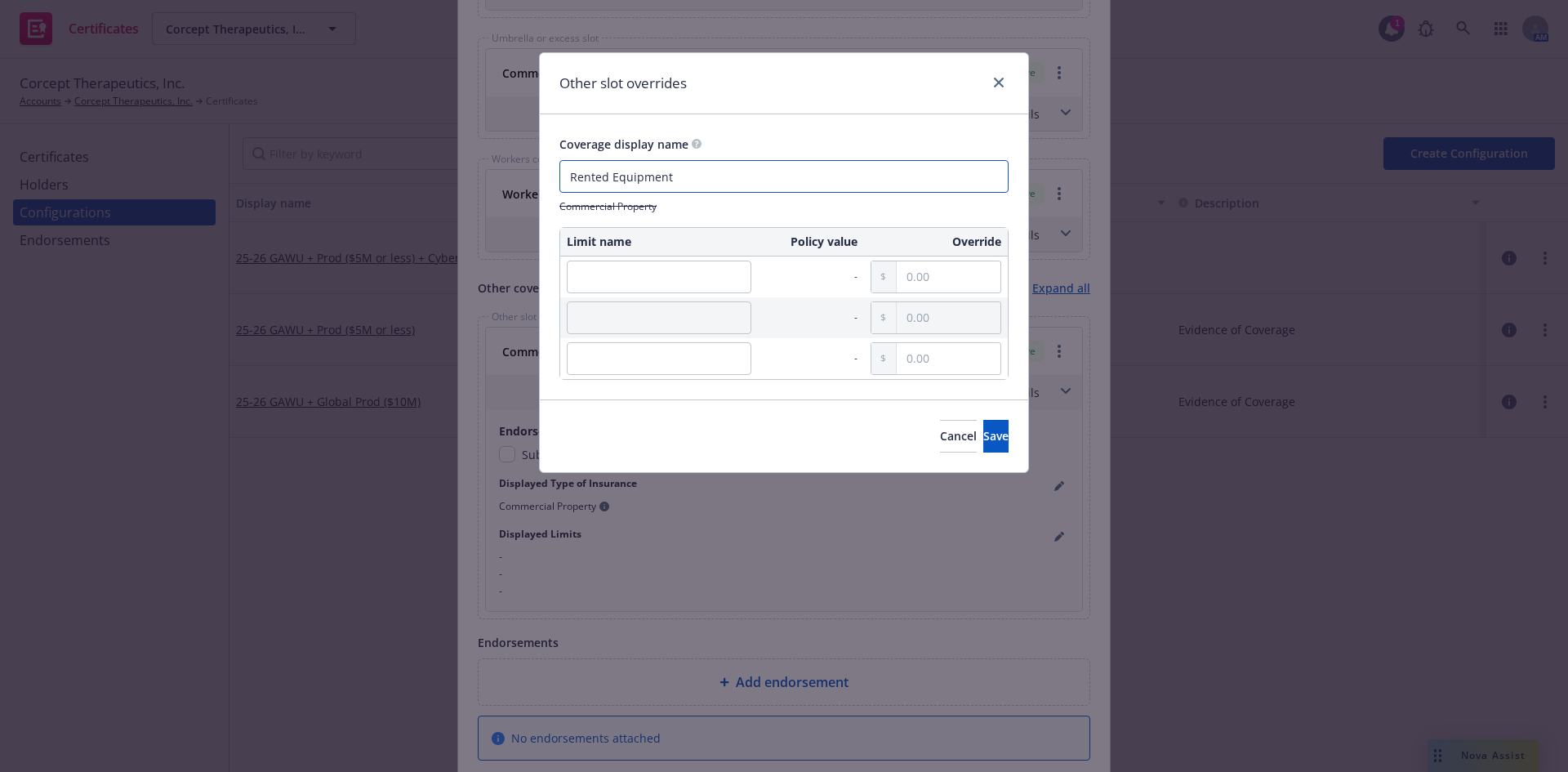
click at [416, 179] on div "Other slot overrides Coverage display name Rented Equipment Commercial Property…" at bounding box center [784, 386] width 1568 height 772
type input "Rented Equipment"
click at [634, 284] on input "text" at bounding box center [659, 277] width 185 height 32
paste input "Rented Equipment"
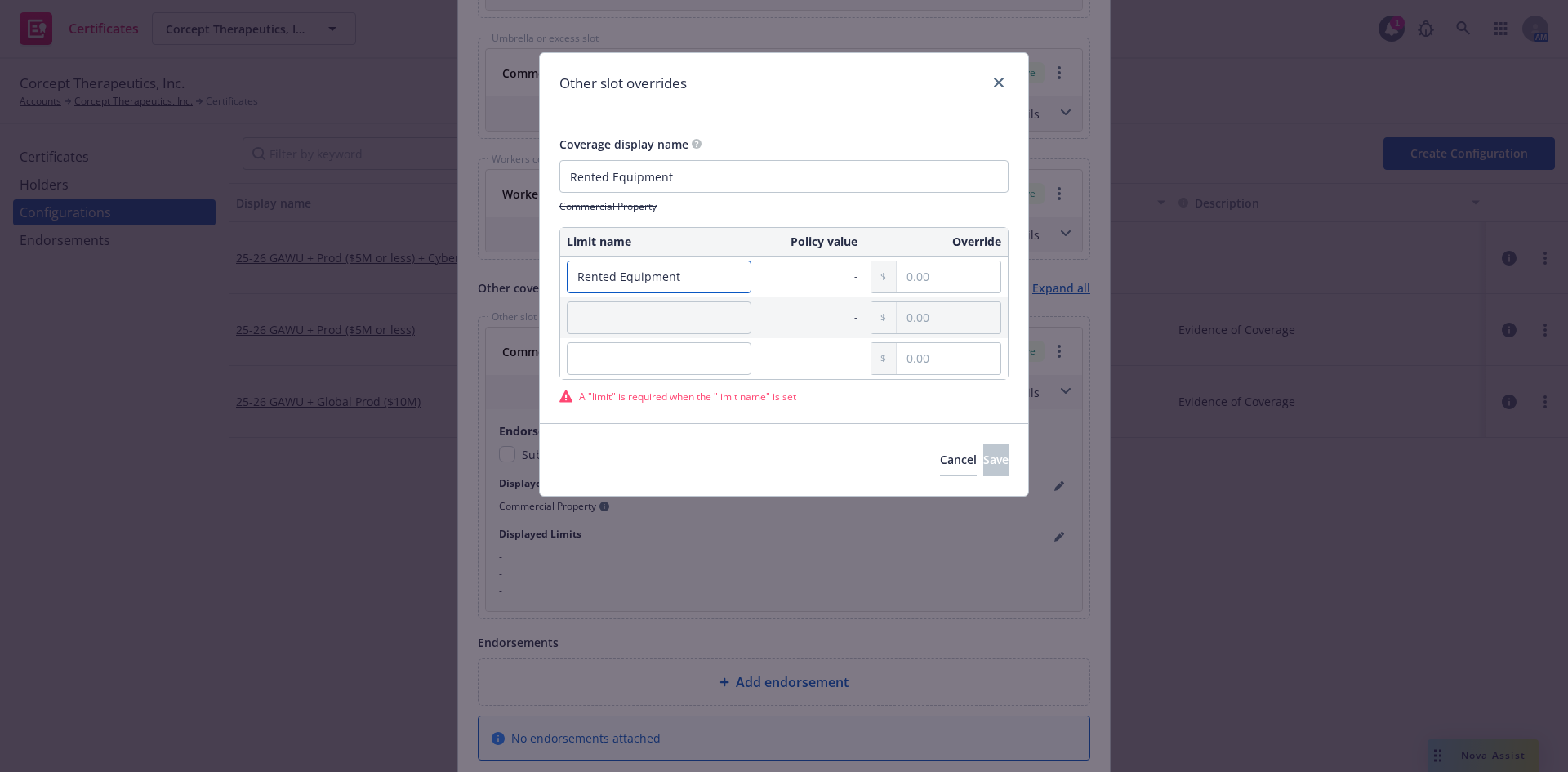
drag, startPoint x: 493, startPoint y: 281, endPoint x: 393, endPoint y: 281, distance: 100.0
click at [394, 281] on div "Other slot overrides Coverage display name Rented Equipment Commercial Property…" at bounding box center [784, 386] width 1568 height 772
type input "Limit"
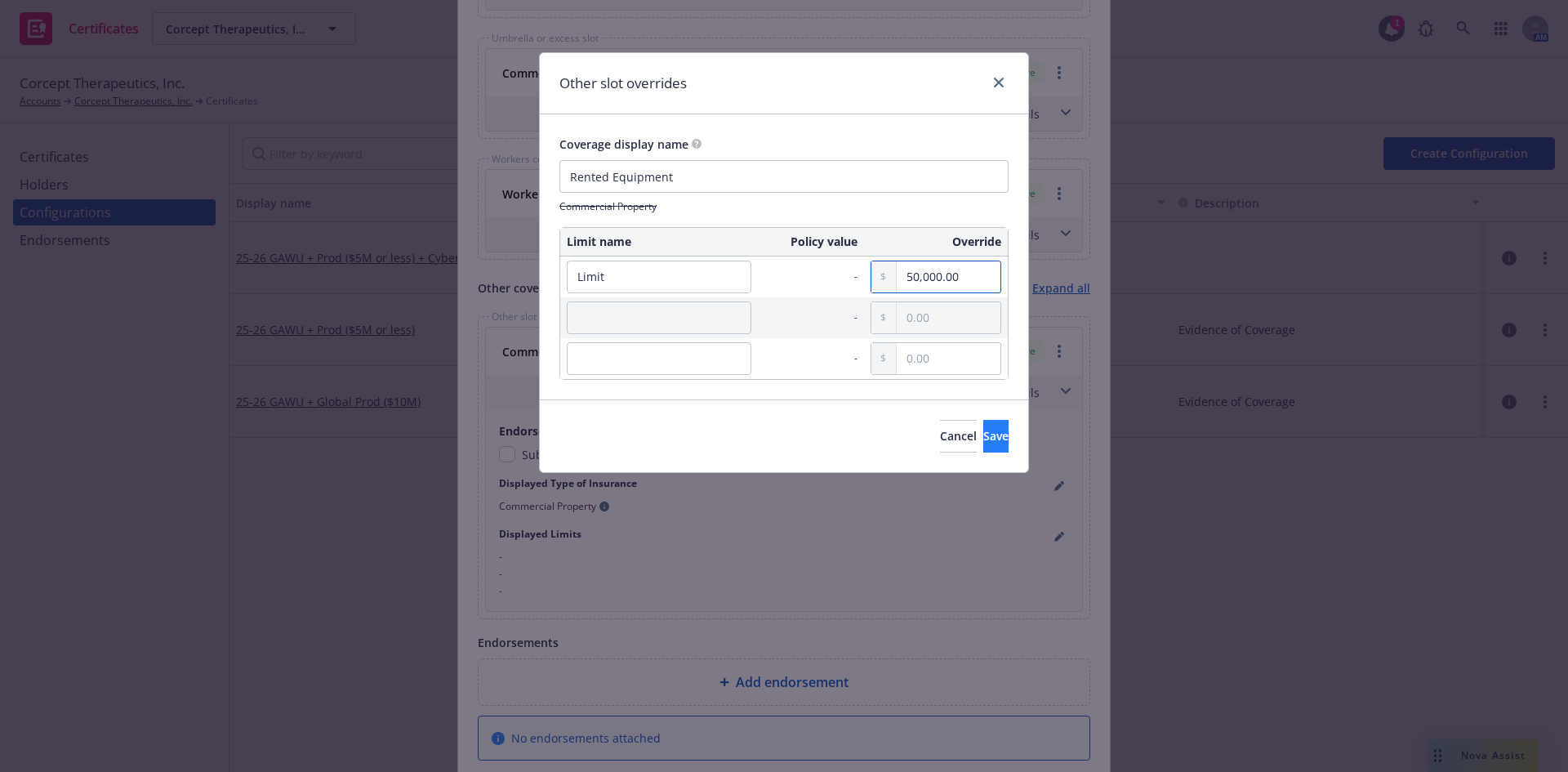
type input "50,000.00"
click at [984, 435] on span "Save" at bounding box center [996, 436] width 26 height 15
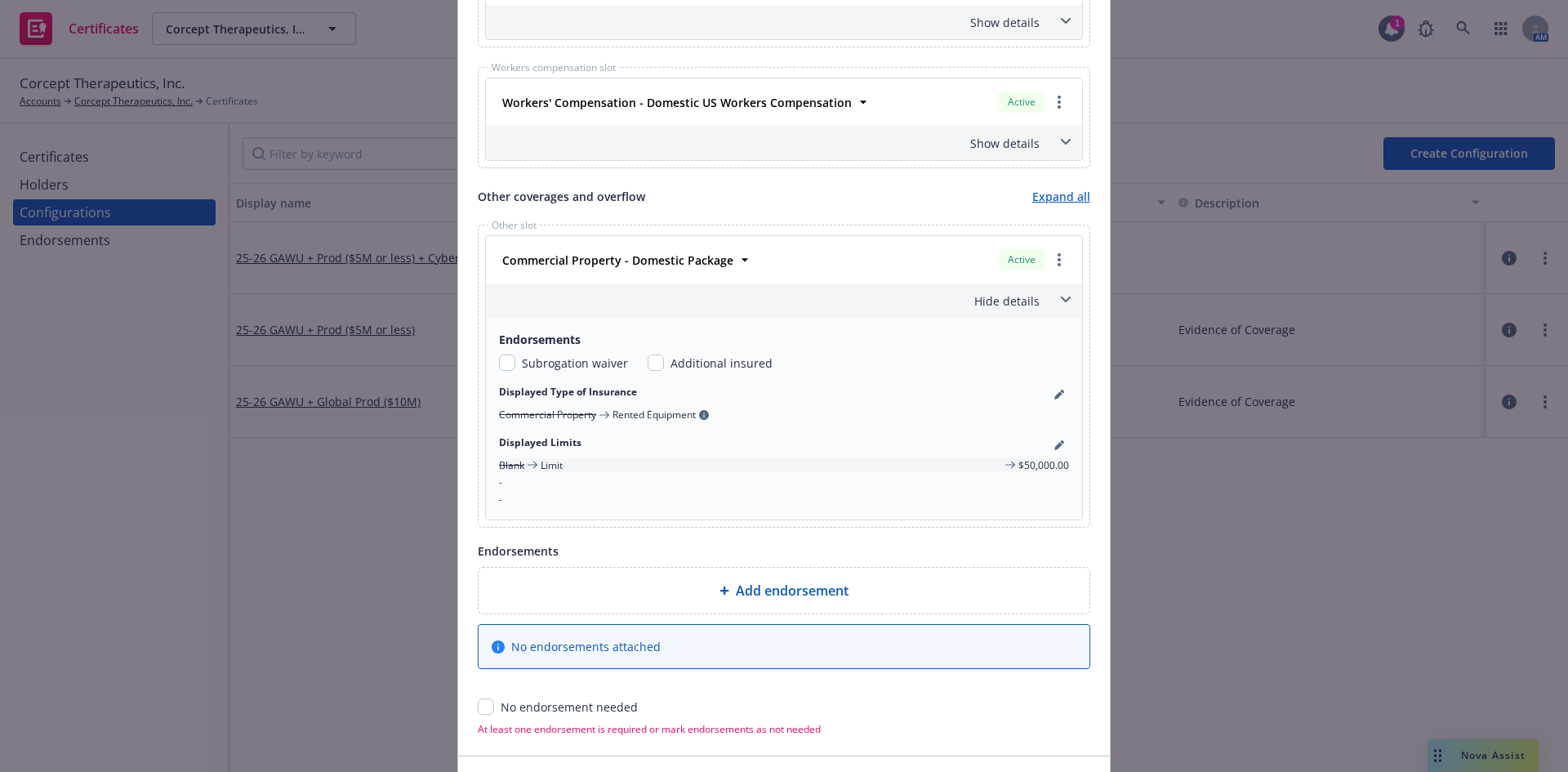
scroll to position [1115, 0]
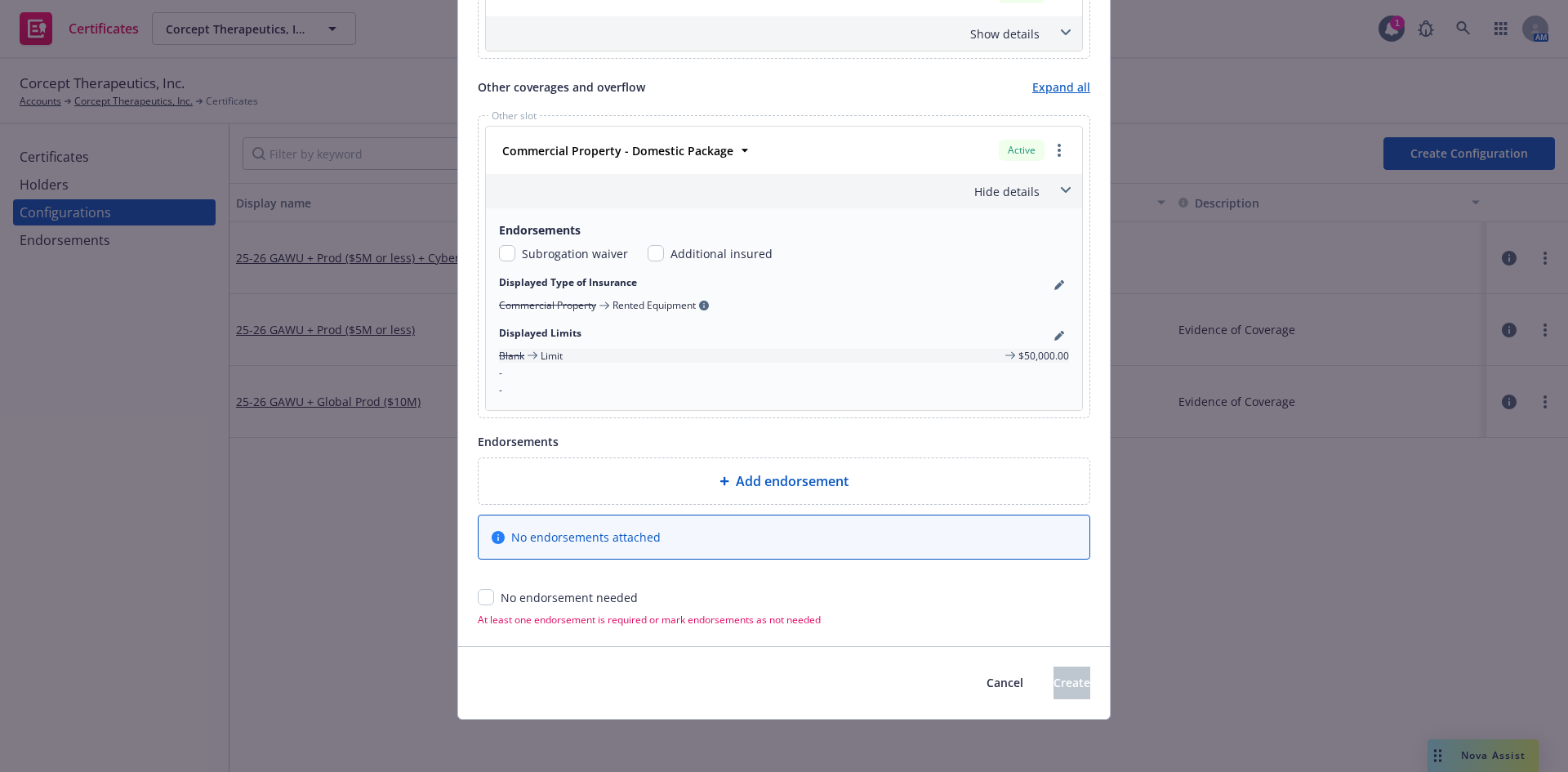
click at [482, 606] on div "Add endorsement No endorsements attached No endorsement needed At least one end…" at bounding box center [784, 542] width 613 height 169
drag, startPoint x: 495, startPoint y: 601, endPoint x: 481, endPoint y: 598, distance: 14.3
click at [492, 601] on div "No endorsement needed" at bounding box center [784, 598] width 613 height 17
drag, startPoint x: 476, startPoint y: 598, endPoint x: 492, endPoint y: 604, distance: 17.1
click at [478, 599] on input "checkbox" at bounding box center [486, 597] width 16 height 16
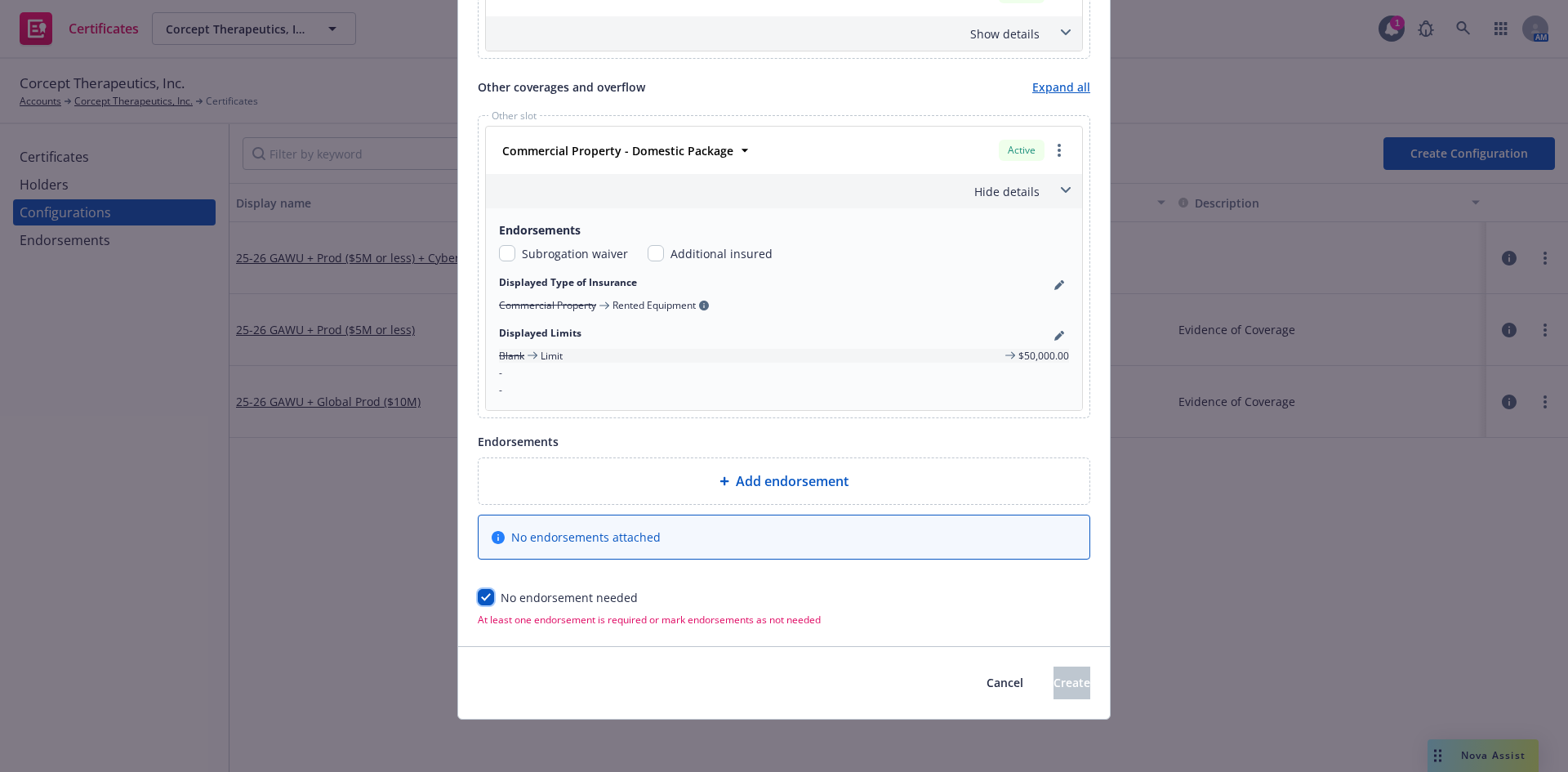
checkbox input "true"
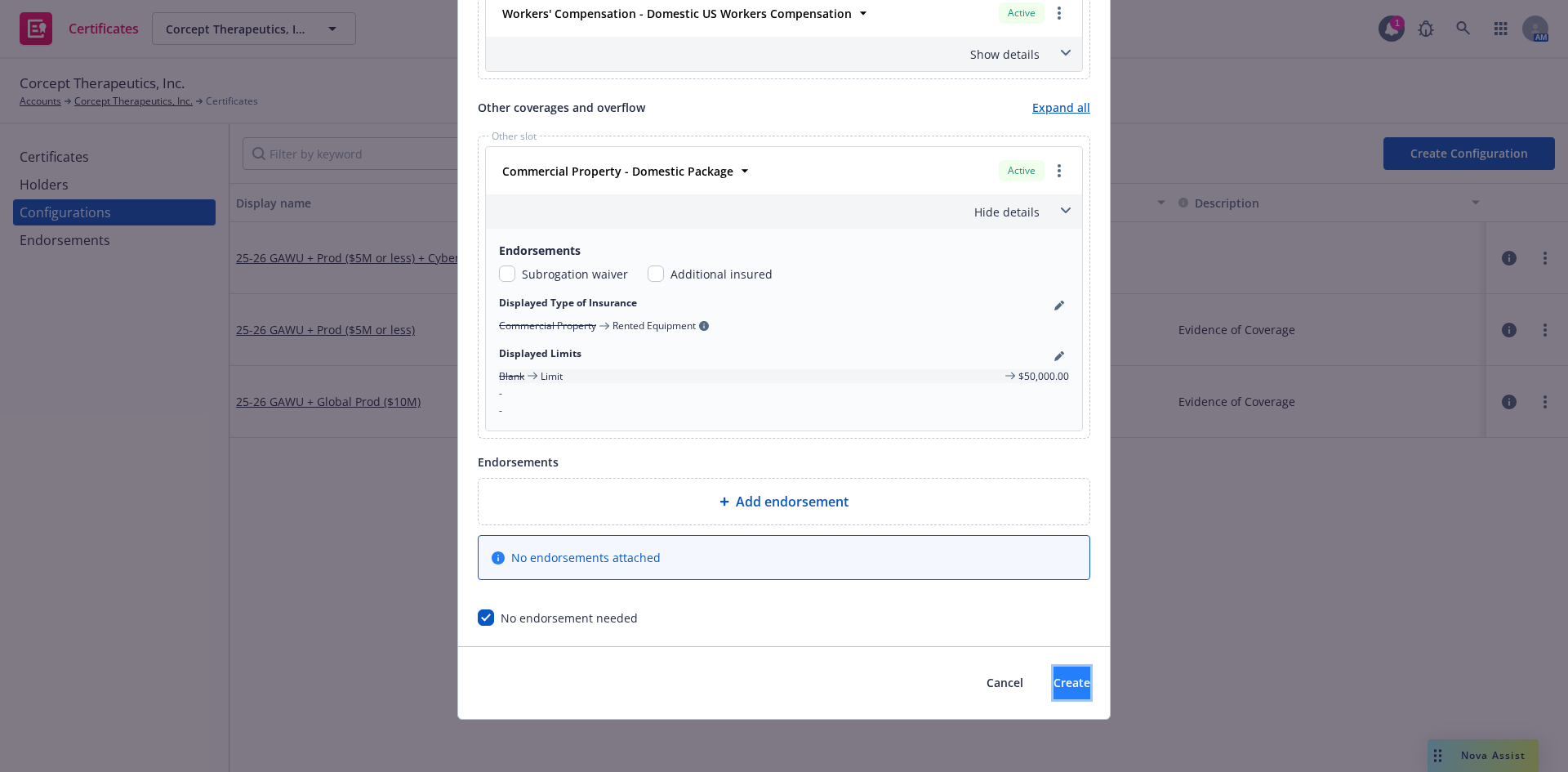
click at [1053, 676] on span "Create" at bounding box center [1071, 683] width 37 height 15
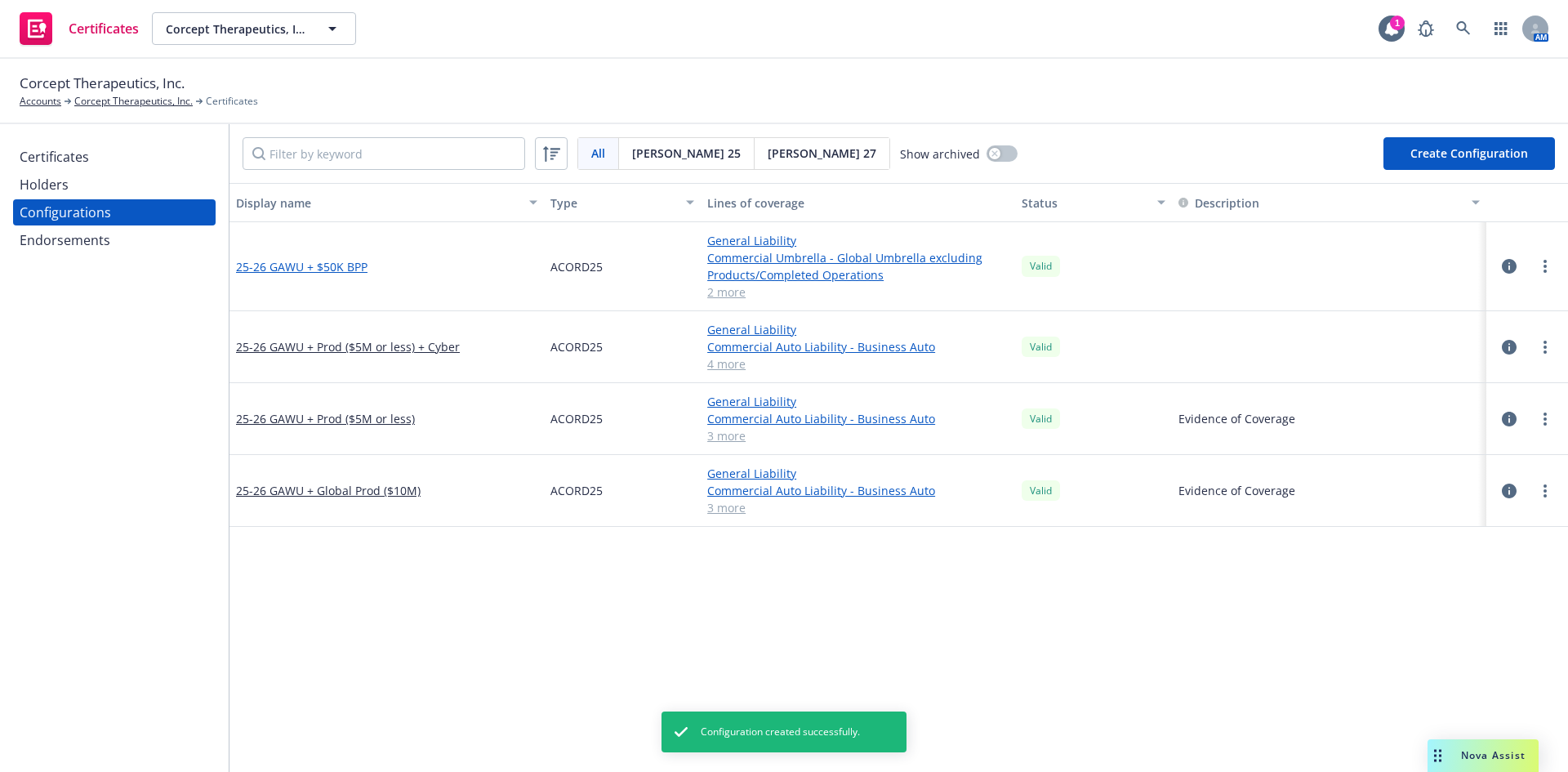
click at [323, 268] on link "25-26 GAWU + $50K BPP" at bounding box center [301, 266] width 132 height 17
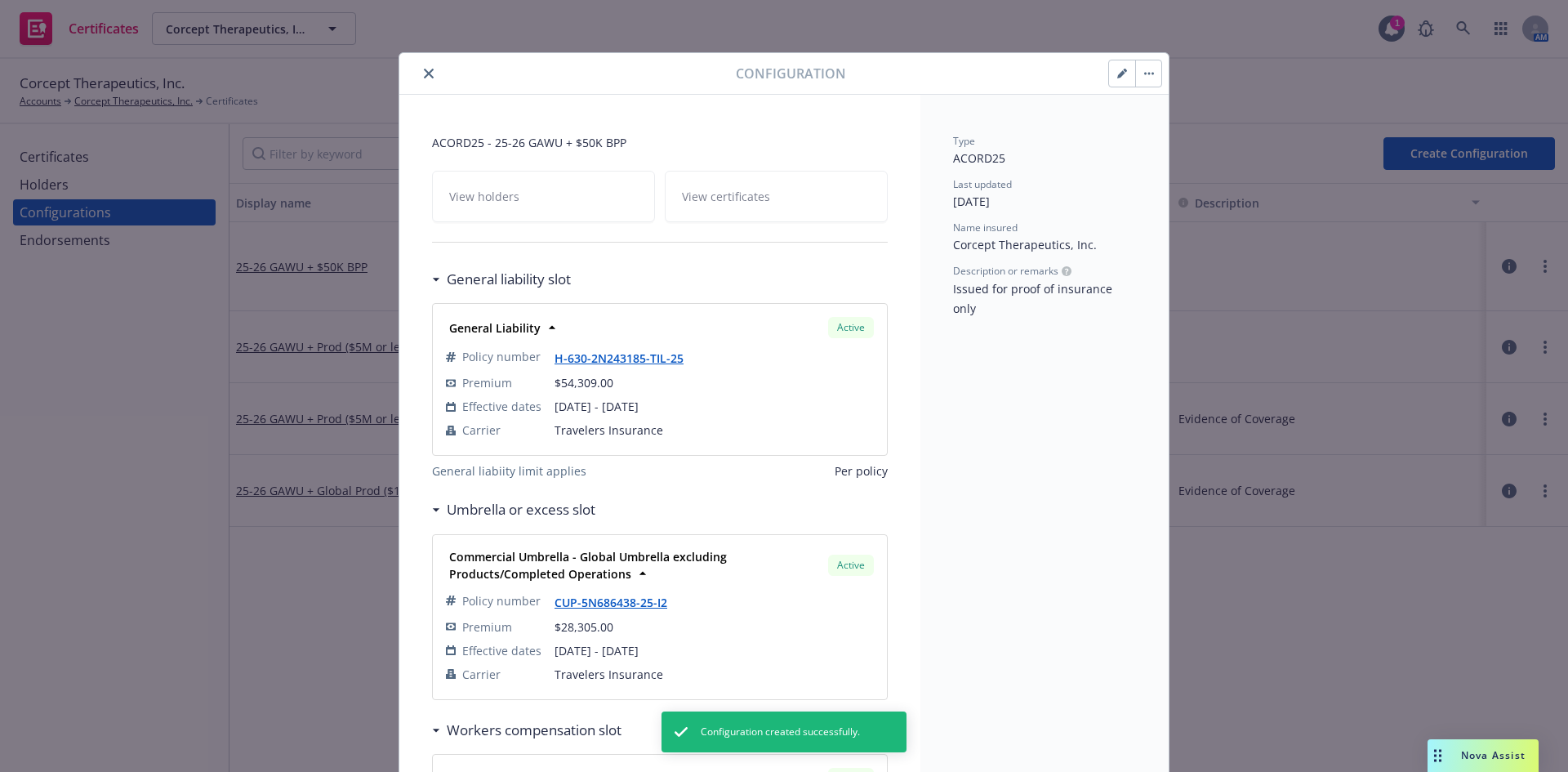
click at [427, 77] on icon "close" at bounding box center [429, 74] width 10 height 10
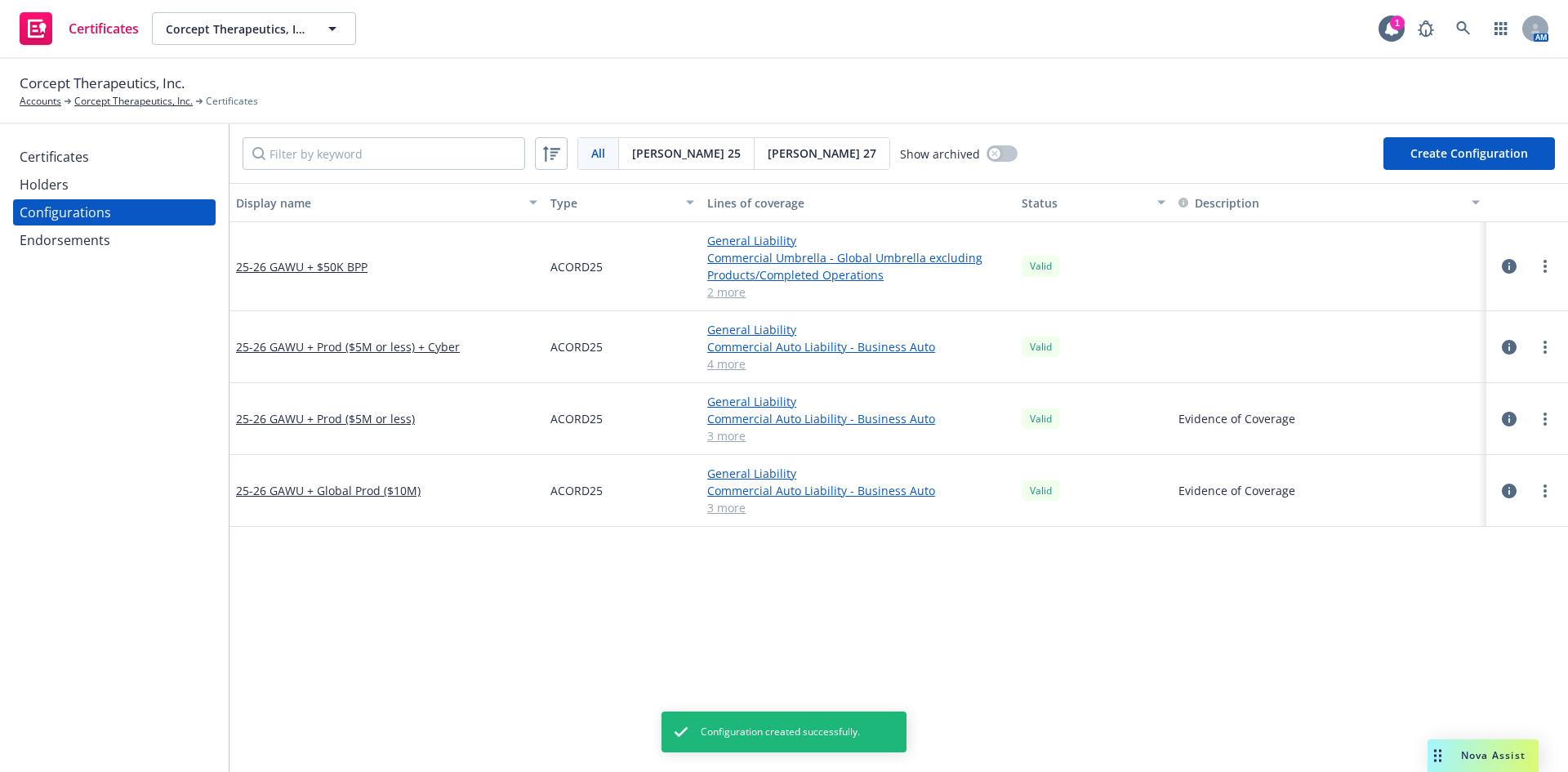
click at [77, 158] on div "Certificates" at bounding box center [54, 157] width 70 height 26
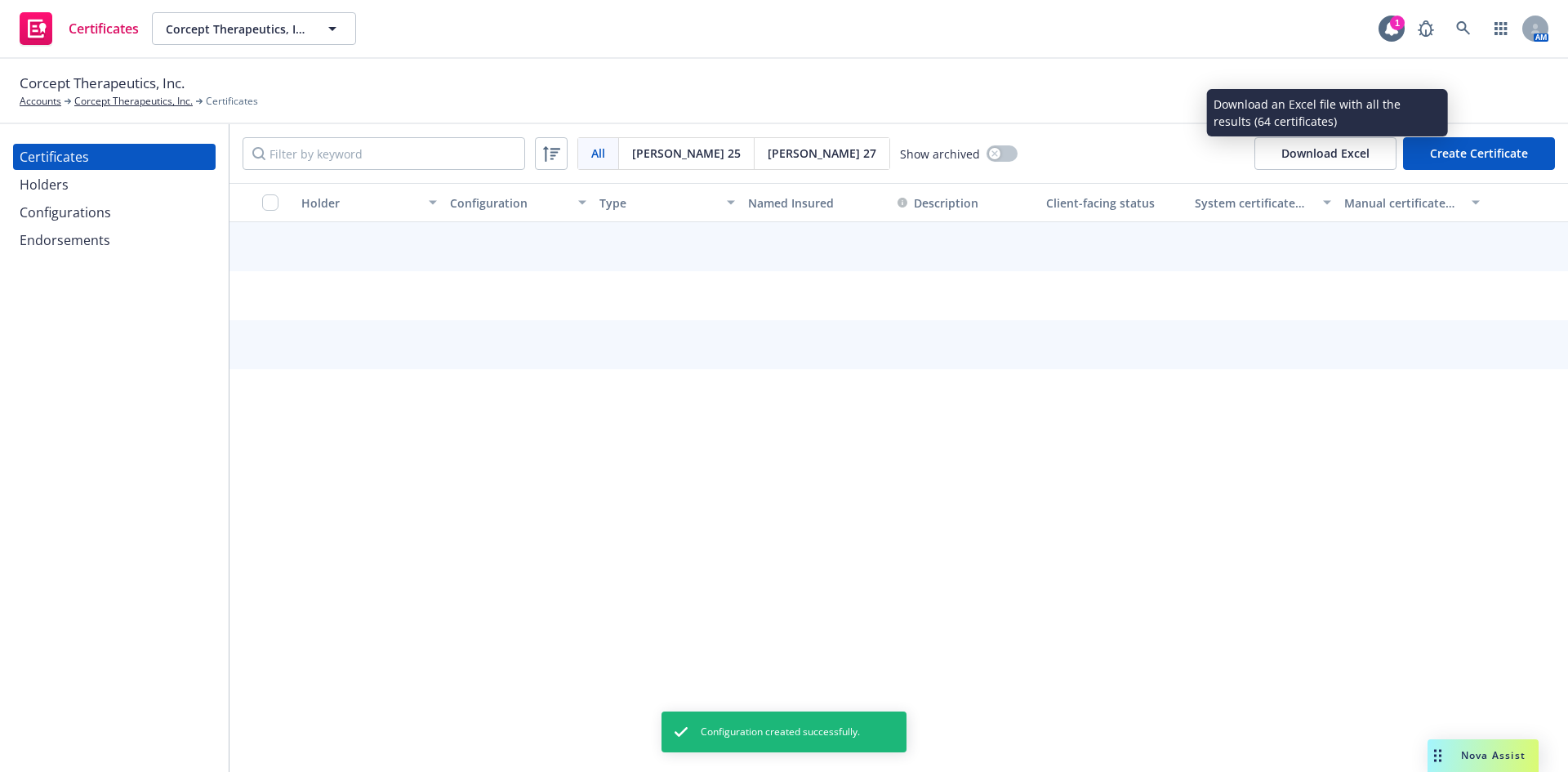
click at [1481, 152] on button "Create Certificate" at bounding box center [1479, 153] width 152 height 32
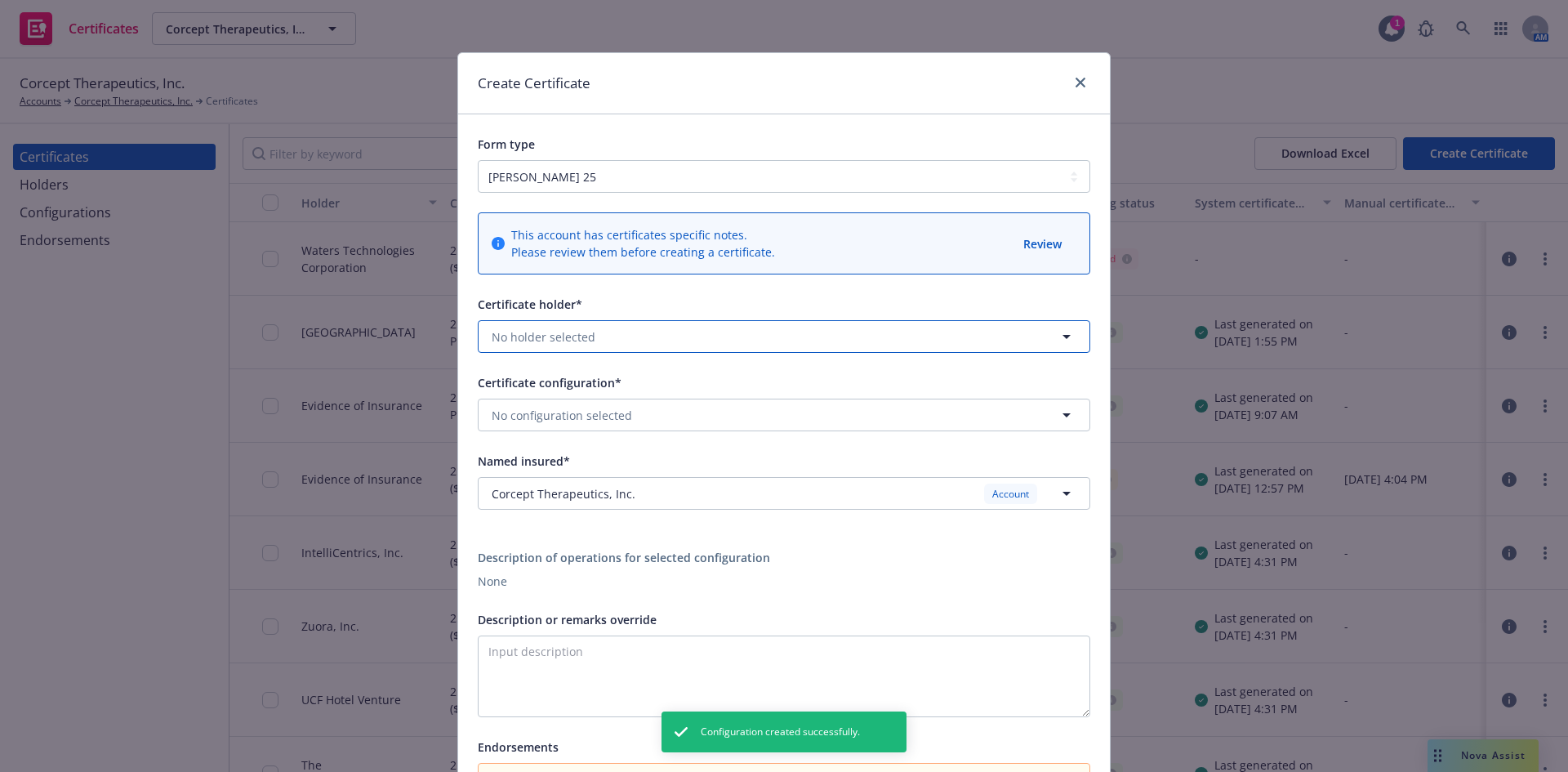
click at [539, 330] on span "No holder selected" at bounding box center [544, 337] width 104 height 17
type input "wat"
click at [531, 406] on span "[STREET_ADDRESS]" at bounding box center [590, 400] width 188 height 17
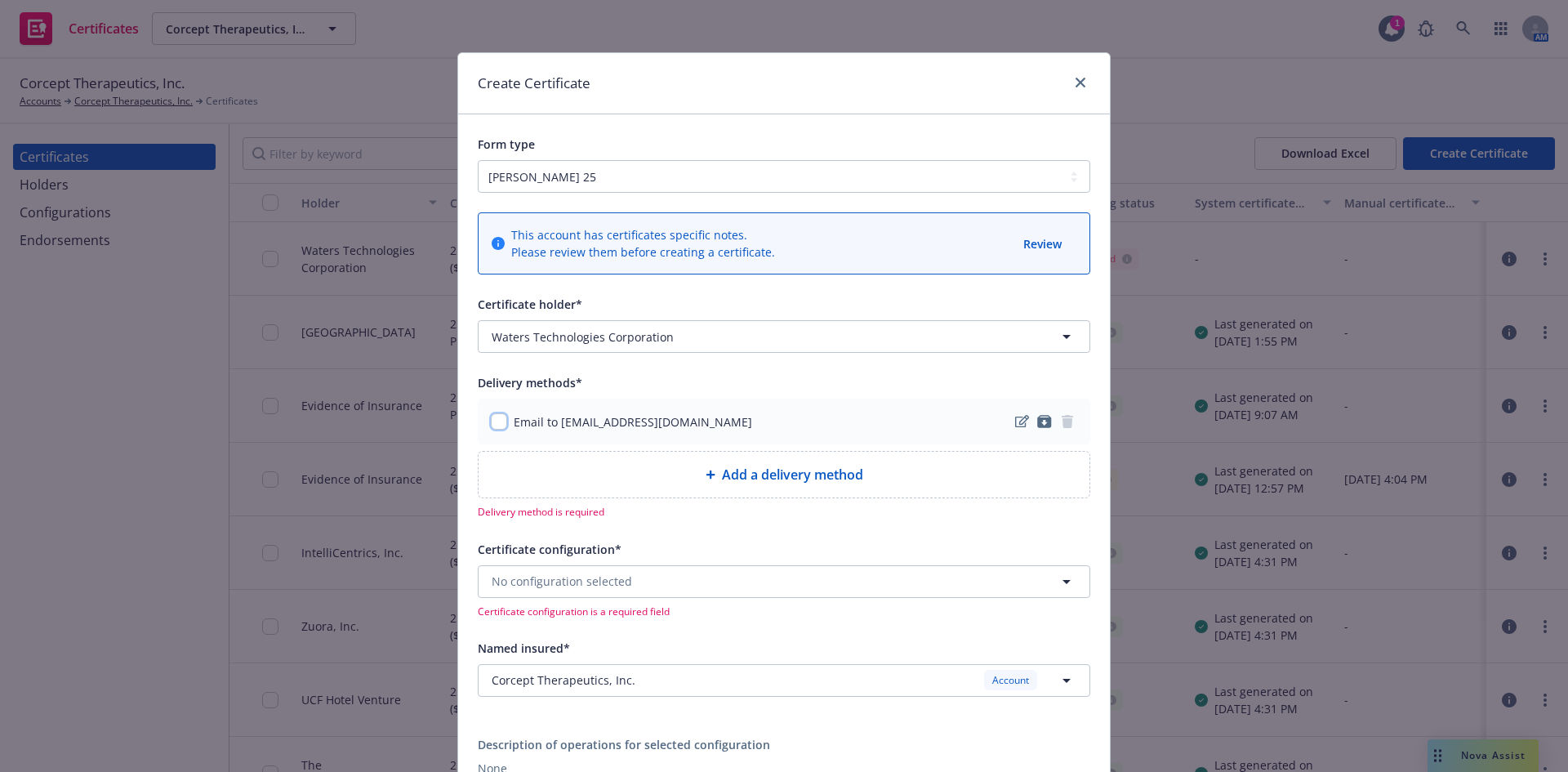
click at [493, 422] on input "checkbox" at bounding box center [499, 421] width 16 height 16
checkbox input "true"
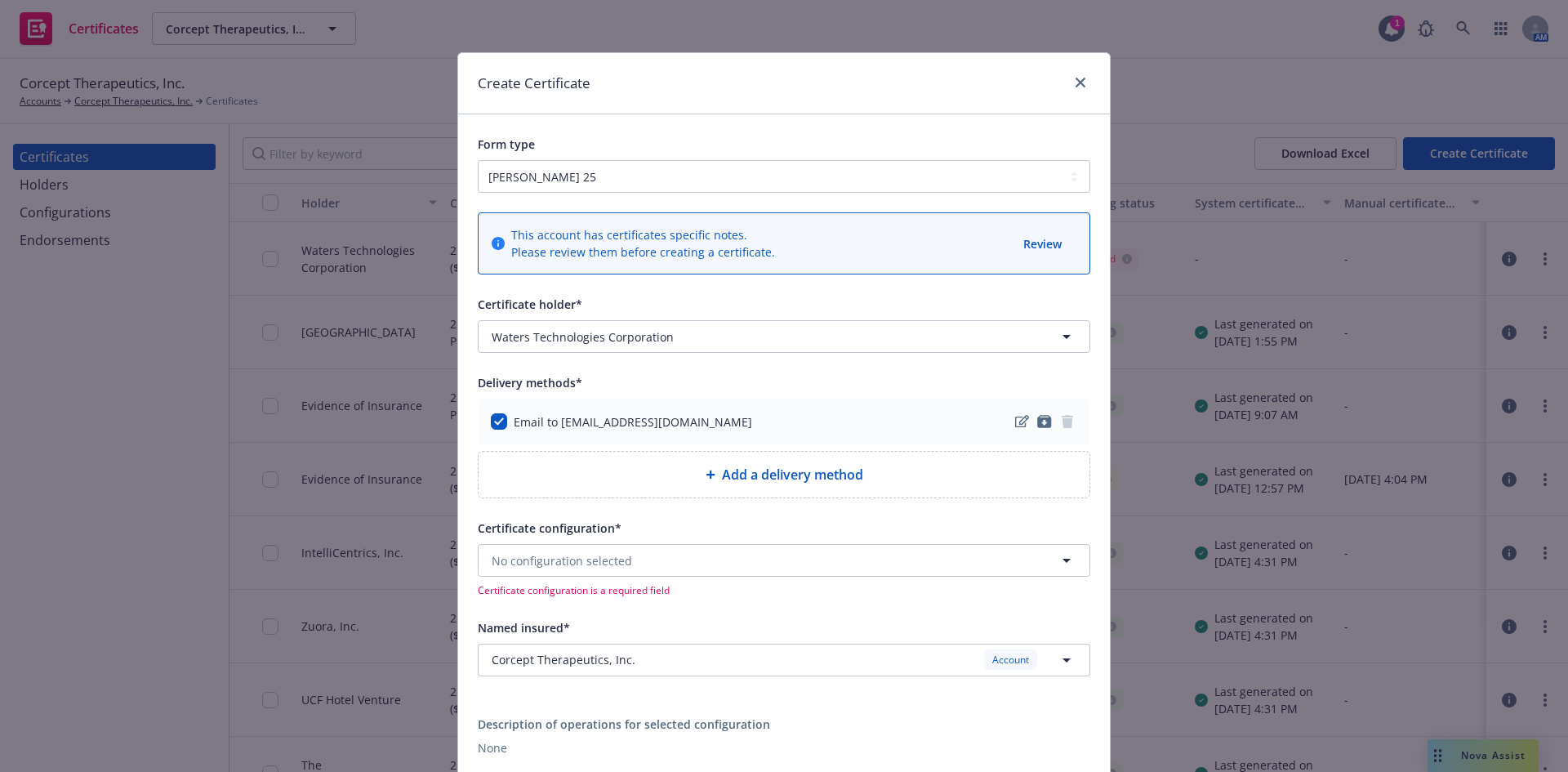
click at [556, 476] on div "Add a delivery method" at bounding box center [784, 474] width 584 height 20
select select "EMAIL"
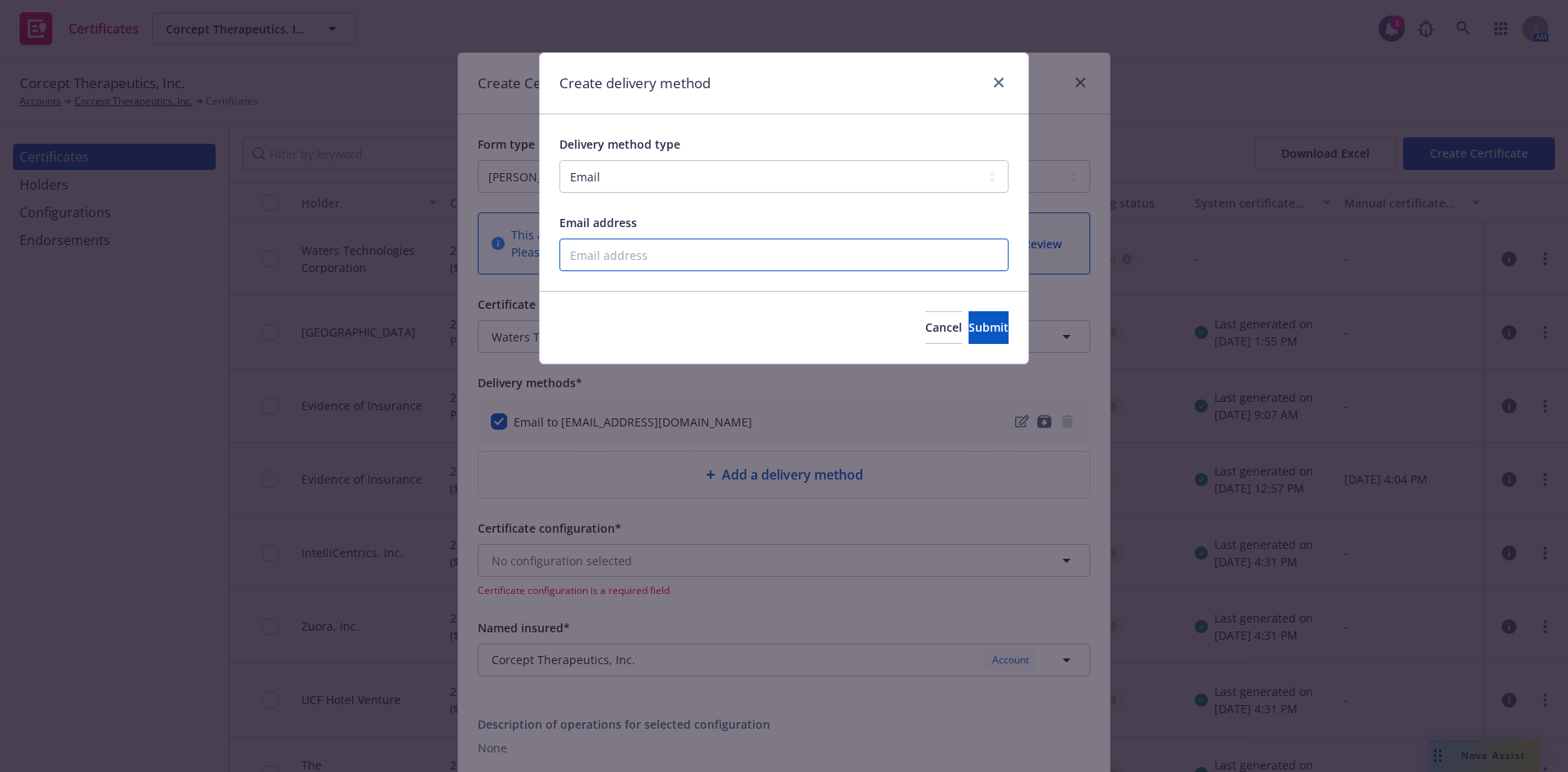
click at [667, 263] on input "Email address" at bounding box center [784, 254] width 449 height 32
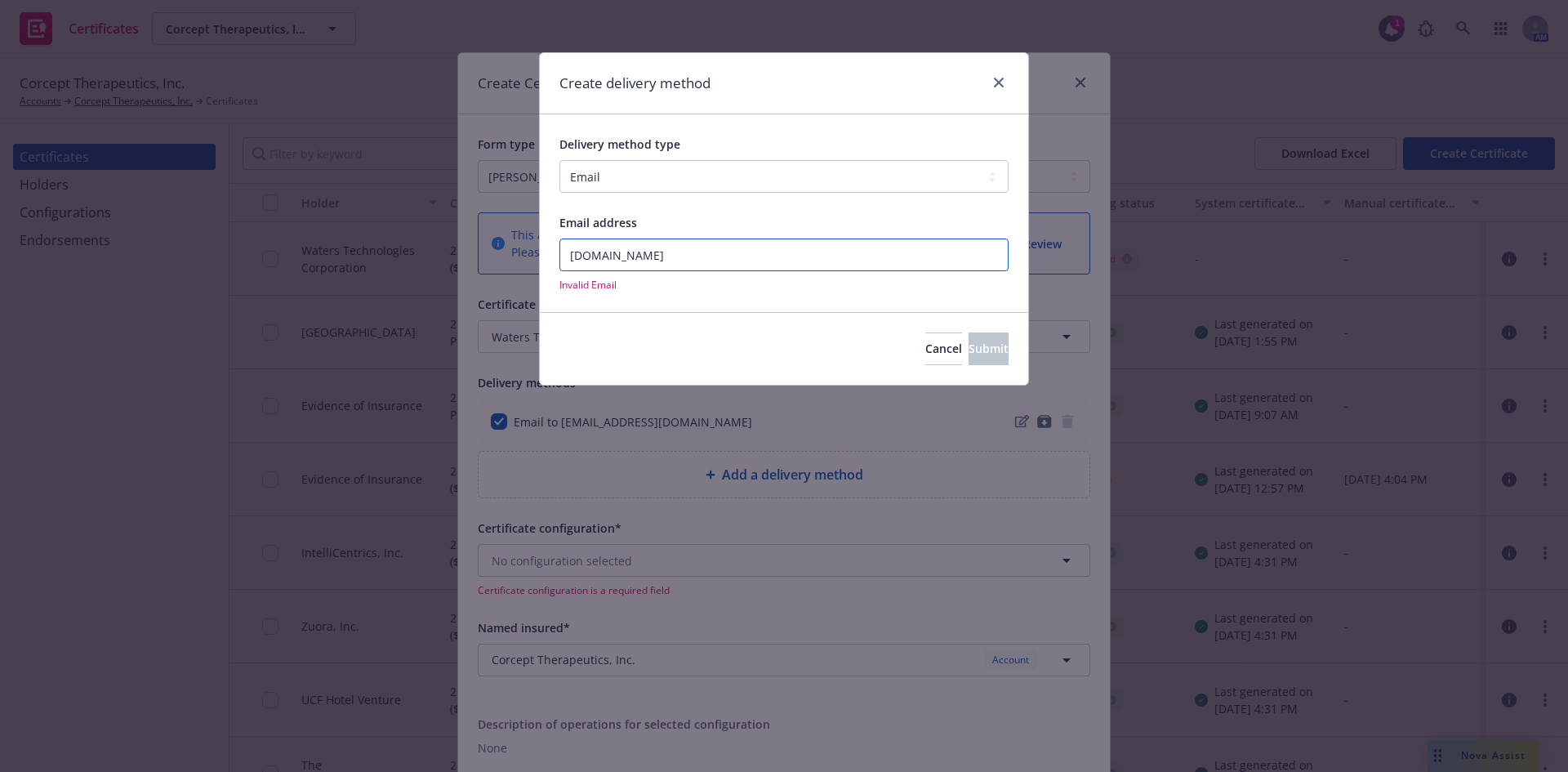
type input "[DOMAIN_NAME]"
drag, startPoint x: 664, startPoint y: 178, endPoint x: 659, endPoint y: 191, distance: 13.9
click at [664, 178] on select "Select delivery method type Email Mail Fax Upload to Compliance Website" at bounding box center [784, 176] width 449 height 32
click at [661, 163] on select "Select delivery method type Email Mail Fax Upload to Compliance Website" at bounding box center [784, 176] width 449 height 32
click at [659, 253] on input "[DOMAIN_NAME]" at bounding box center [784, 254] width 449 height 32
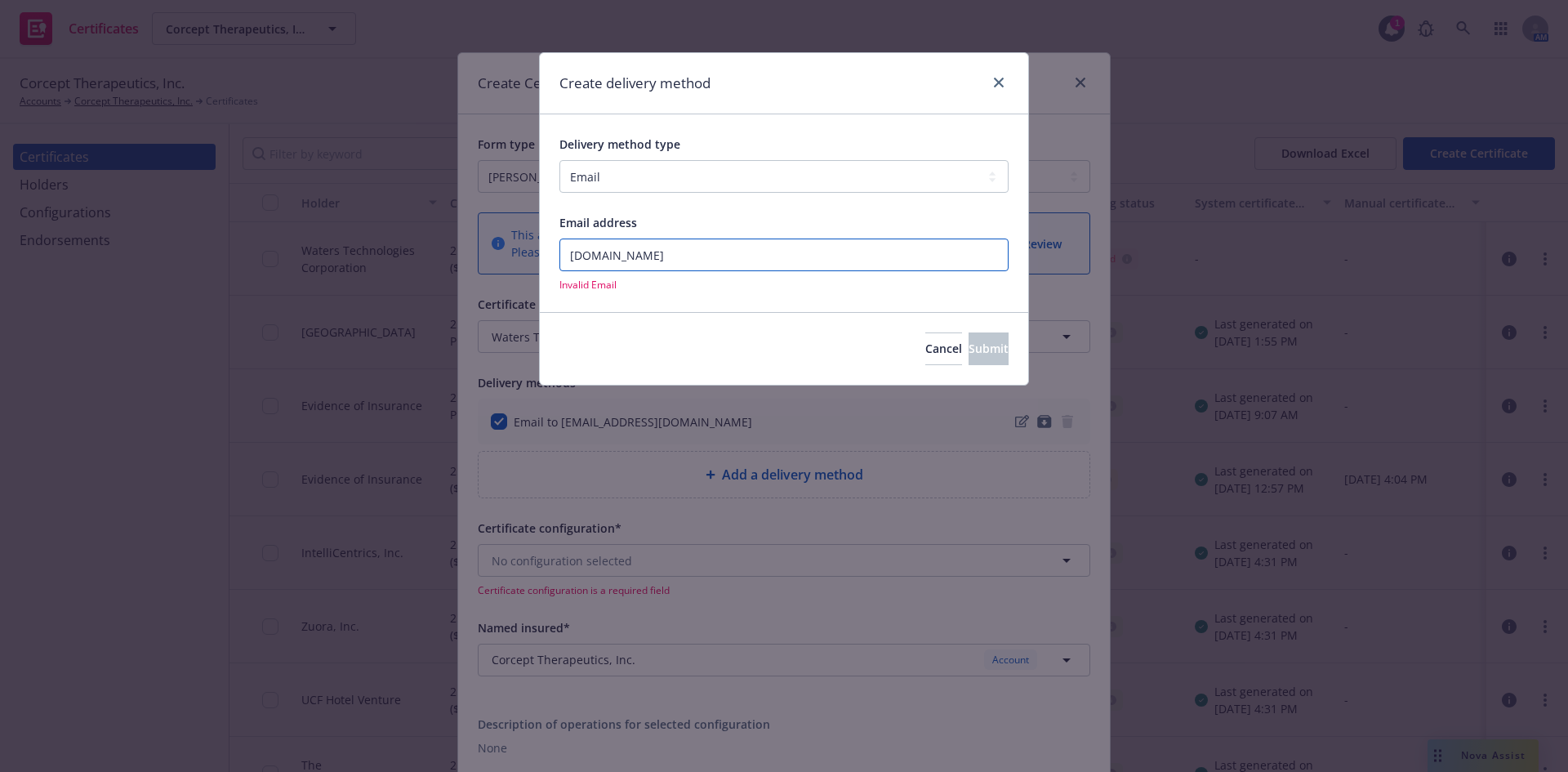
drag, startPoint x: 663, startPoint y: 255, endPoint x: 533, endPoint y: 258, distance: 130.0
click at [533, 258] on div "Create delivery method Delivery method type Select delivery method type Email M…" at bounding box center [784, 386] width 1568 height 772
click at [658, 171] on select "Select delivery method type Email Mail Fax Upload to Compliance Website" at bounding box center [784, 176] width 449 height 32
click at [637, 171] on select "Select delivery method type Email Mail Fax Upload to Compliance Website" at bounding box center [784, 176] width 449 height 32
click at [926, 340] on button "Cancel" at bounding box center [944, 349] width 37 height 32
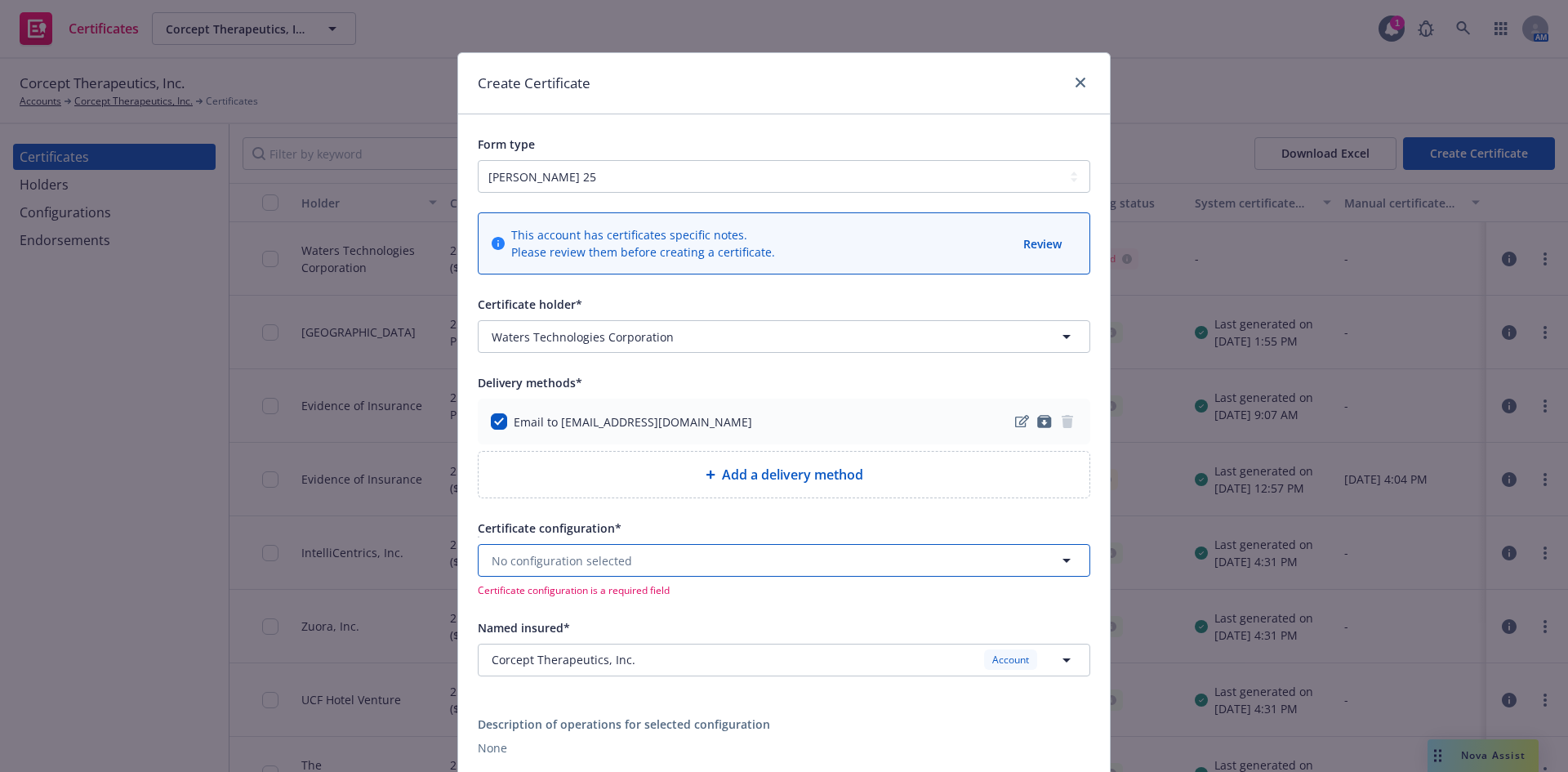
click at [594, 568] on span "No configuration selected" at bounding box center [562, 561] width 140 height 17
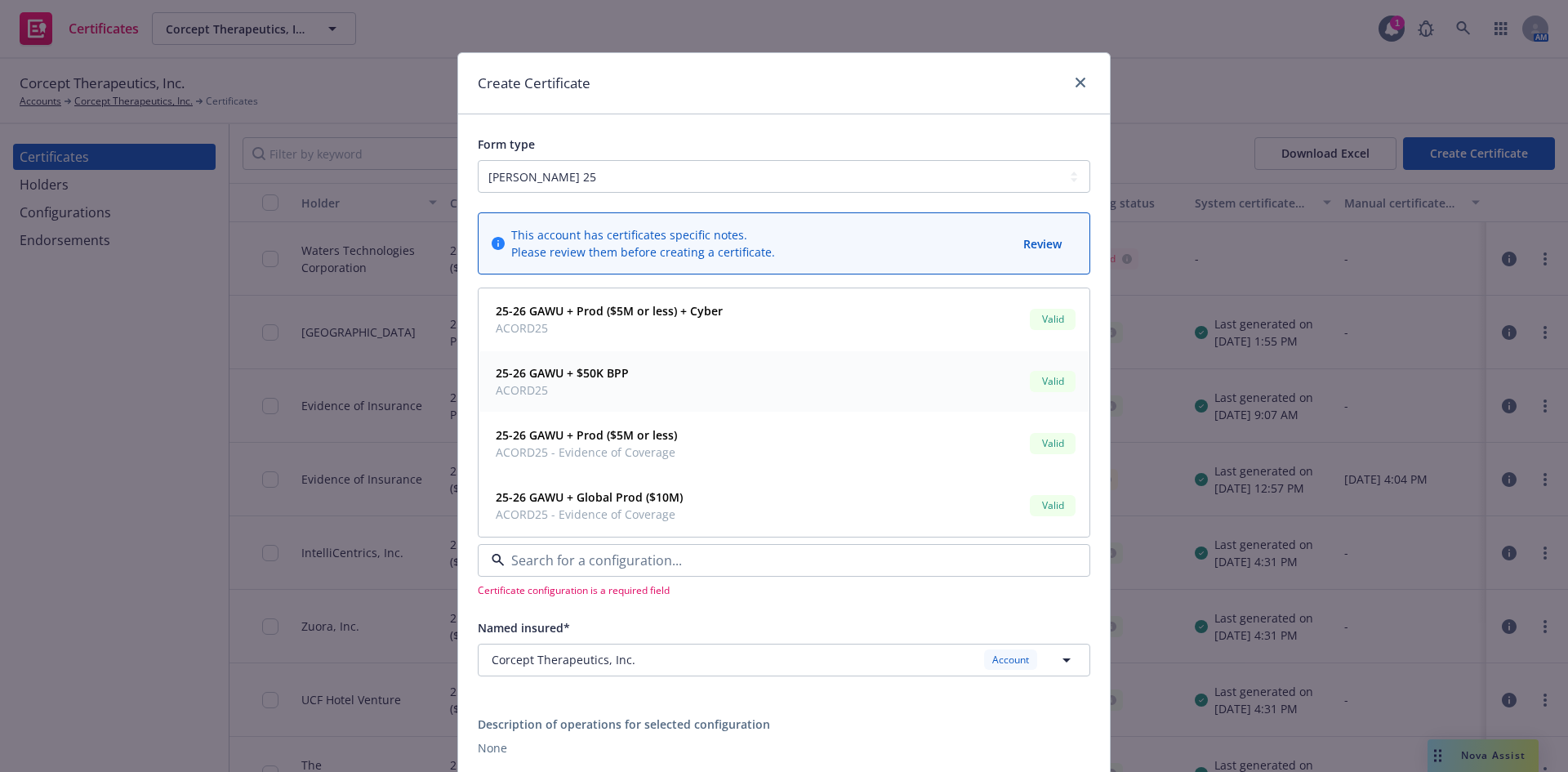
click at [527, 376] on strong "25-26 GAWU + $50K BPP" at bounding box center [562, 373] width 133 height 15
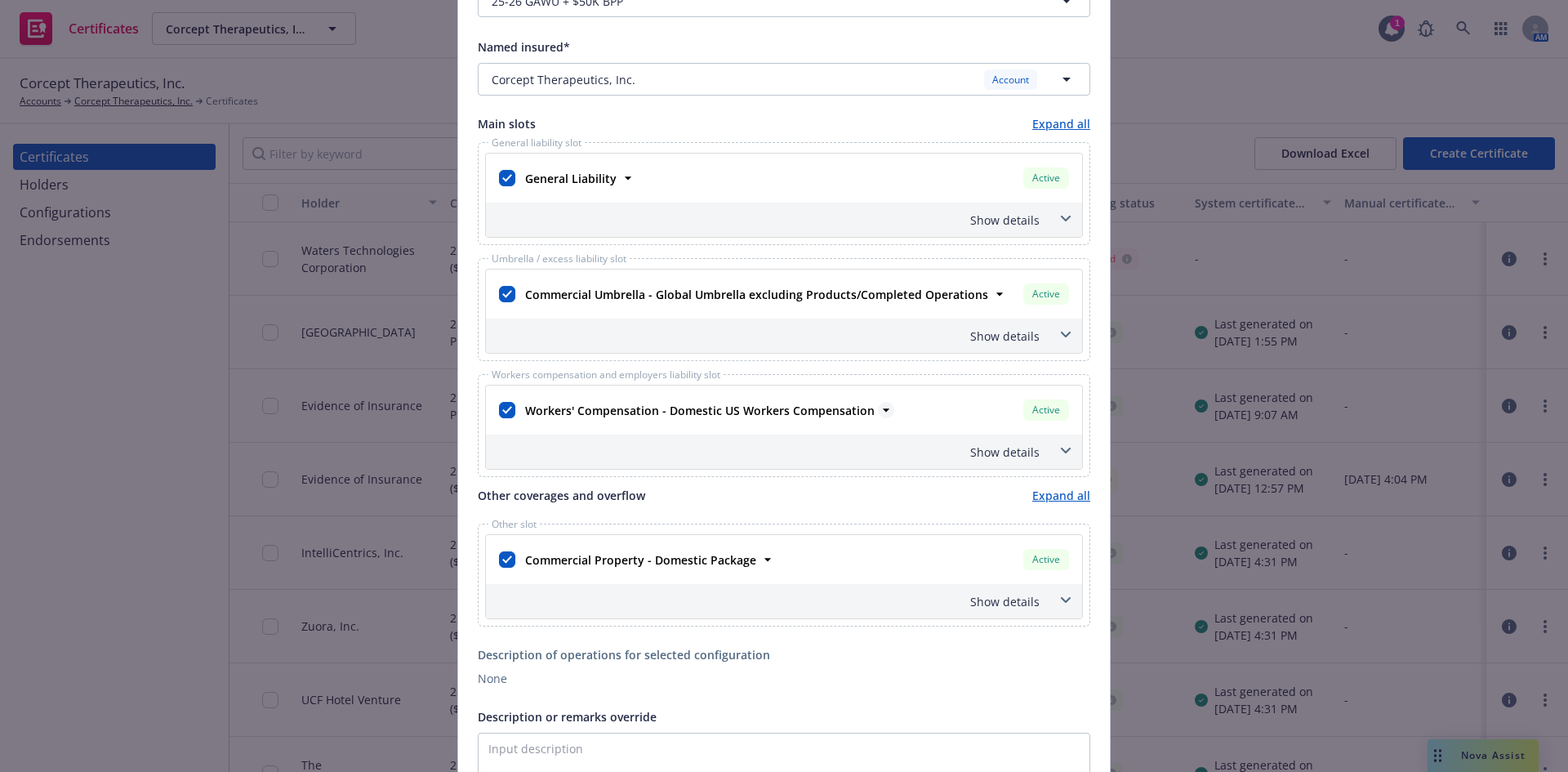
scroll to position [572, 0]
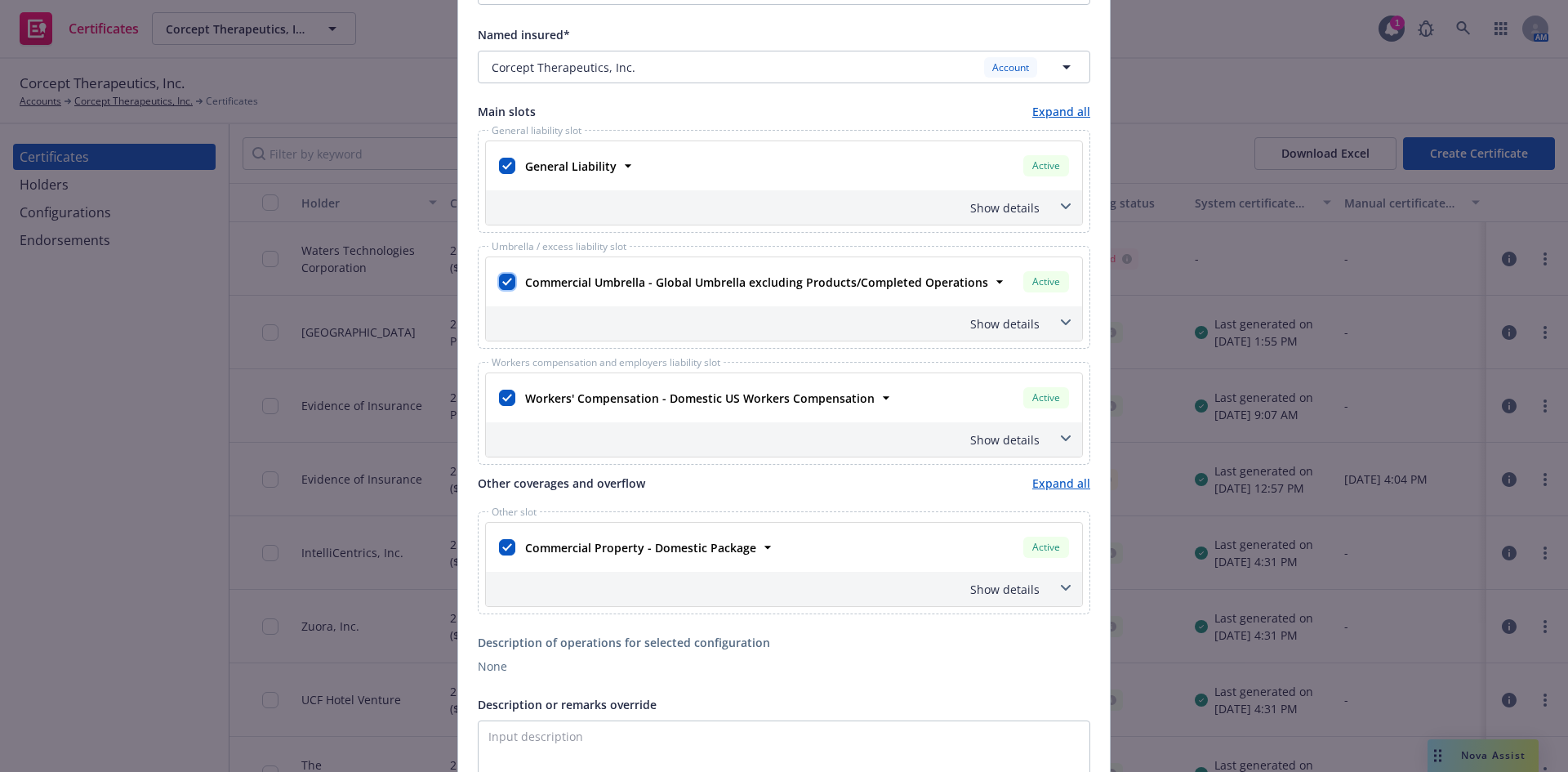
click at [503, 286] on input "checkbox" at bounding box center [507, 282] width 16 height 16
checkbox input "false"
click at [504, 403] on input "checkbox" at bounding box center [507, 397] width 16 height 16
checkbox input "false"
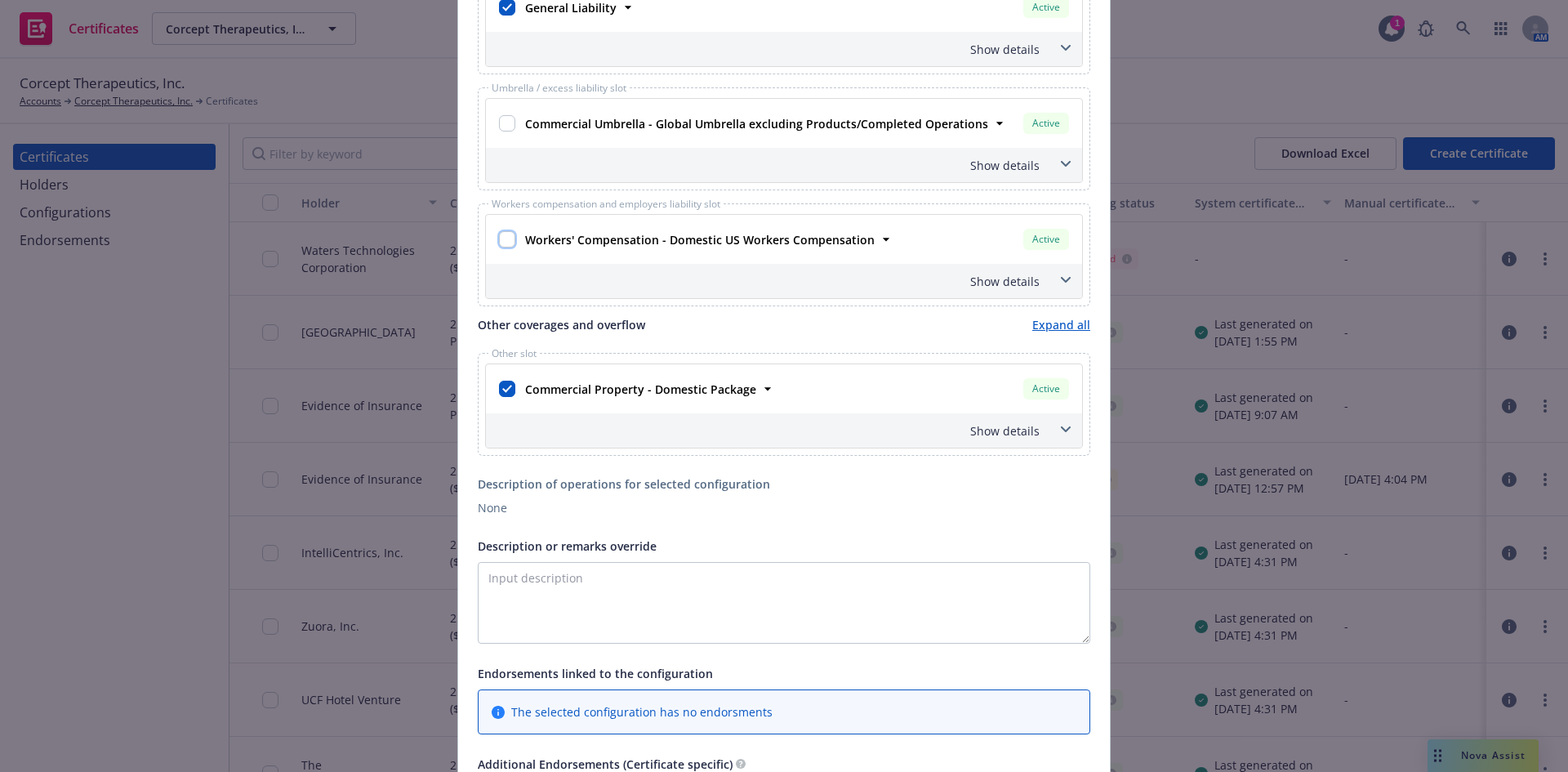
scroll to position [899, 0]
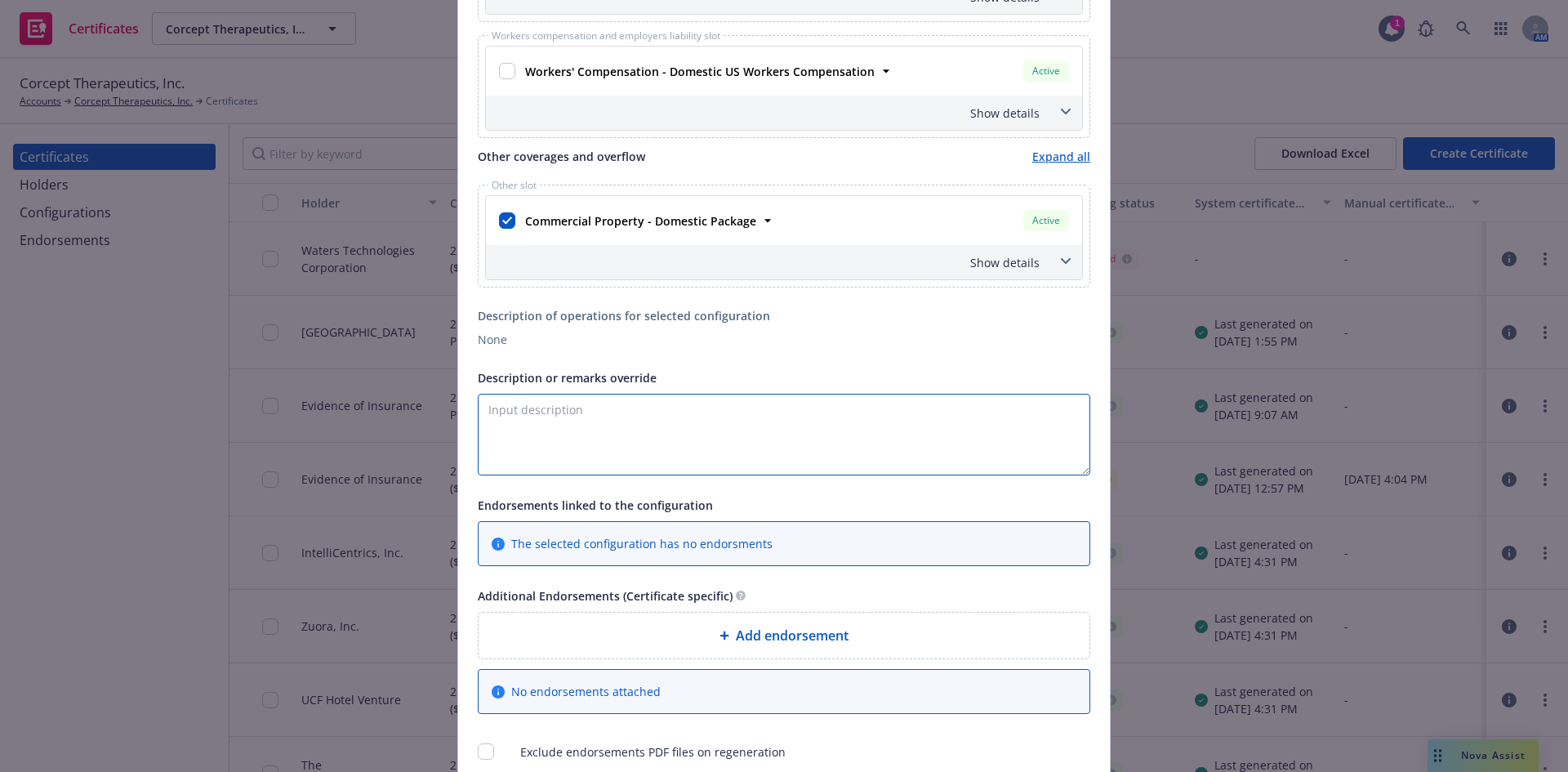
click at [776, 426] on textarea "Description or remarks override" at bounding box center [784, 435] width 613 height 82
type textarea "R"
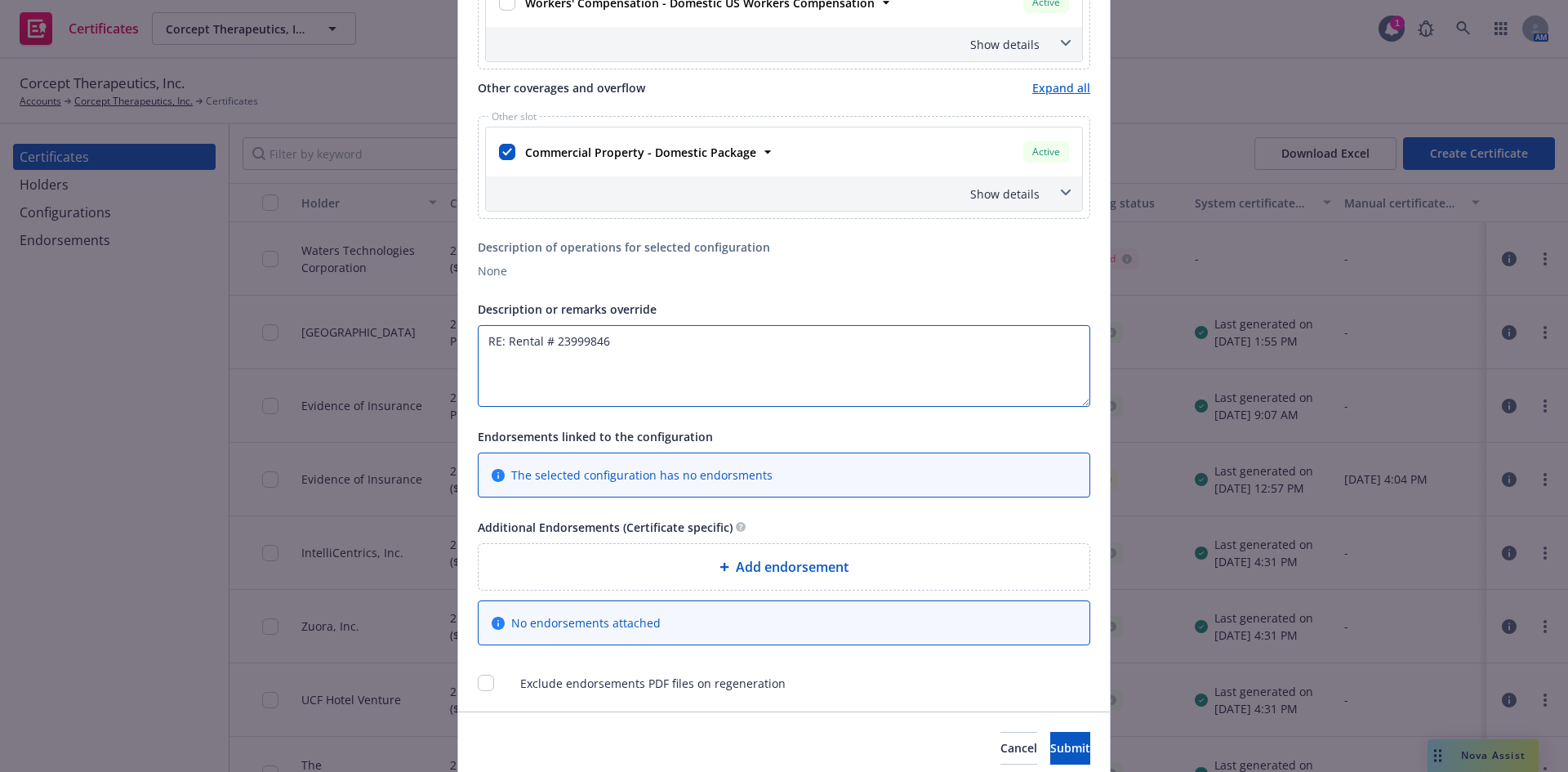
scroll to position [1032, 0]
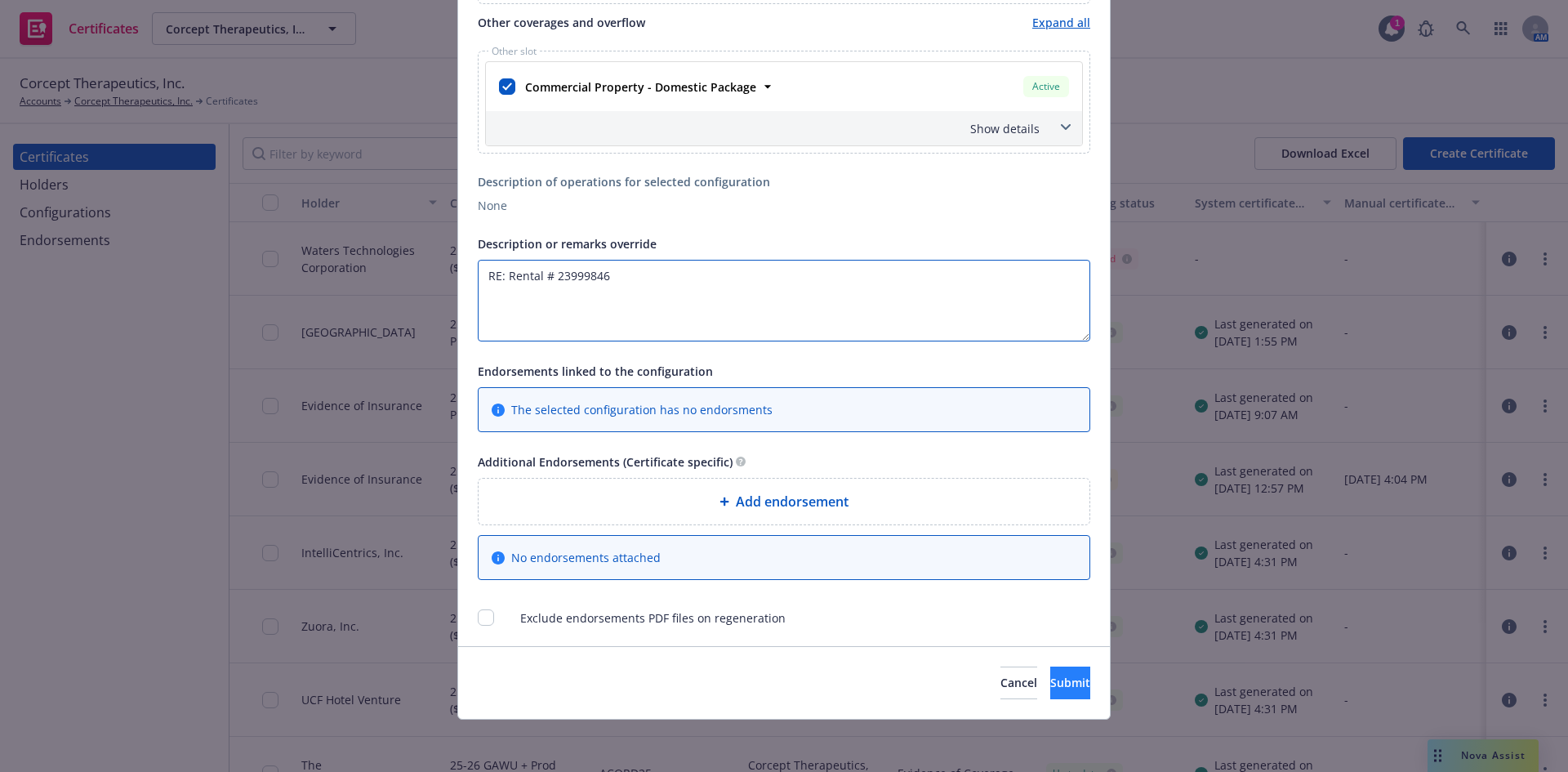
type textarea "RE: Rental # 23999846"
click at [1051, 678] on span "Submit" at bounding box center [1070, 683] width 40 height 15
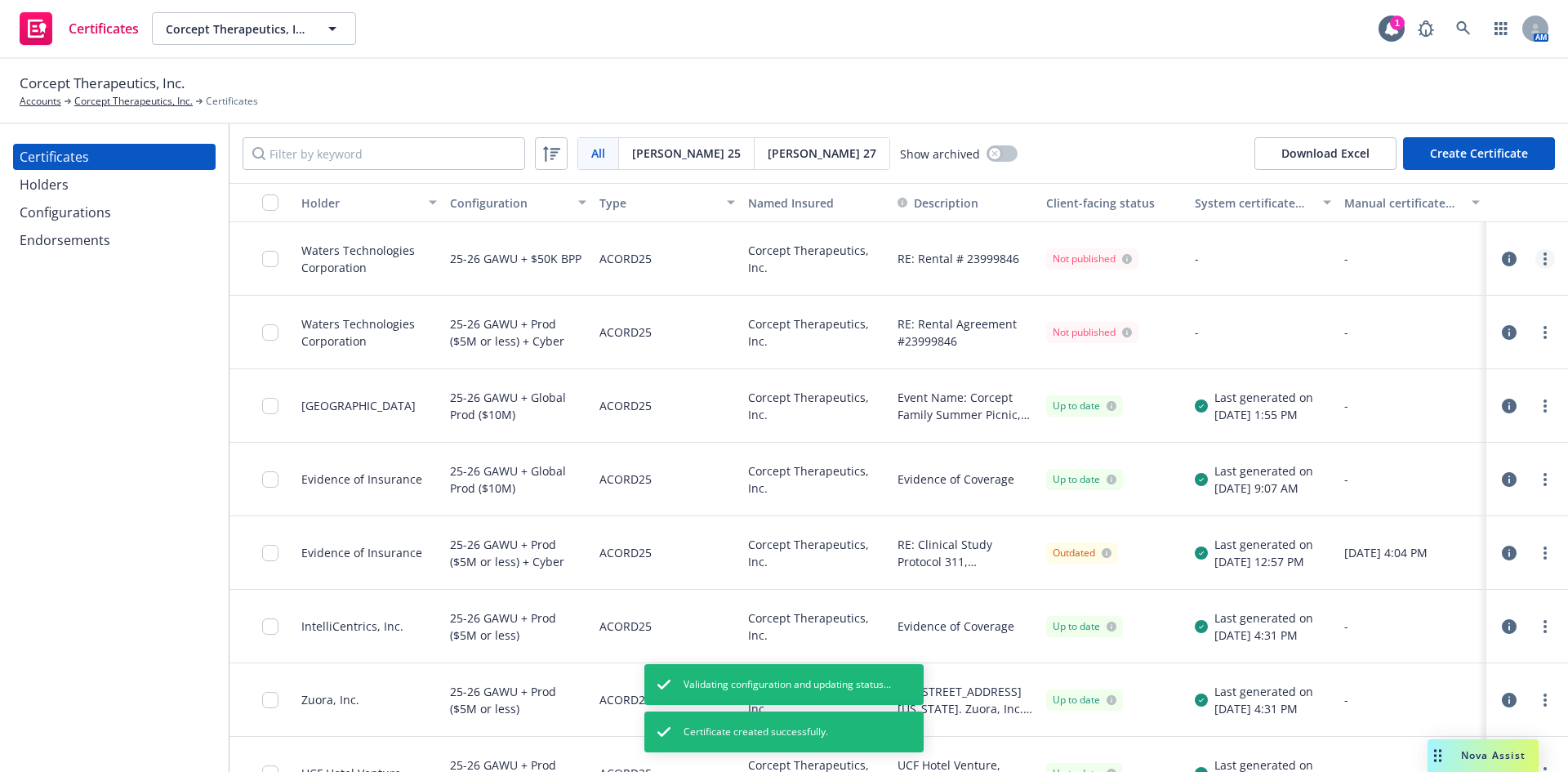
click at [1536, 256] on link "more" at bounding box center [1545, 259] width 20 height 20
click at [1312, 329] on link "Archive" at bounding box center [1411, 325] width 261 height 32
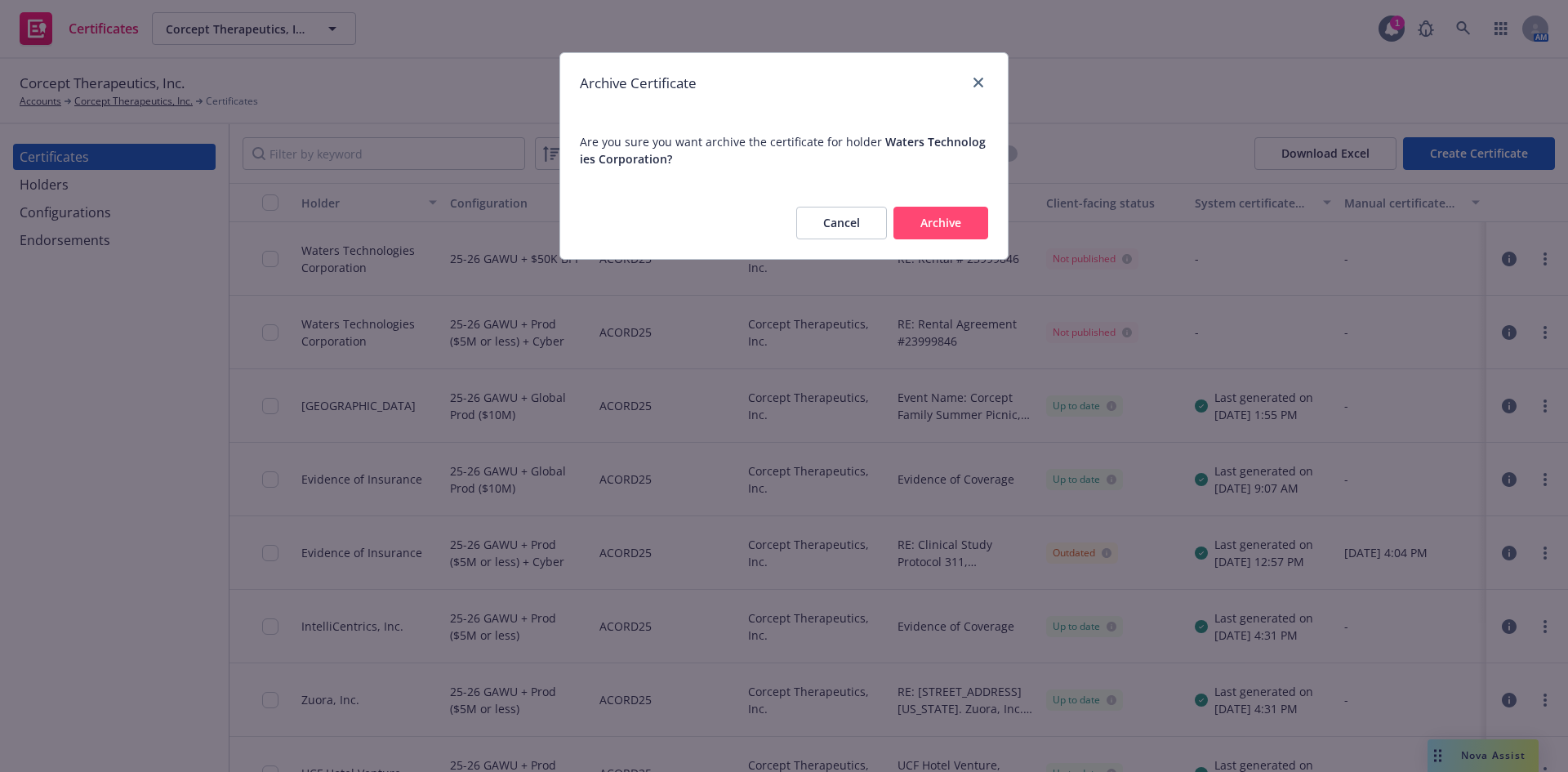
click at [977, 226] on button "Archive" at bounding box center [940, 223] width 94 height 32
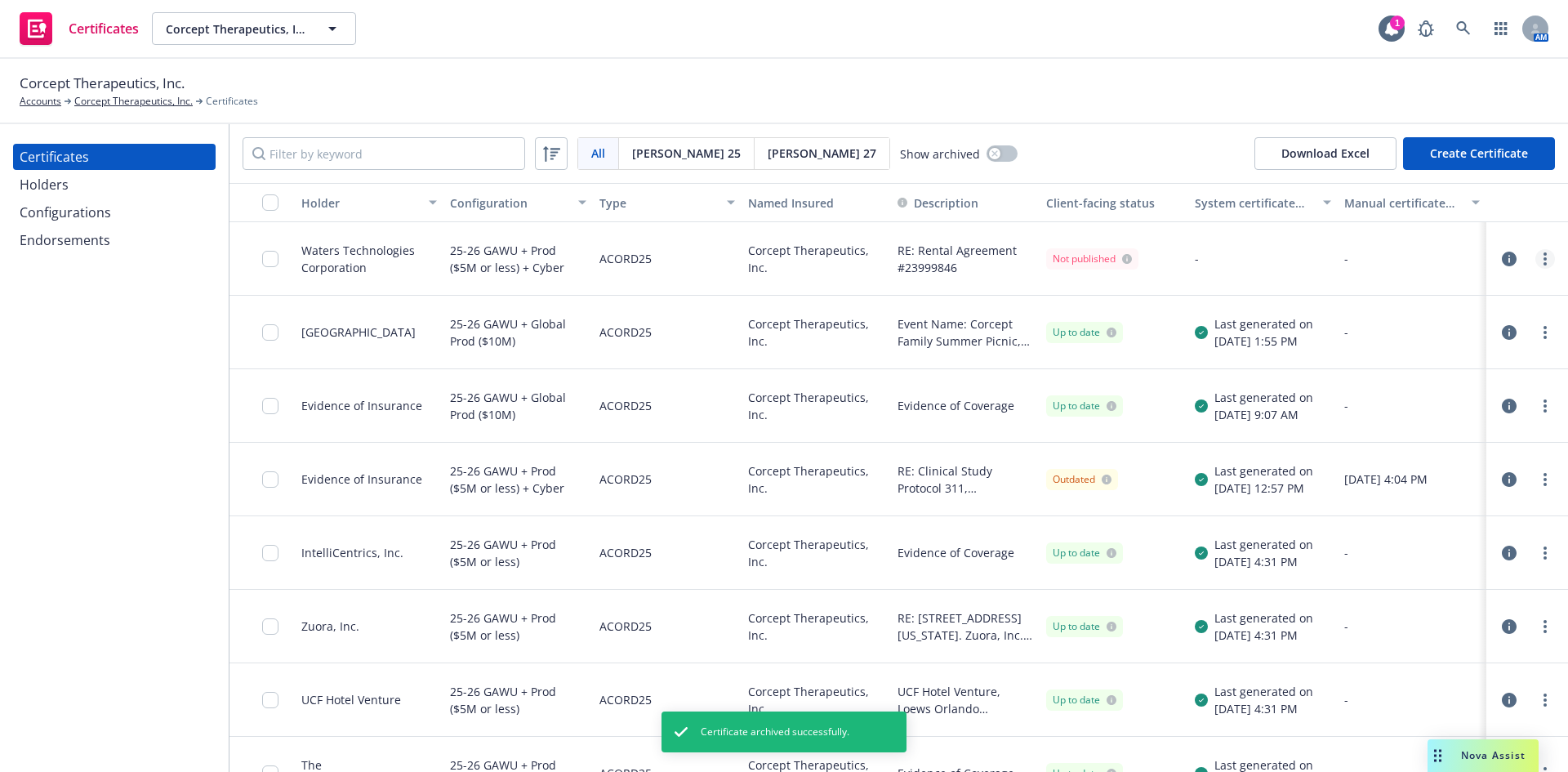
click at [1536, 258] on link "more" at bounding box center [1545, 259] width 20 height 20
click at [1366, 357] on link "Regenerate" at bounding box center [1411, 357] width 261 height 32
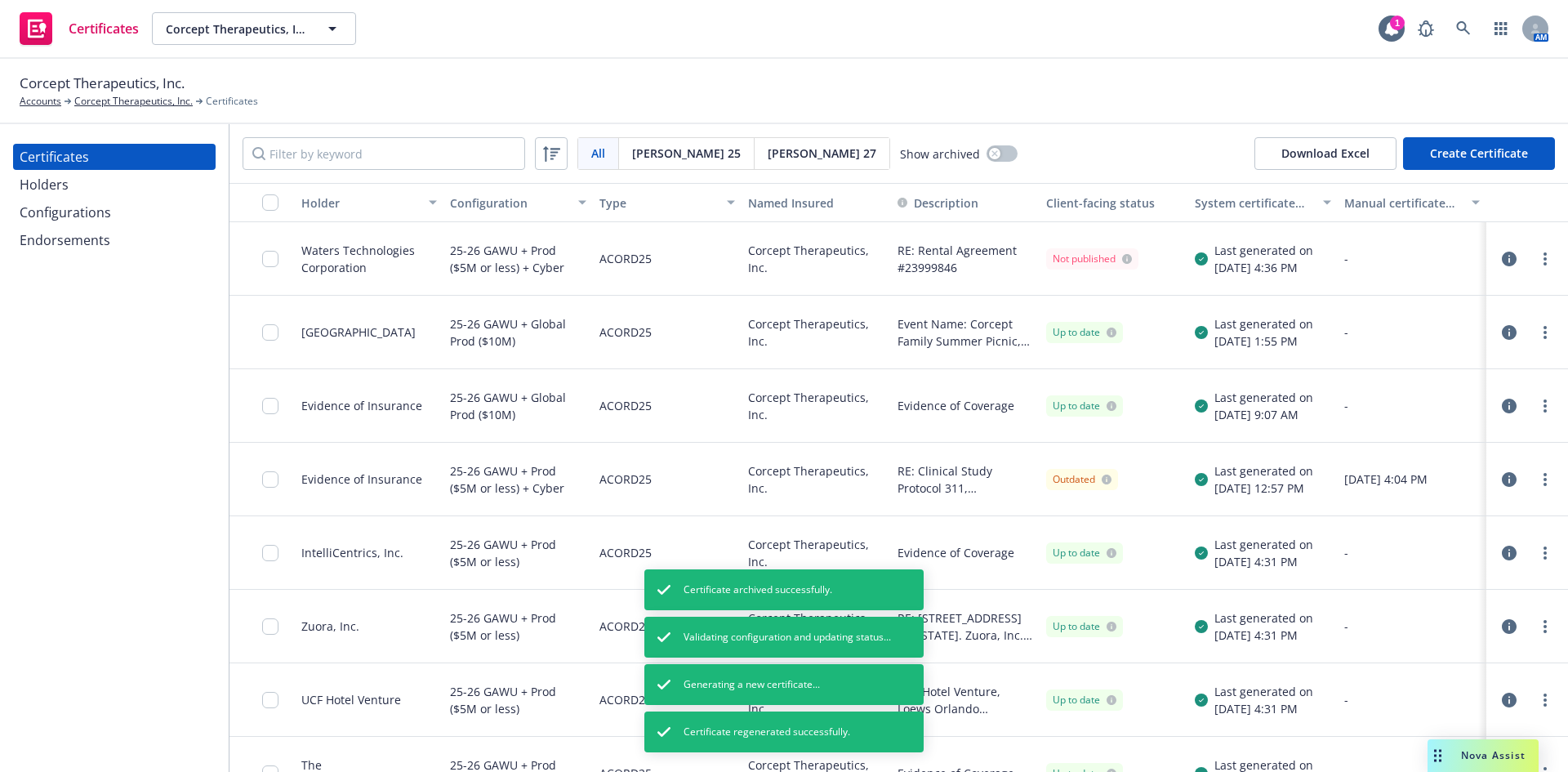
click at [1502, 255] on icon "button" at bounding box center [1508, 259] width 14 height 14
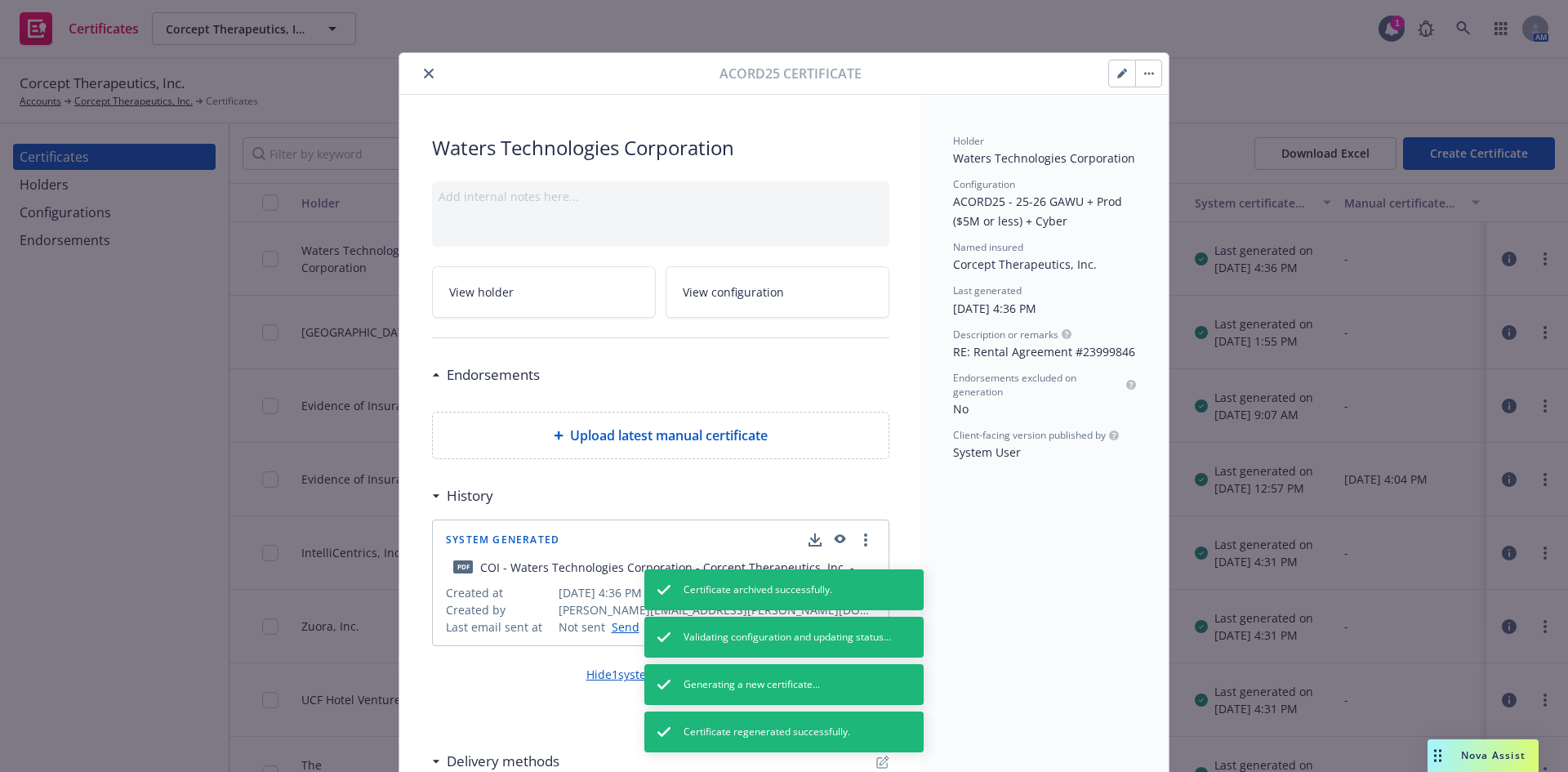
click at [1109, 75] on button "button" at bounding box center [1122, 73] width 26 height 26
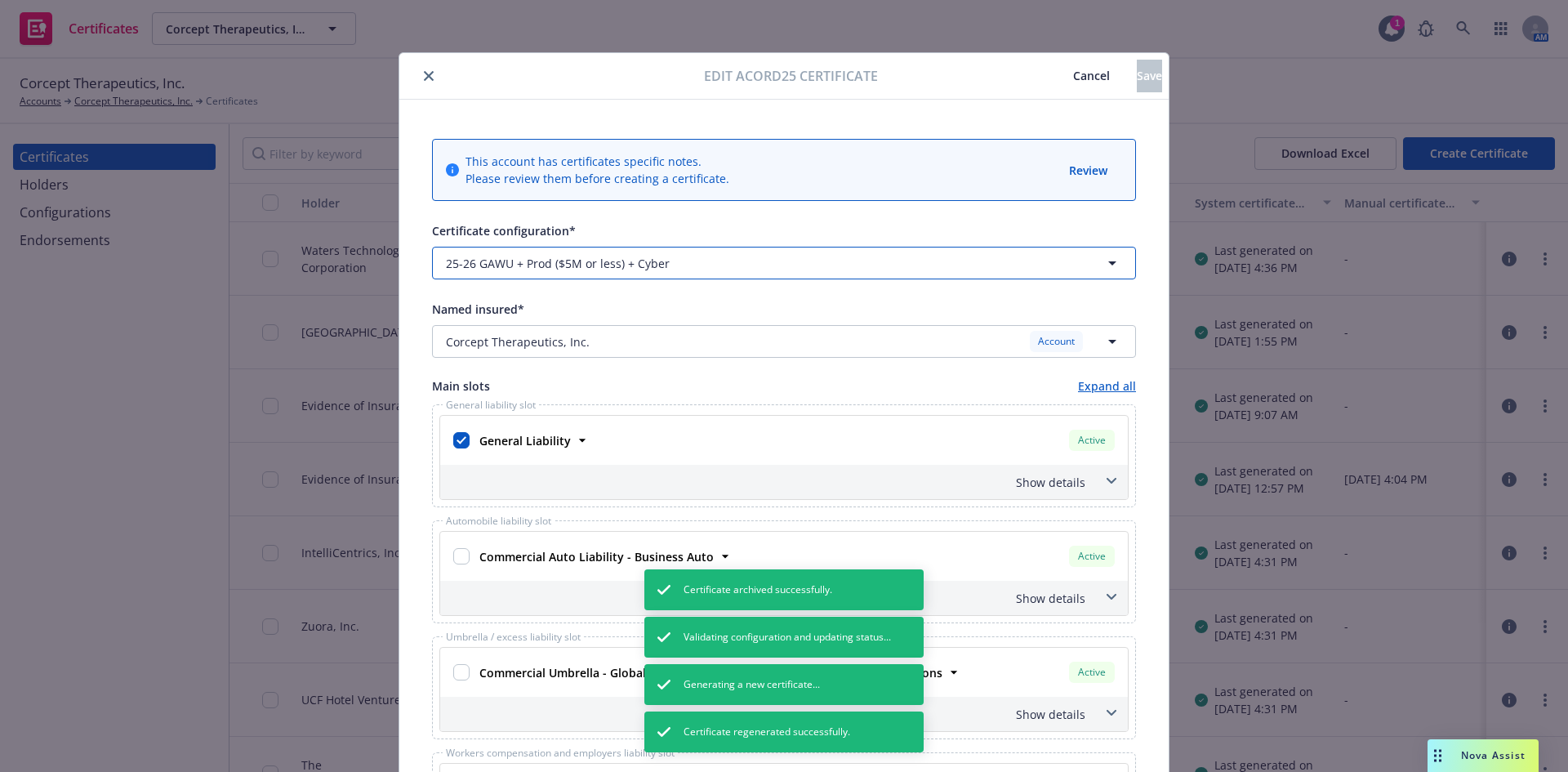
click at [550, 260] on span "25-26 GAWU + Prod ($5M or less) + Cyber" at bounding box center [557, 264] width 224 height 17
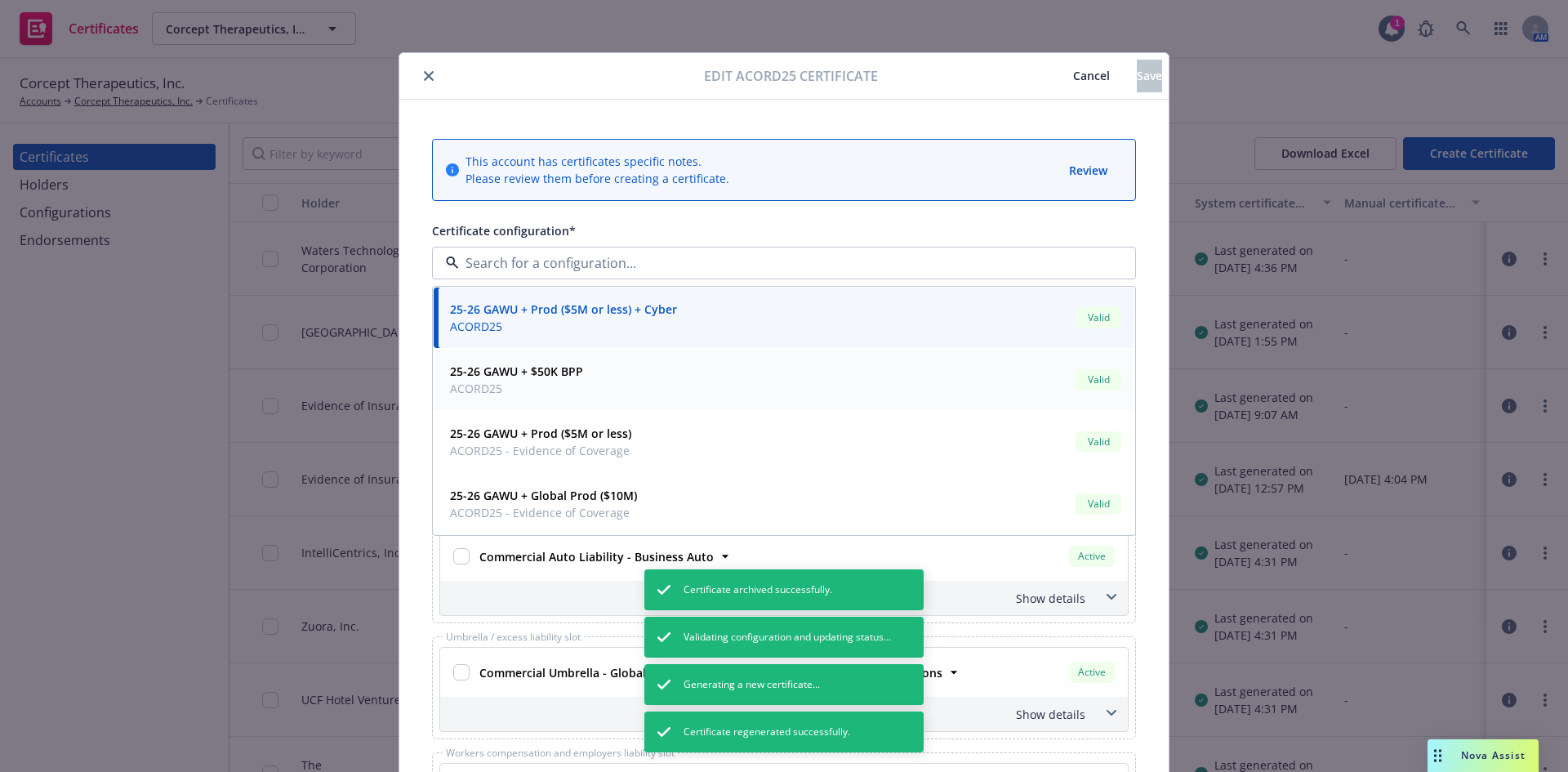
click at [527, 386] on span "ACORD25" at bounding box center [516, 388] width 133 height 17
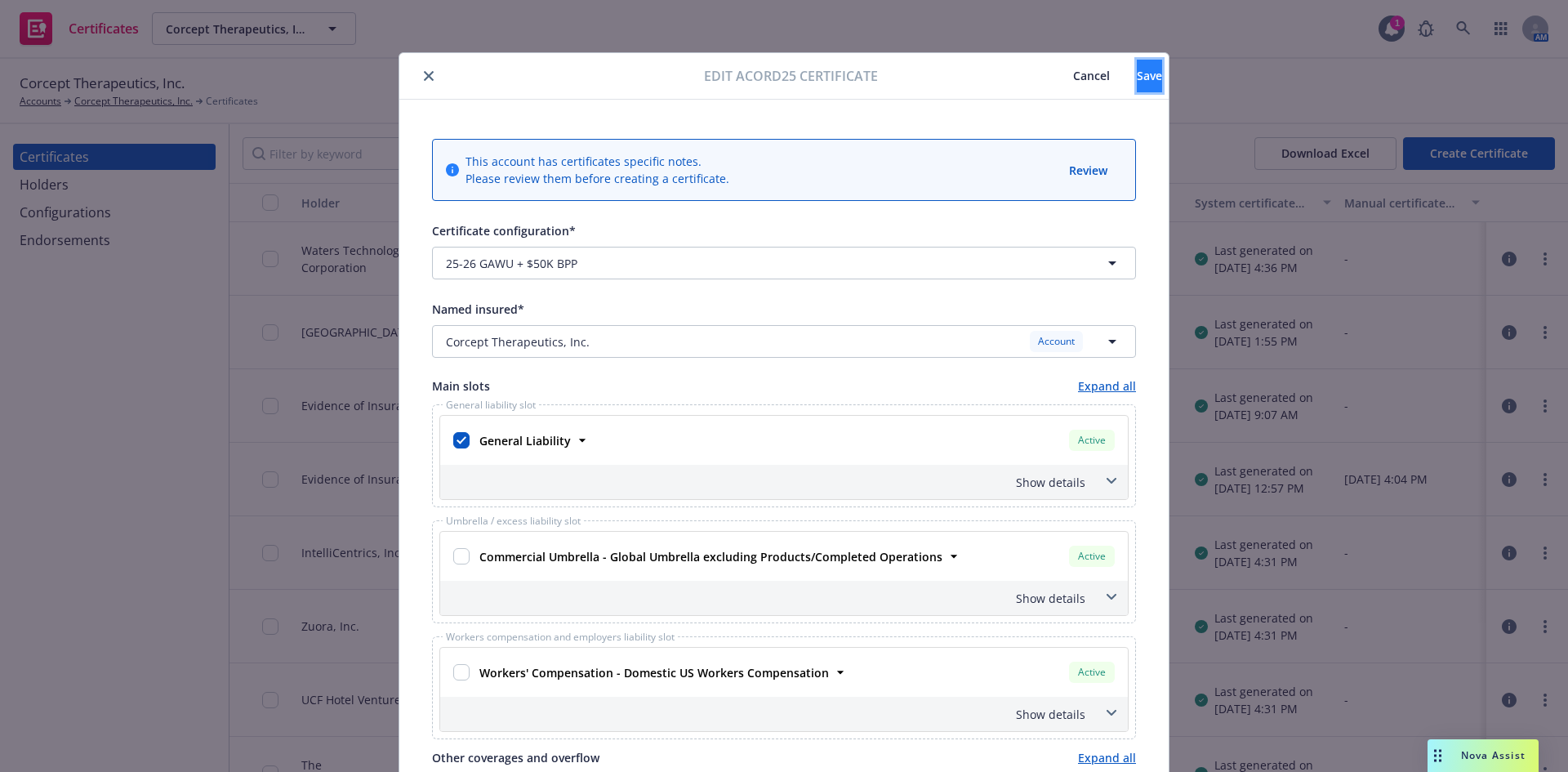
click at [1137, 79] on span "Save" at bounding box center [1149, 76] width 26 height 15
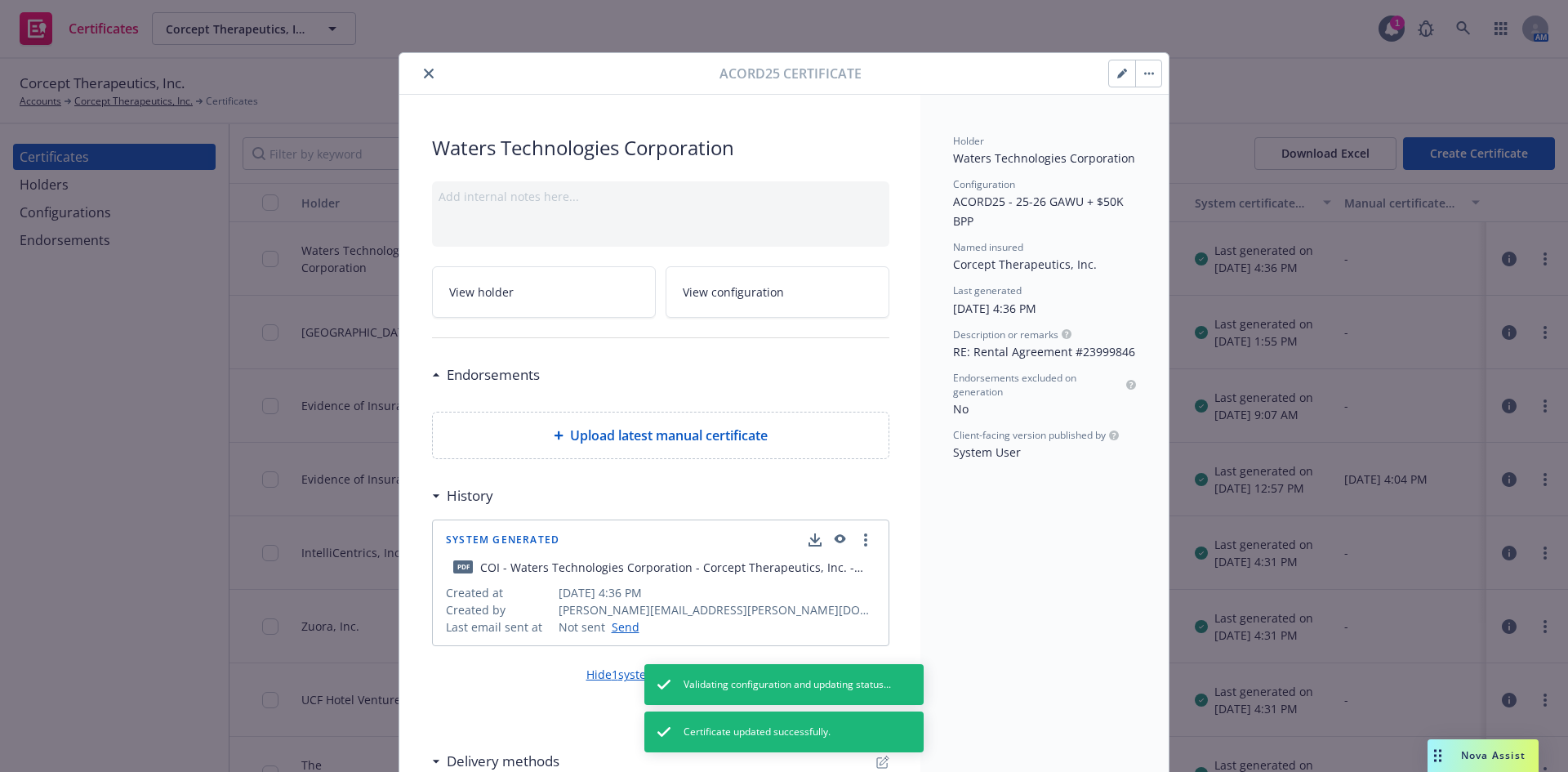
click at [425, 71] on icon "close" at bounding box center [429, 74] width 10 height 10
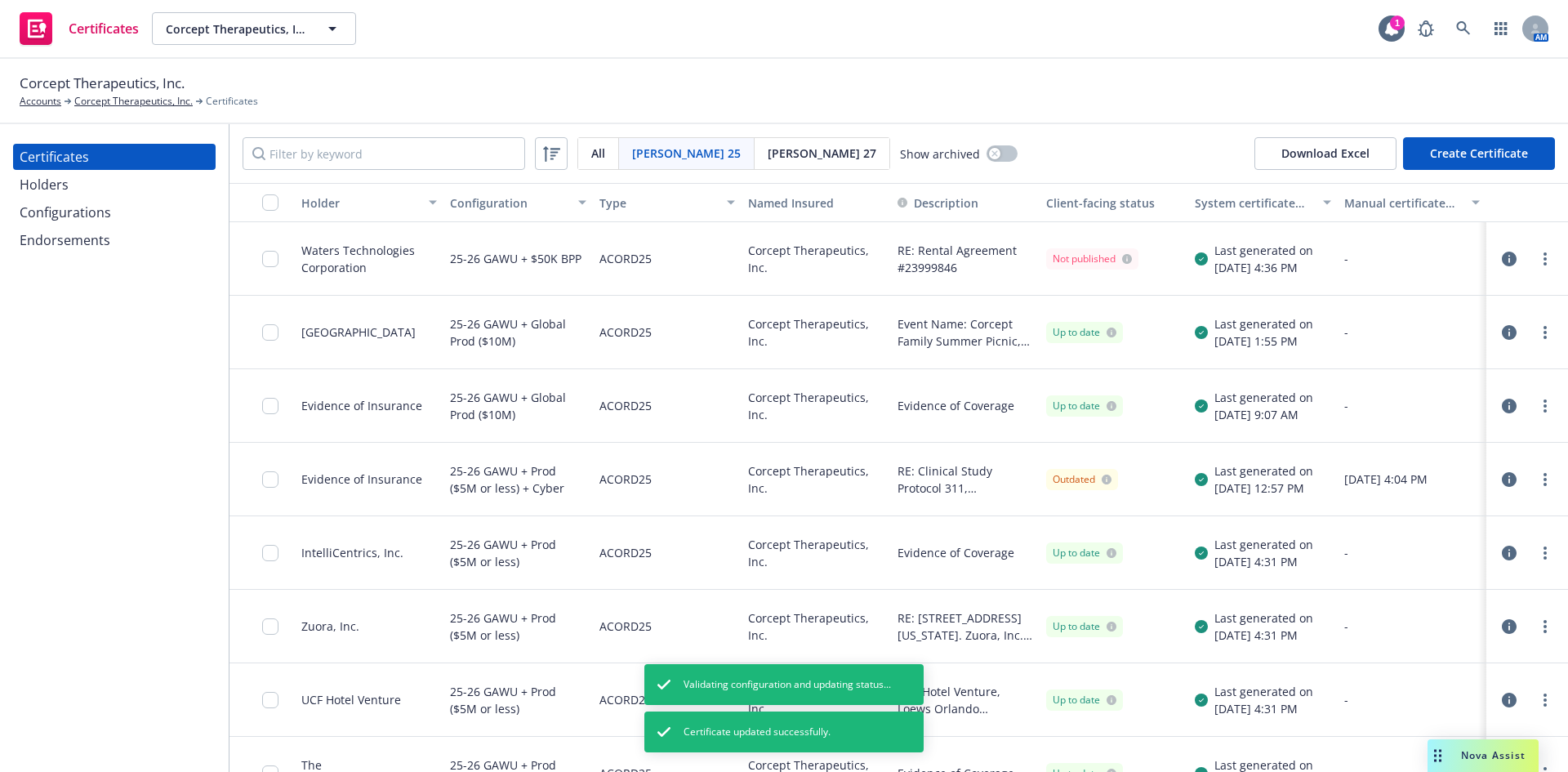
click at [1542, 253] on div at bounding box center [1545, 259] width 20 height 20
click at [1537, 255] on link "more" at bounding box center [1545, 259] width 20 height 20
click at [1398, 360] on link "Regenerate" at bounding box center [1411, 357] width 261 height 32
